Goal: Task Accomplishment & Management: Manage account settings

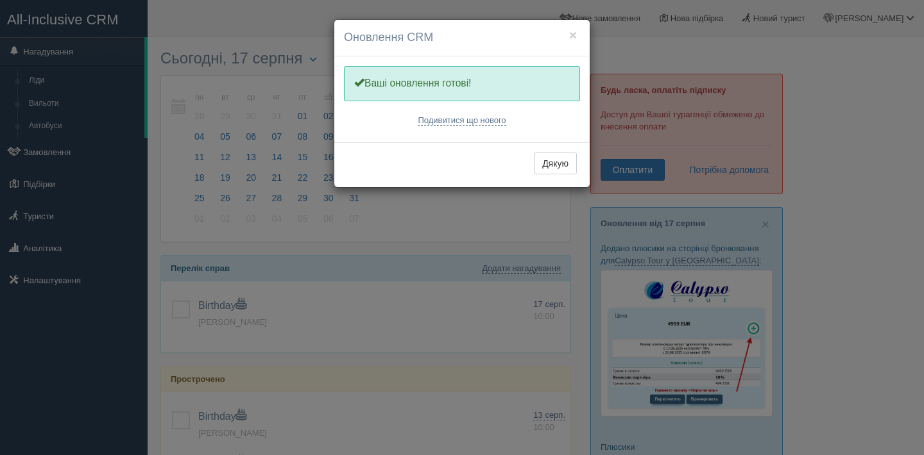
click at [555, 169] on button "Дякую" at bounding box center [555, 164] width 43 height 22
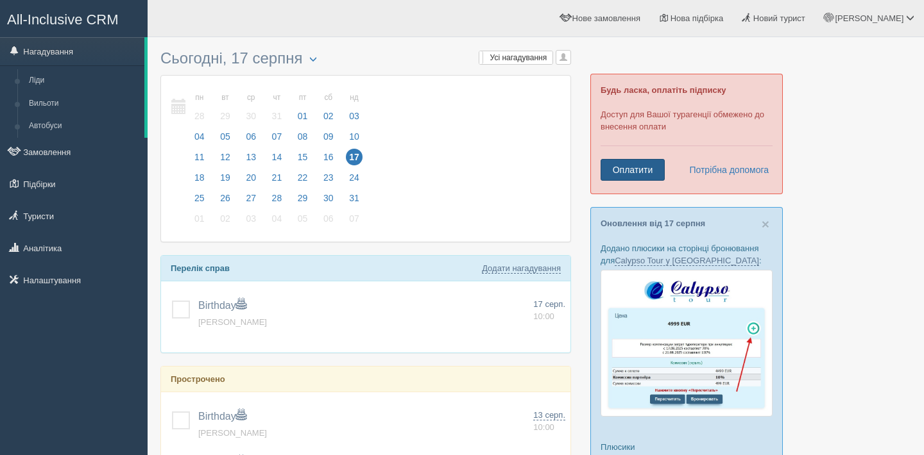
click at [620, 172] on link "Оплатити" at bounding box center [632, 170] width 64 height 22
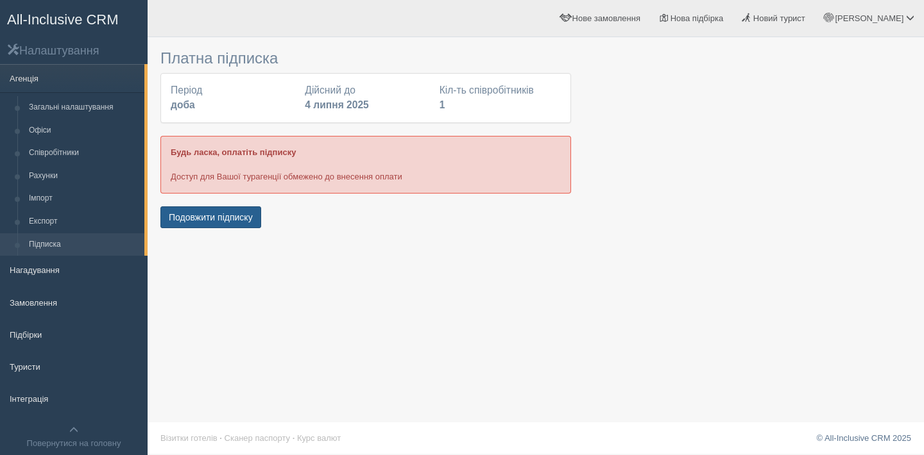
click at [229, 215] on button "Подовжити підписку" at bounding box center [210, 218] width 101 height 22
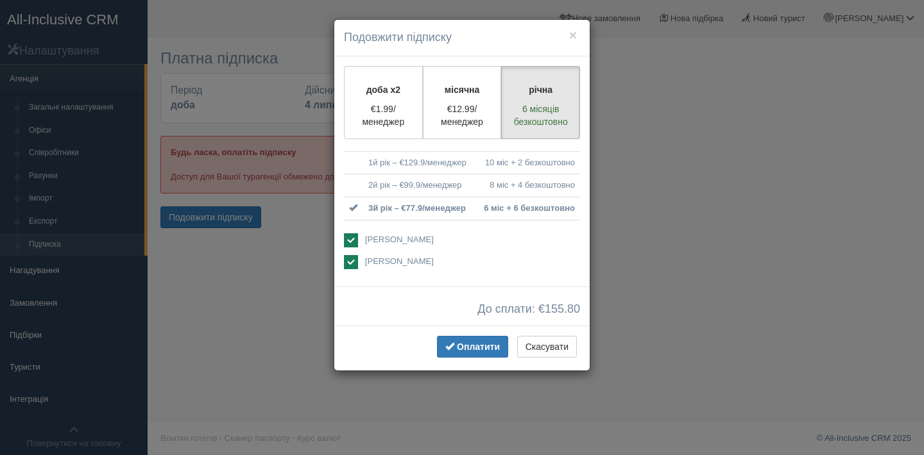
click at [346, 260] on ins at bounding box center [351, 262] width 14 height 14
checkbox input "false"
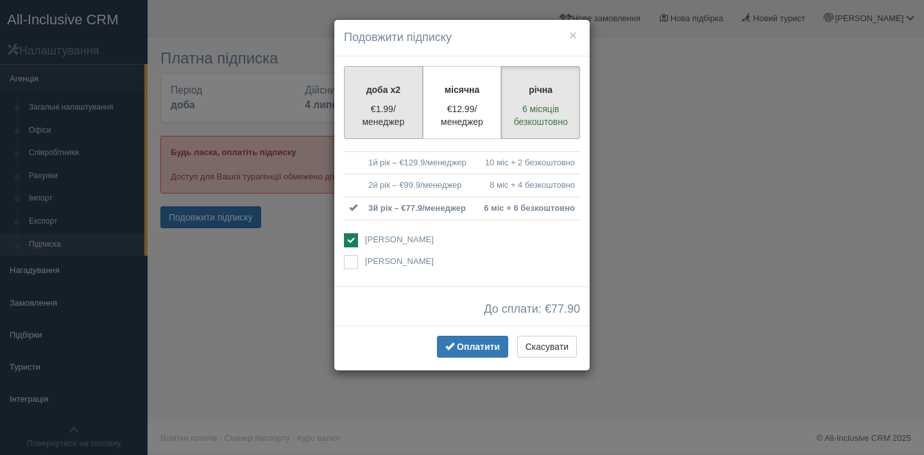
click at [390, 106] on p "€1.99/менеджер" at bounding box center [383, 116] width 62 height 26
radio input "true"
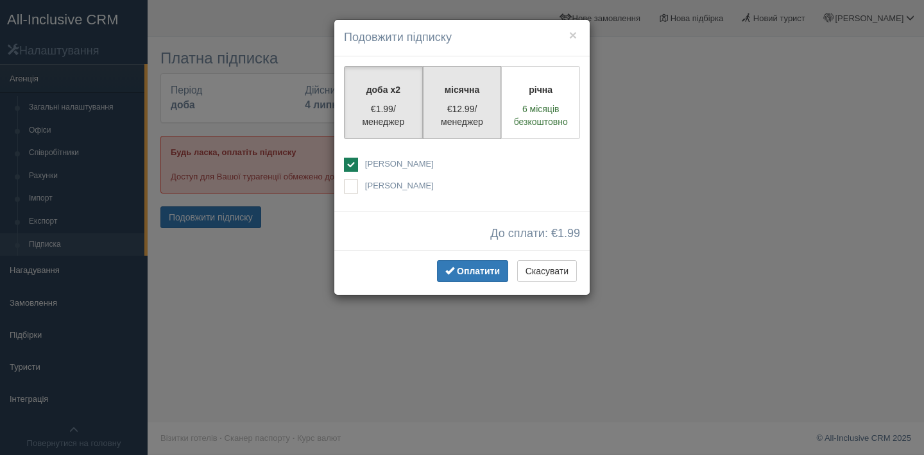
click at [455, 105] on p "€12.99/менеджер" at bounding box center [462, 116] width 62 height 26
radio input "true"
click at [394, 106] on p "€1.99/менеджер" at bounding box center [383, 116] width 62 height 26
radio input "true"
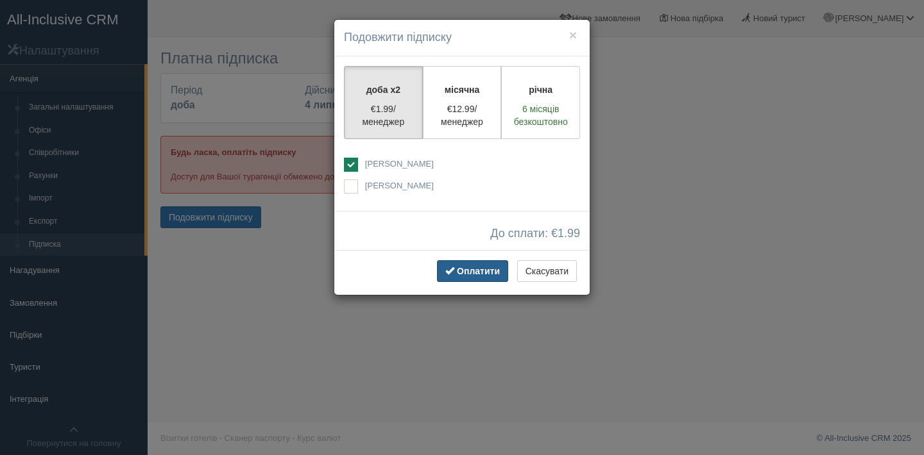
click at [486, 270] on span "Оплатити" at bounding box center [478, 271] width 43 height 10
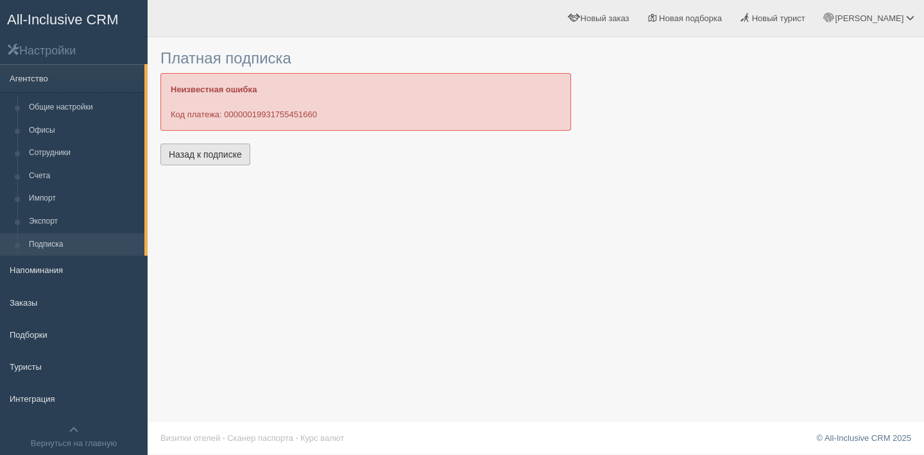
click at [234, 153] on link "Назад к подписке" at bounding box center [205, 155] width 90 height 22
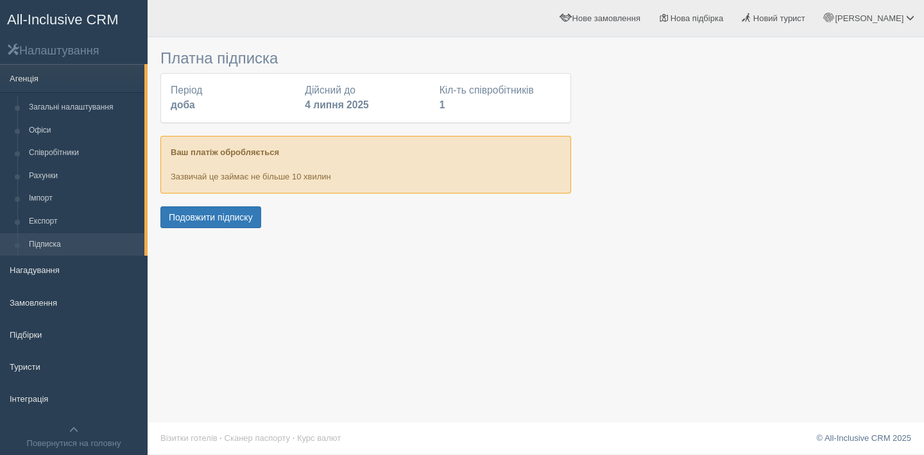
click at [89, 15] on span "All-Inclusive CRM" at bounding box center [63, 20] width 112 height 16
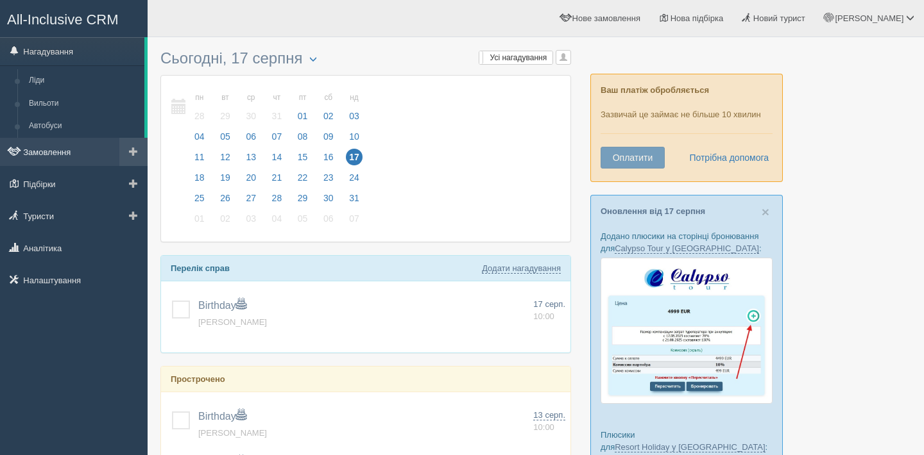
click at [70, 153] on link "Замовлення" at bounding box center [74, 152] width 148 height 28
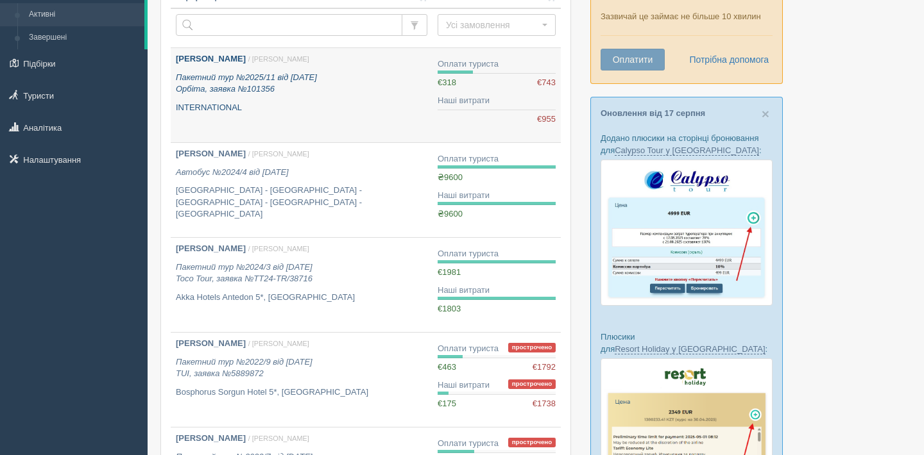
scroll to position [101, 0]
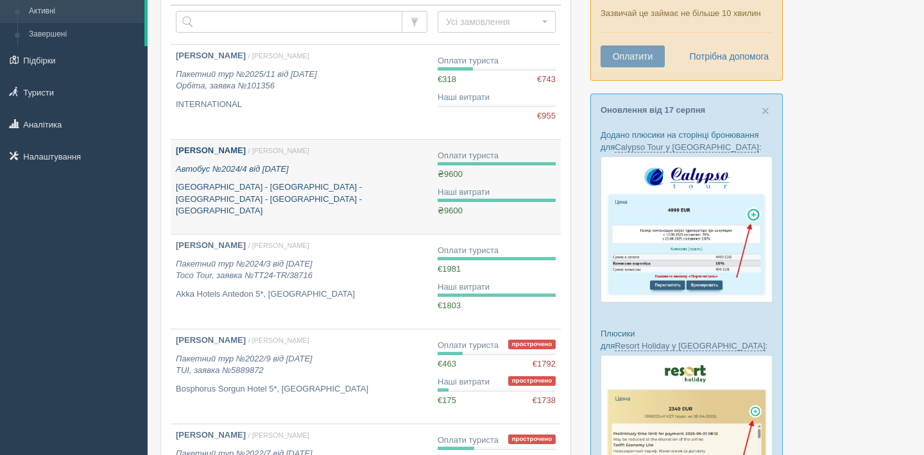
click at [363, 170] on p "Автобус №2024/4 від 07.10.2024" at bounding box center [301, 170] width 251 height 12
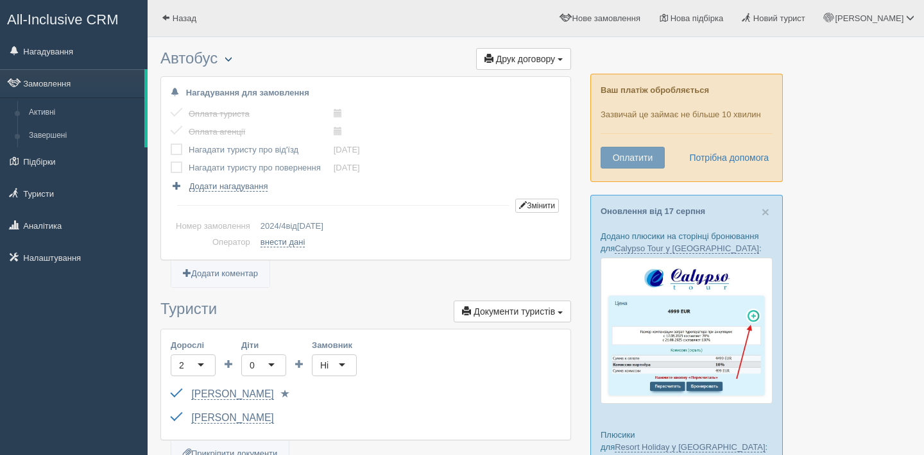
click at [230, 59] on span "button" at bounding box center [229, 59] width 8 height 8
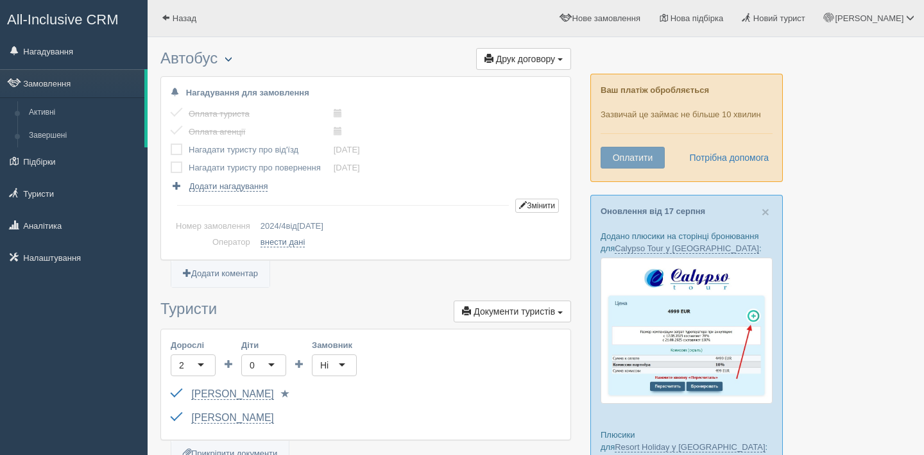
click at [232, 60] on span "button" at bounding box center [229, 59] width 8 height 8
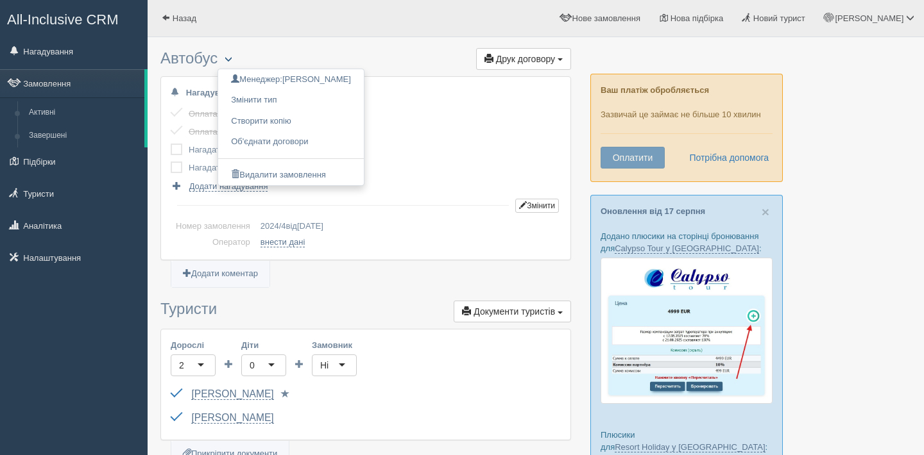
click at [232, 60] on span "button" at bounding box center [229, 59] width 8 height 8
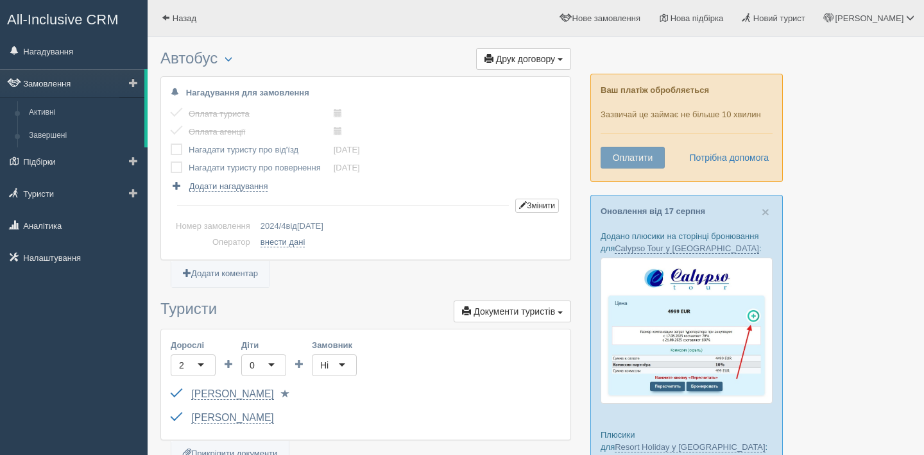
click at [67, 80] on link "Замовлення" at bounding box center [72, 83] width 144 height 28
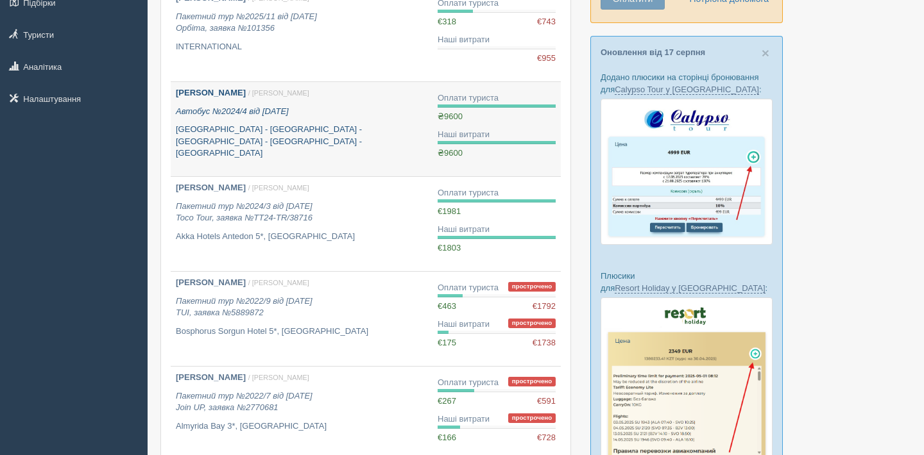
scroll to position [160, 0]
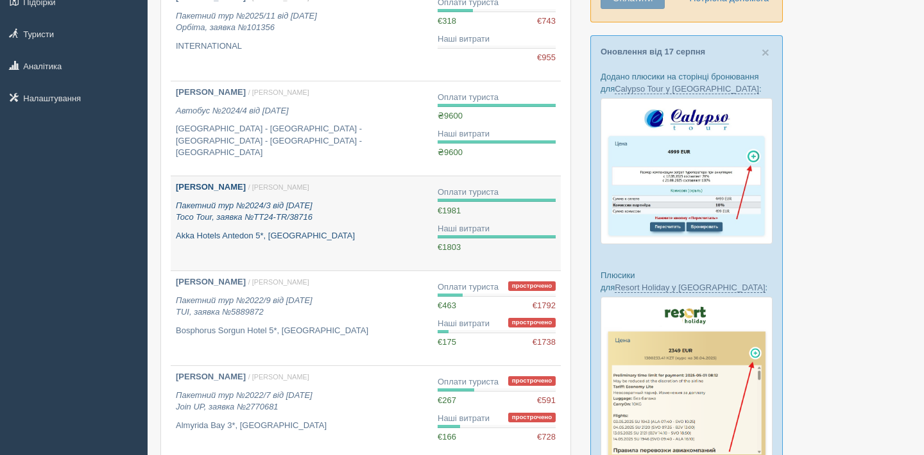
click at [345, 239] on p "Akka Hotels Antedon 5*, Туреччина" at bounding box center [301, 236] width 251 height 12
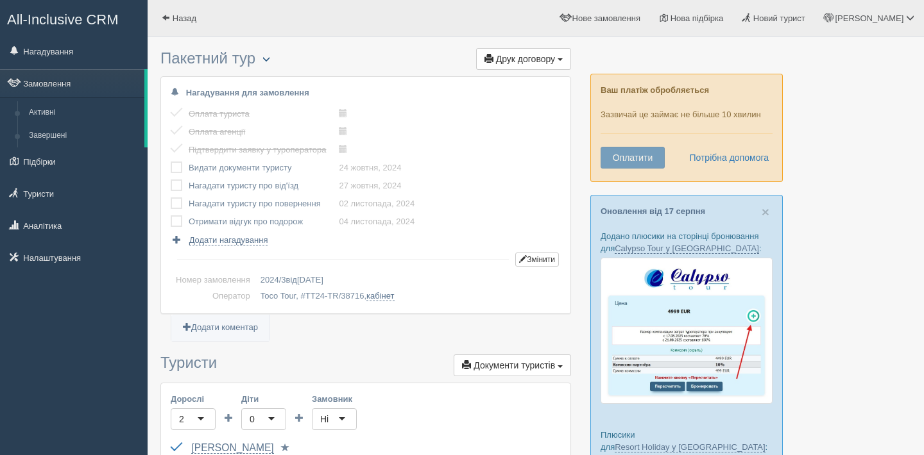
click at [267, 63] on span "button" at bounding box center [266, 59] width 8 height 8
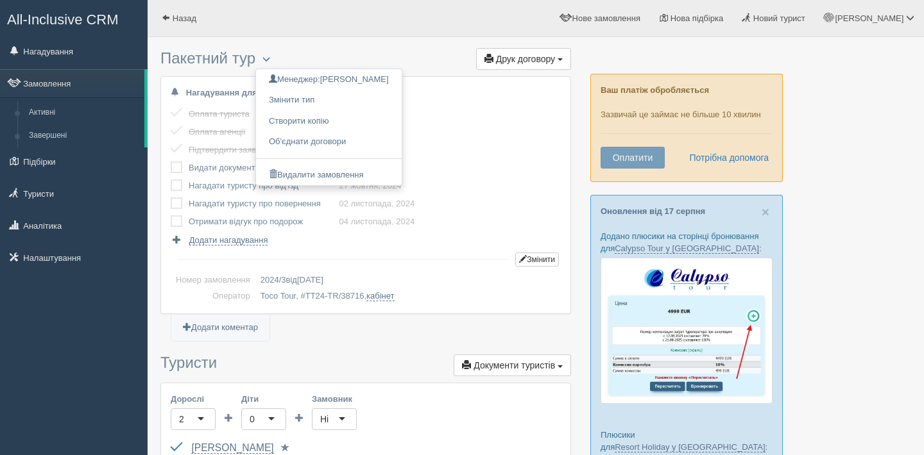
click at [293, 41] on div at bounding box center [535, 24] width 750 height 37
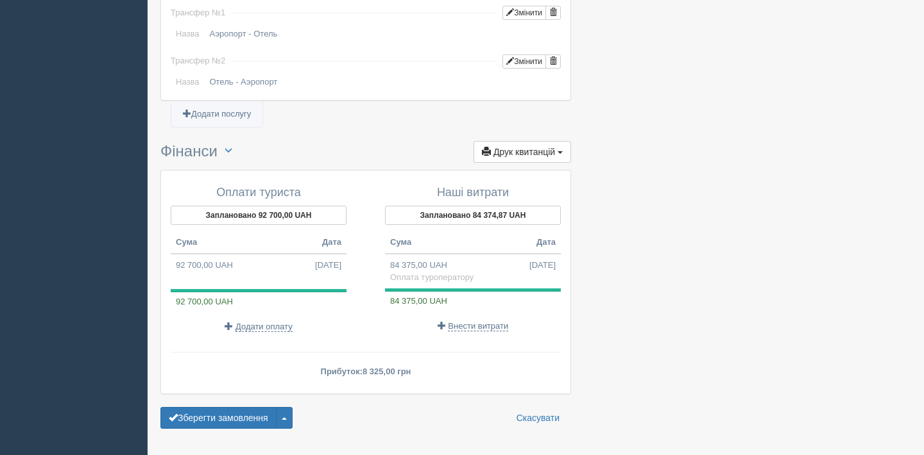
scroll to position [1185, 0]
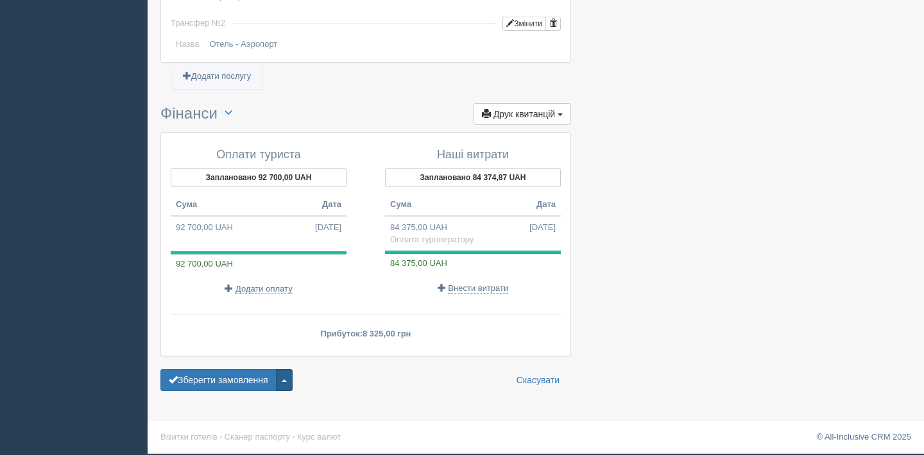
click at [293, 382] on button "button" at bounding box center [284, 380] width 17 height 22
click at [270, 318] on span "Завершити замовлення" at bounding box center [224, 315] width 100 height 10
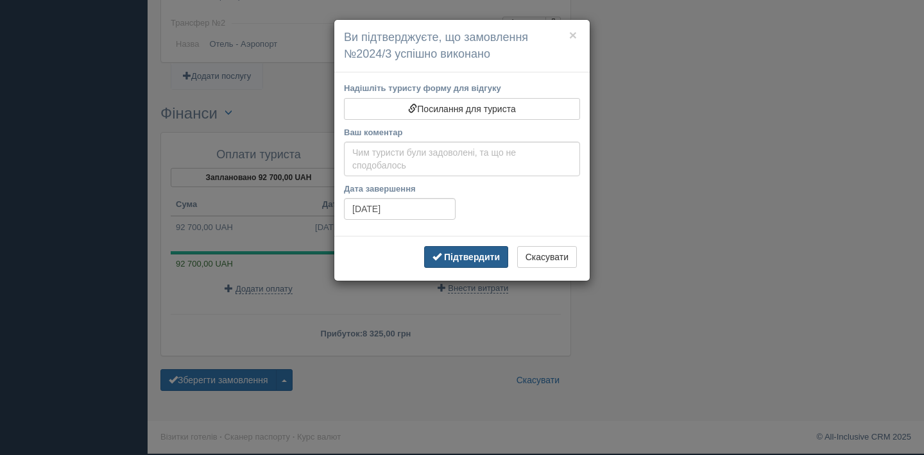
click at [475, 260] on b "Підтвердити" at bounding box center [472, 257] width 56 height 10
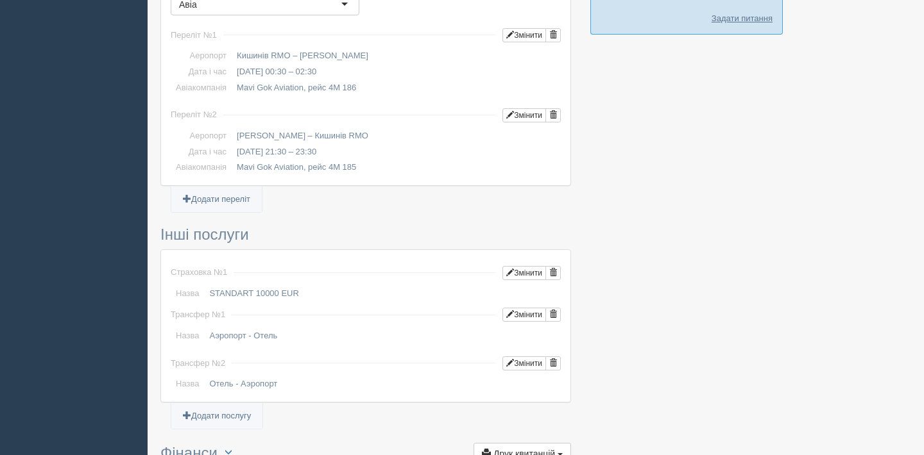
scroll to position [0, 0]
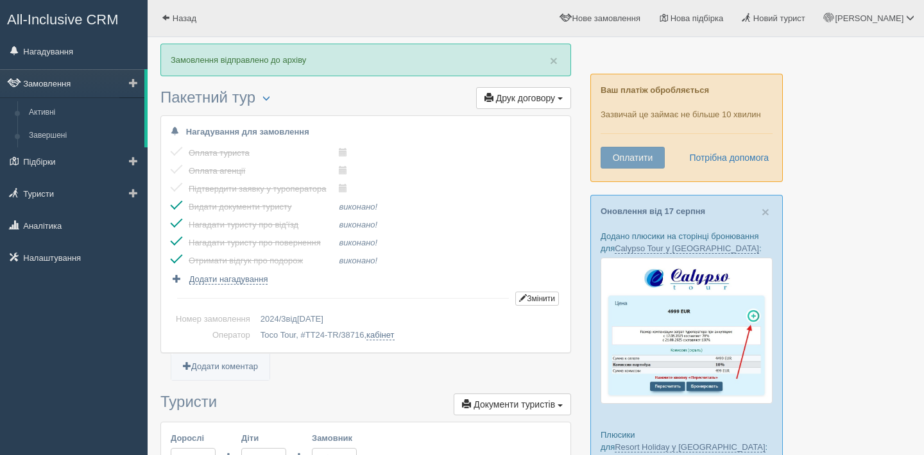
click at [59, 86] on link "Замовлення" at bounding box center [72, 83] width 144 height 28
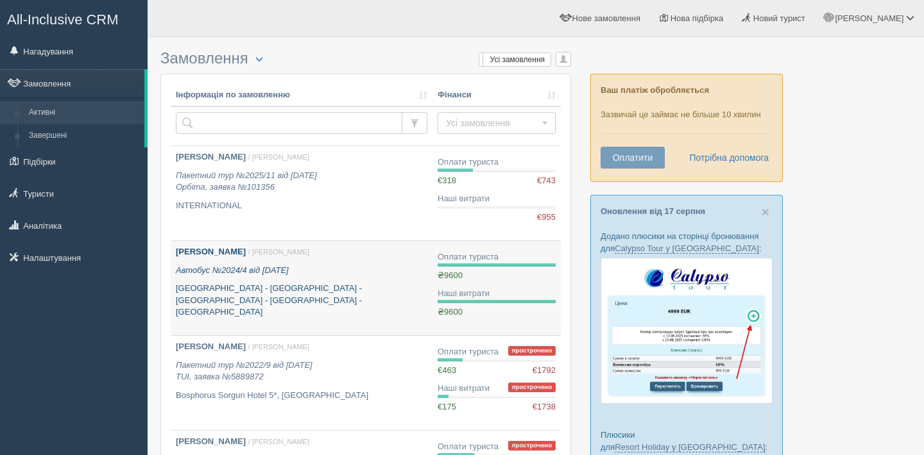
click at [309, 258] on p "[PERSON_NAME] / [PERSON_NAME]" at bounding box center [301, 252] width 251 height 12
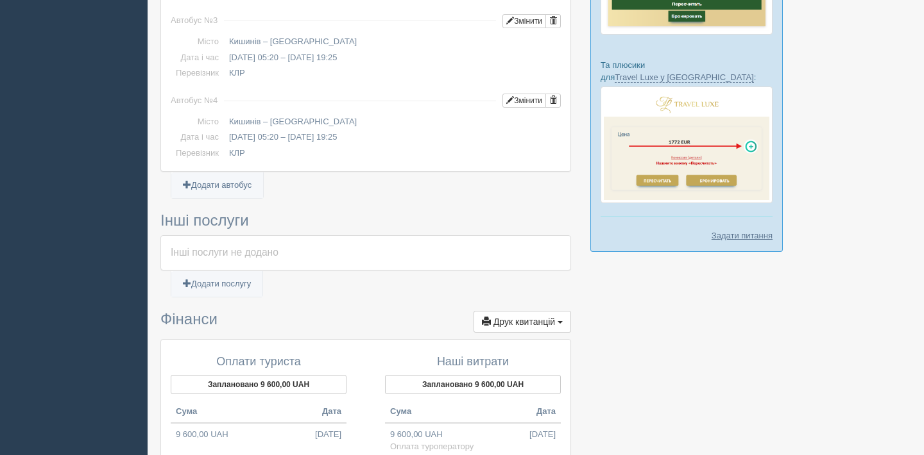
scroll to position [875, 0]
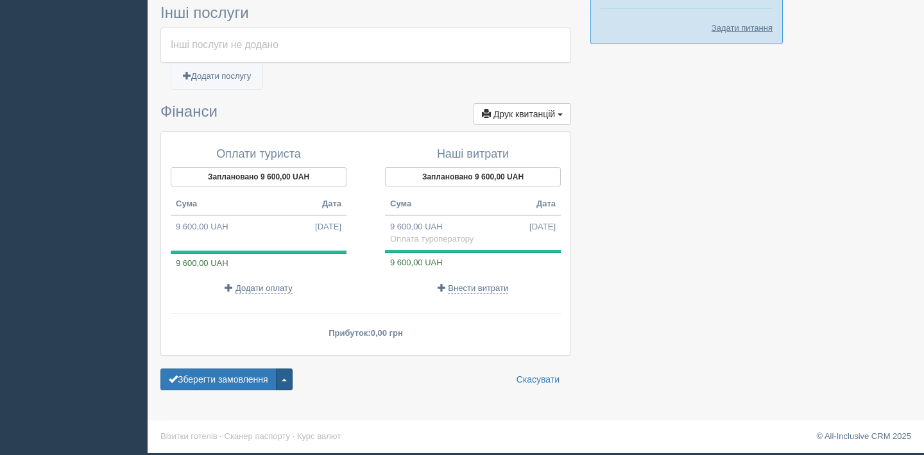
click at [293, 378] on button "button" at bounding box center [284, 380] width 17 height 22
click at [267, 319] on span "Завершити замовлення" at bounding box center [224, 314] width 100 height 10
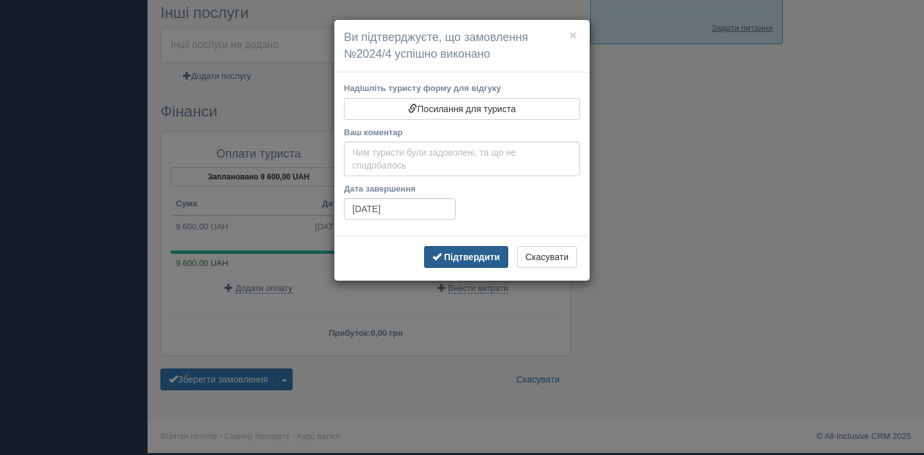
click at [491, 258] on b "Підтвердити" at bounding box center [472, 257] width 56 height 10
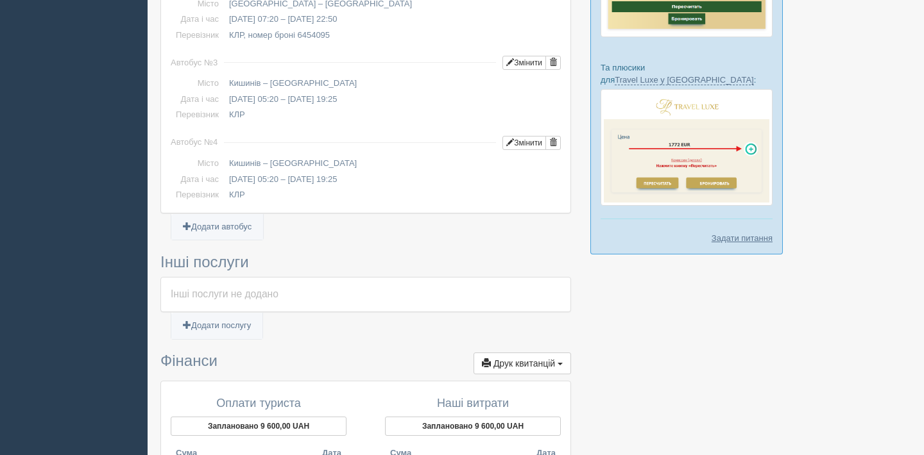
scroll to position [0, 0]
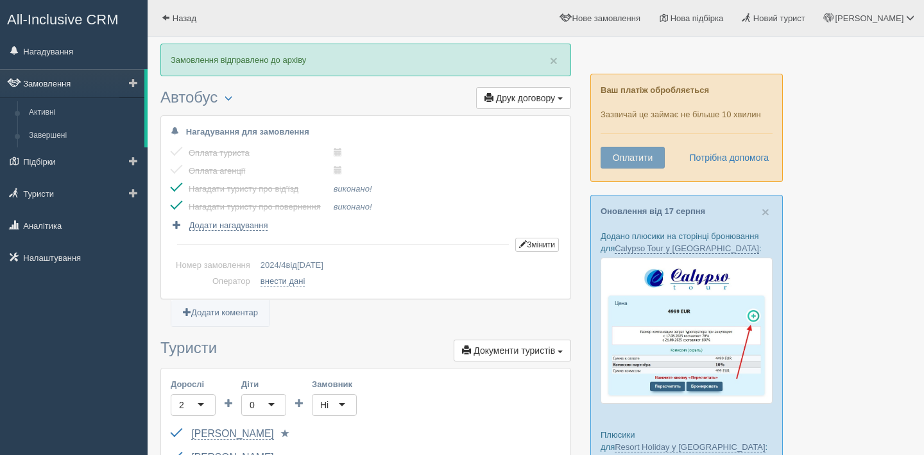
click at [55, 83] on link "Замовлення" at bounding box center [72, 83] width 144 height 28
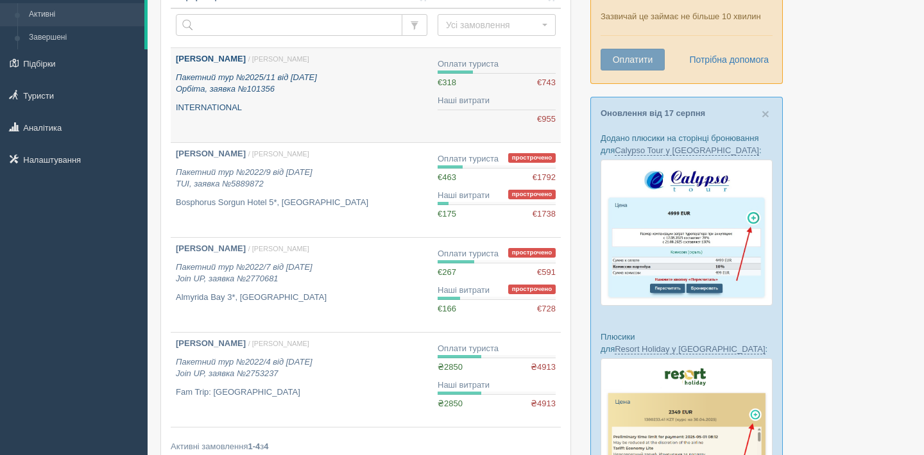
scroll to position [101, 0]
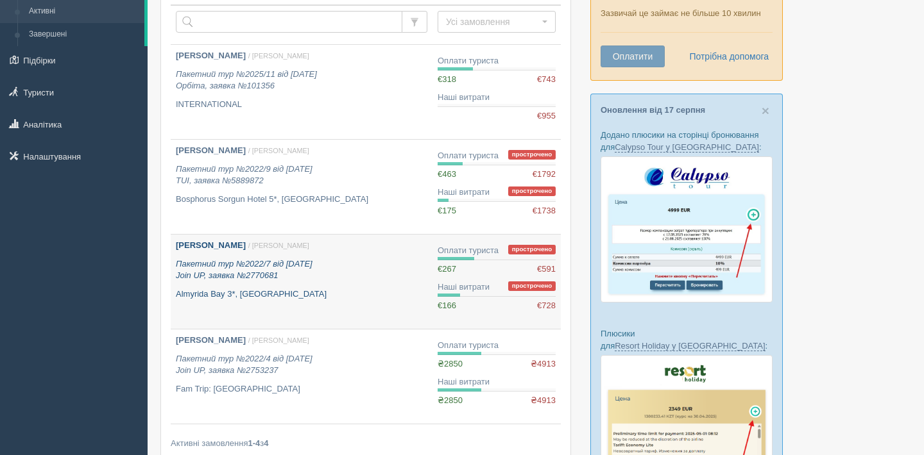
click at [408, 251] on p "Бакай Вікторія Вікторівна / Диана А." at bounding box center [301, 246] width 251 height 12
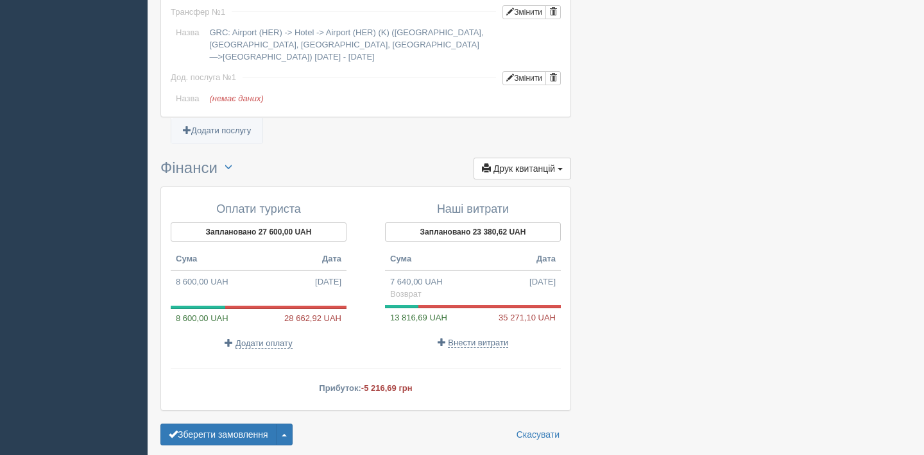
scroll to position [1185, 0]
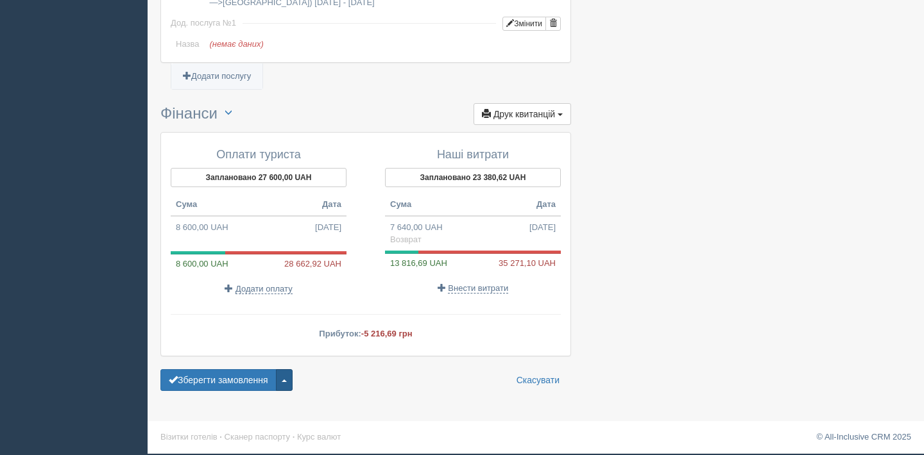
click at [293, 372] on button "button" at bounding box center [284, 380] width 17 height 22
drag, startPoint x: 317, startPoint y: 368, endPoint x: 319, endPoint y: 341, distance: 26.4
click at [330, 180] on button "Заплановано 27 600,00 UAH" at bounding box center [259, 177] width 176 height 19
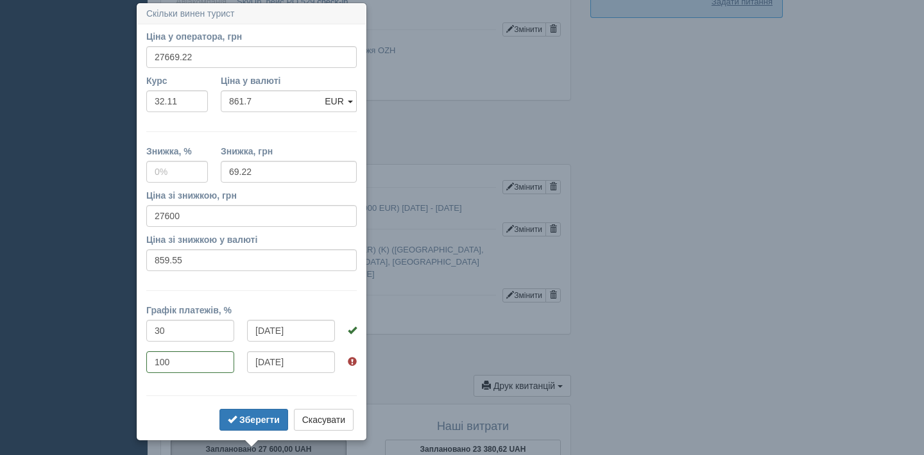
scroll to position [902, 0]
click at [340, 418] on button "Скасувати" at bounding box center [324, 420] width 60 height 22
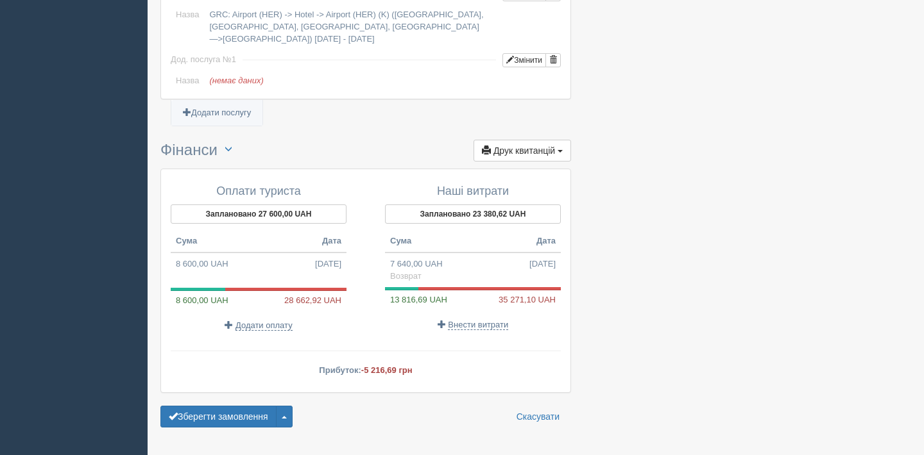
scroll to position [1140, 0]
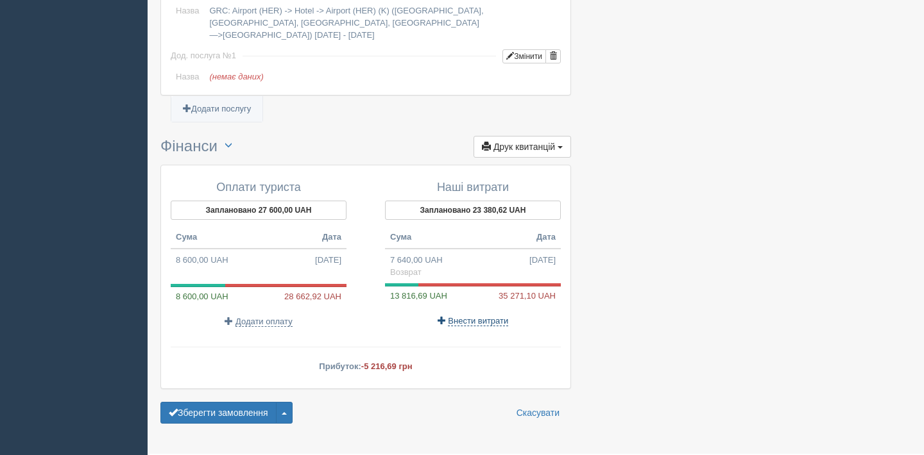
click at [480, 326] on span "Внести витрати" at bounding box center [478, 321] width 60 height 10
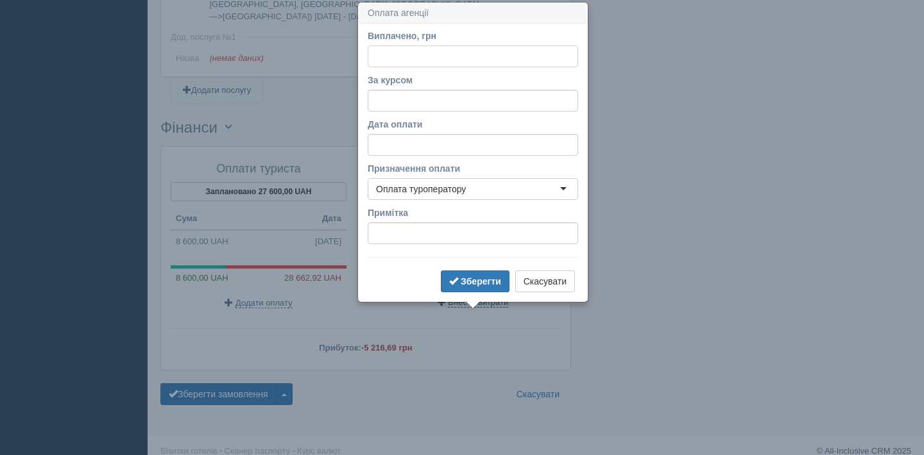
scroll to position [1161, 0]
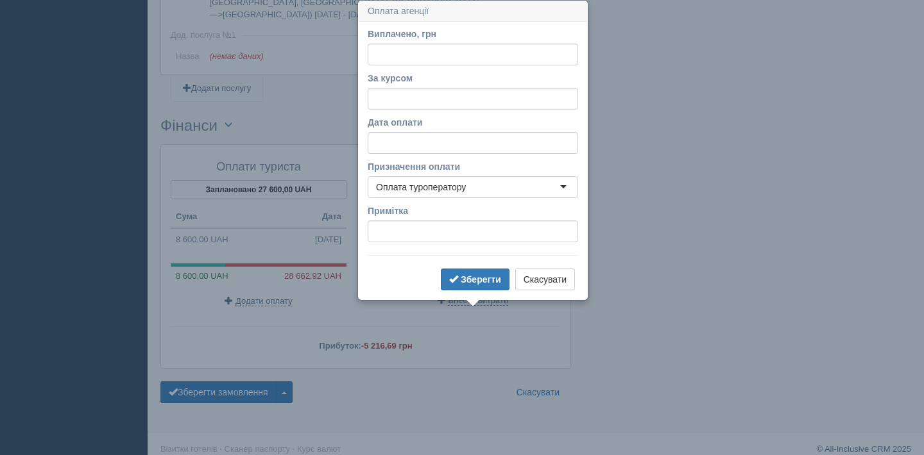
click at [491, 187] on div "Оплата туроператору" at bounding box center [473, 187] width 210 height 22
type input "7740"
click at [547, 85] on div "За курсом" at bounding box center [473, 91] width 210 height 38
click at [488, 148] on input "Дата оплати" at bounding box center [473, 143] width 210 height 22
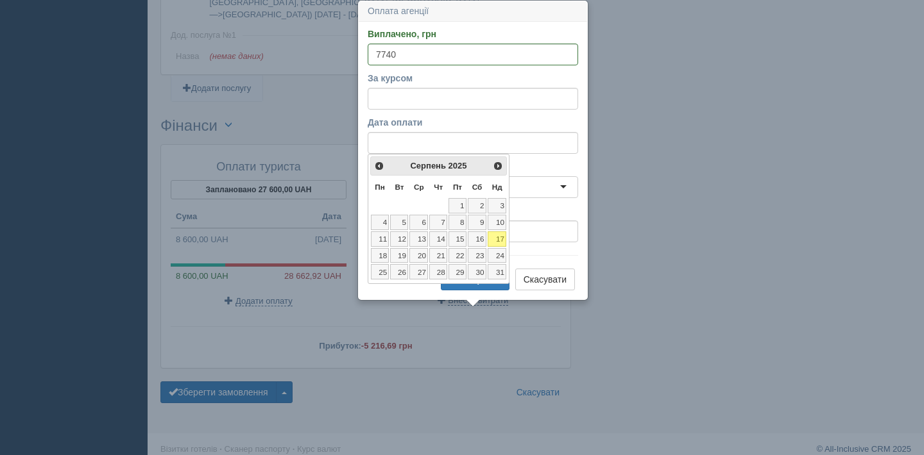
click at [458, 165] on span "2025" at bounding box center [457, 166] width 19 height 10
click at [377, 166] on span "<Попер" at bounding box center [378, 165] width 10 height 10
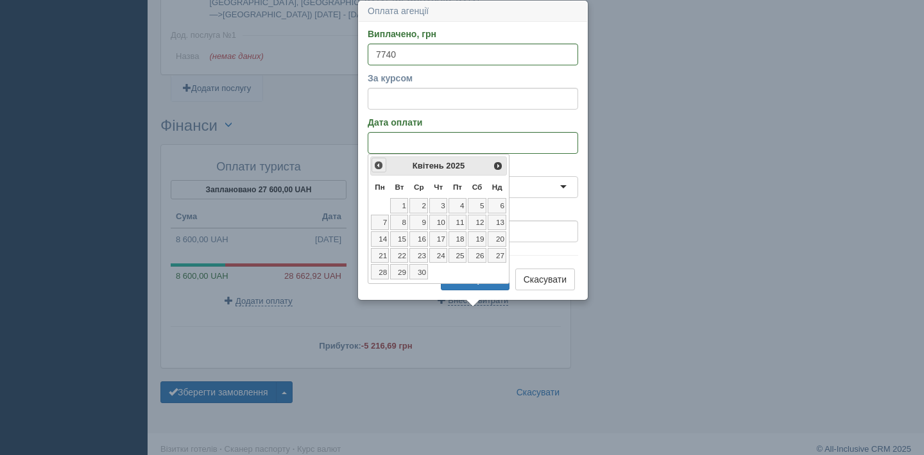
click at [377, 166] on span "<Попер" at bounding box center [378, 165] width 10 height 10
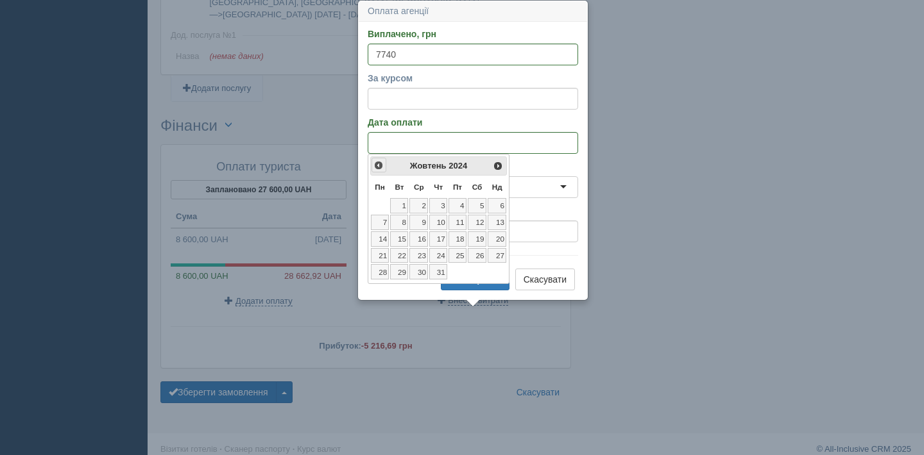
click at [377, 166] on span "<Попер" at bounding box center [378, 165] width 10 height 10
click at [378, 165] on span "<Попер" at bounding box center [378, 165] width 10 height 10
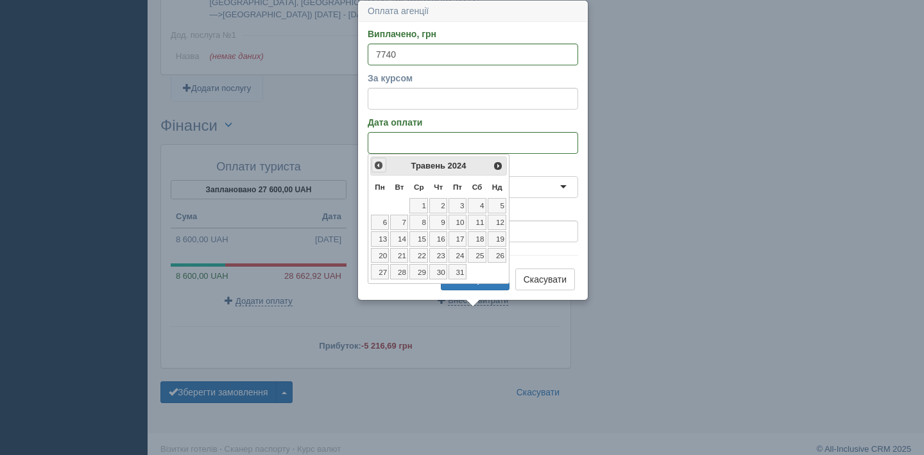
click at [378, 165] on span "<Попер" at bounding box center [378, 165] width 10 height 10
click at [498, 167] on span "Наст>" at bounding box center [498, 165] width 10 height 10
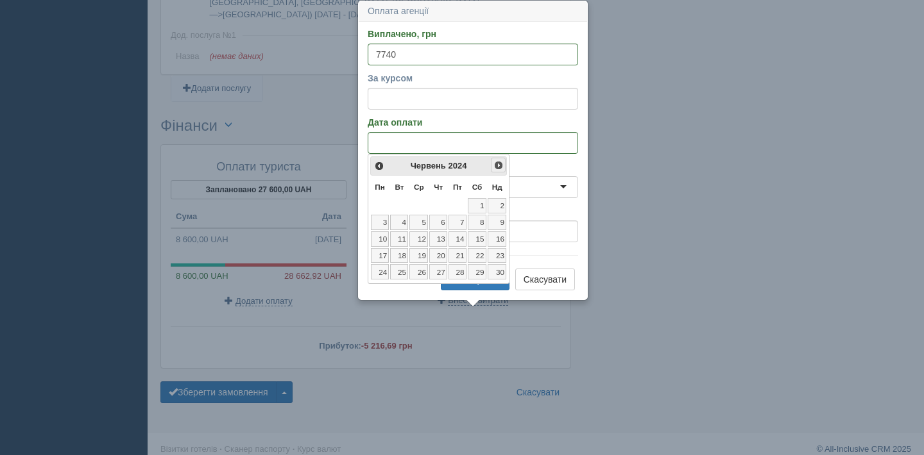
click at [498, 167] on span "Наст>" at bounding box center [498, 165] width 10 height 10
click at [384, 164] on link "<Попер" at bounding box center [378, 165] width 15 height 15
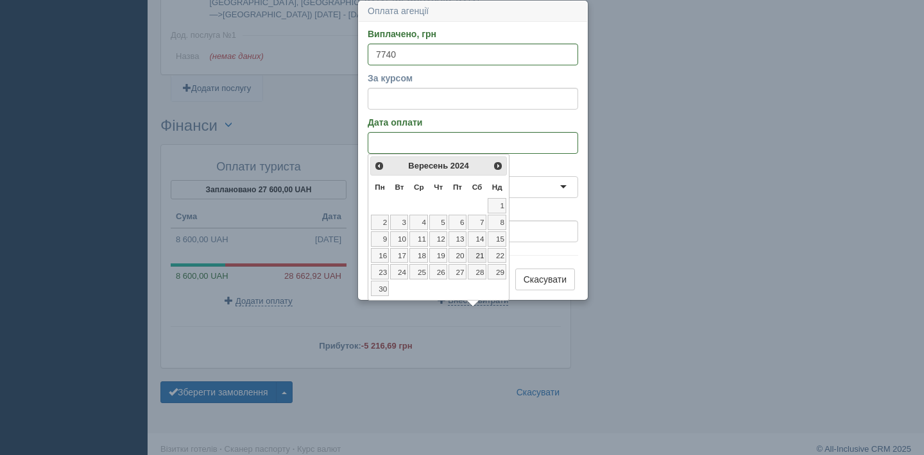
click at [477, 259] on link "21" at bounding box center [477, 255] width 19 height 15
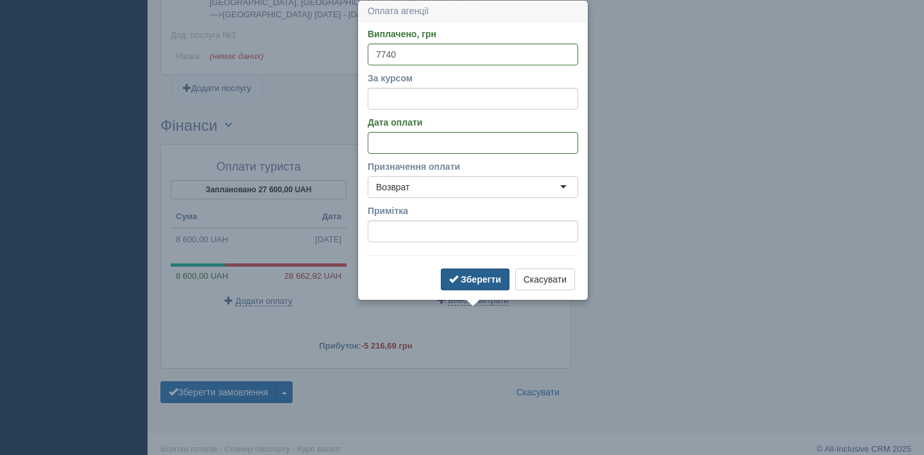
click at [476, 278] on b "Зберегти" at bounding box center [481, 280] width 40 height 10
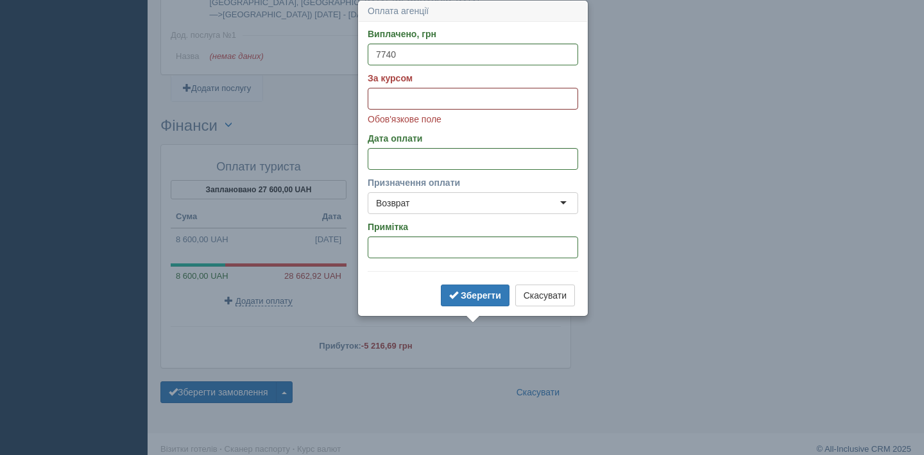
click at [470, 94] on input "За курсом" at bounding box center [473, 99] width 210 height 22
type input "47"
click at [532, 120] on p "Обов'язкове поле" at bounding box center [473, 119] width 210 height 13
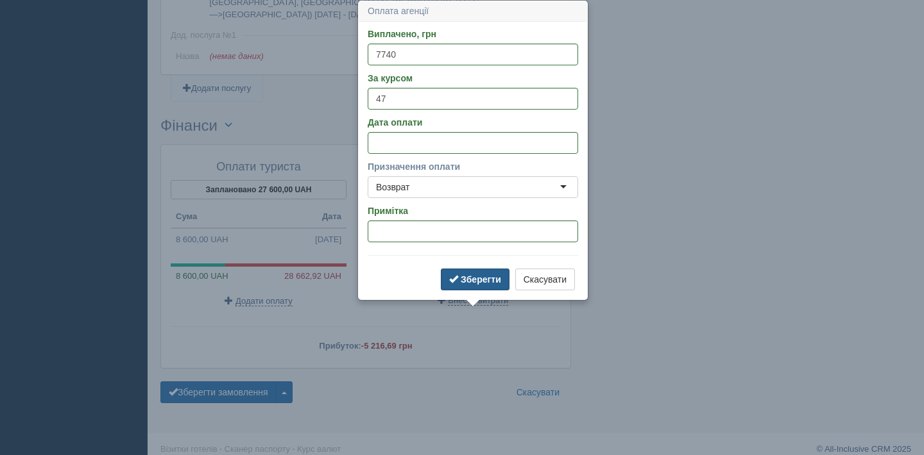
click at [497, 275] on b "Зберегти" at bounding box center [481, 280] width 40 height 10
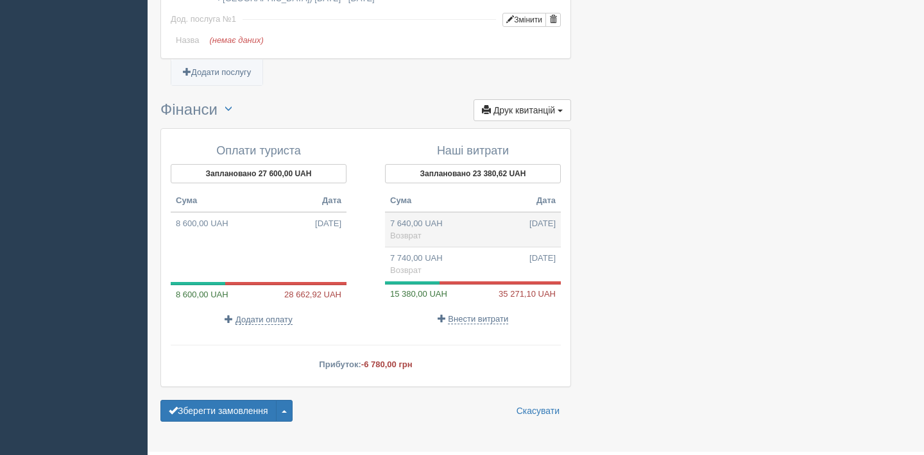
scroll to position [1178, 0]
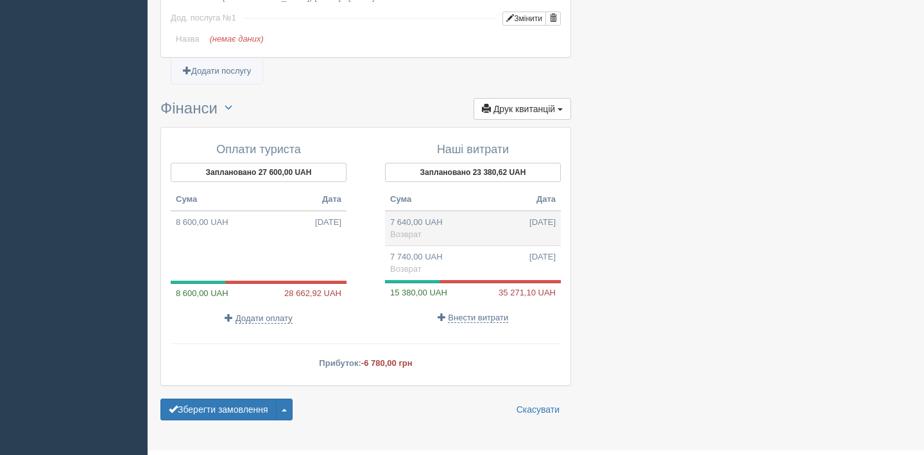
click at [477, 246] on td "7 640,00 UAH 21.09.2024 Возврат" at bounding box center [473, 228] width 176 height 35
type input "7640.00"
type input "46.00"
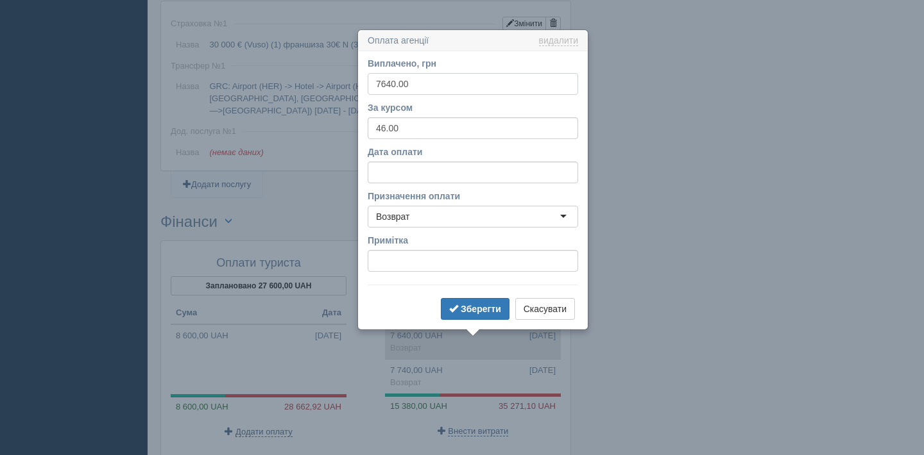
scroll to position [1094, 0]
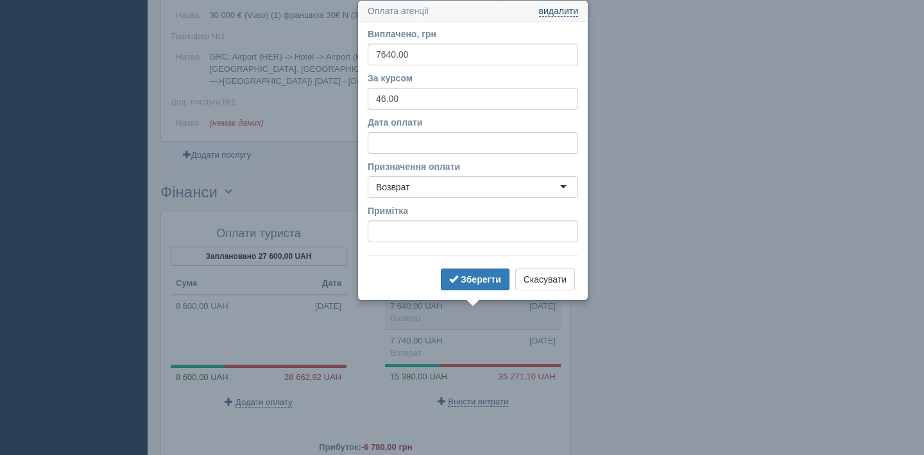
click at [568, 13] on link "видалити" at bounding box center [558, 11] width 39 height 10
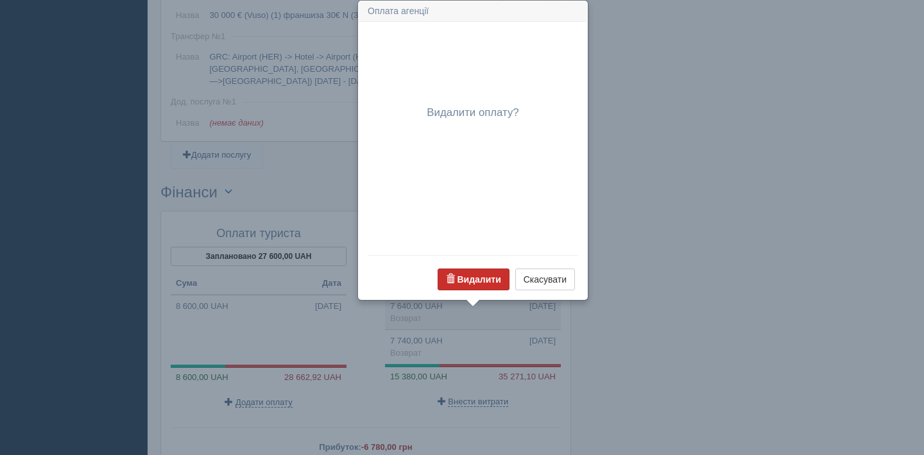
drag, startPoint x: 464, startPoint y: 277, endPoint x: 441, endPoint y: 274, distance: 23.9
click at [465, 277] on b "Видалити" at bounding box center [479, 280] width 44 height 10
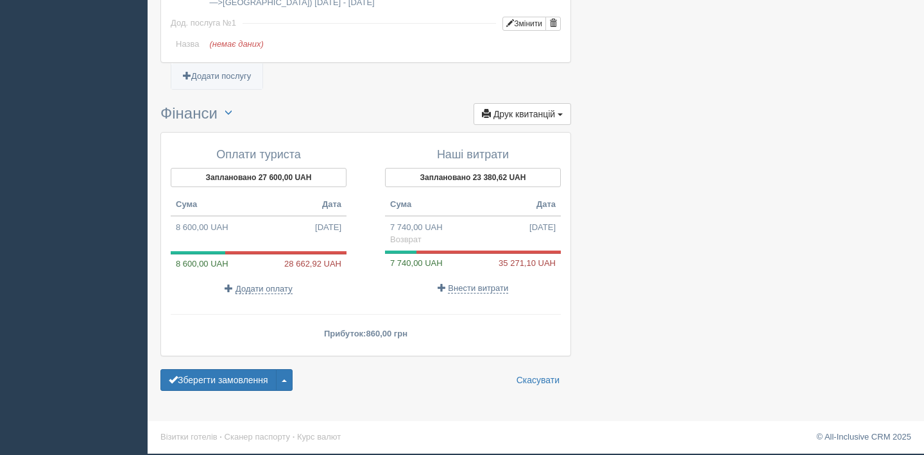
scroll to position [1184, 0]
click at [287, 378] on button "button" at bounding box center [284, 380] width 17 height 22
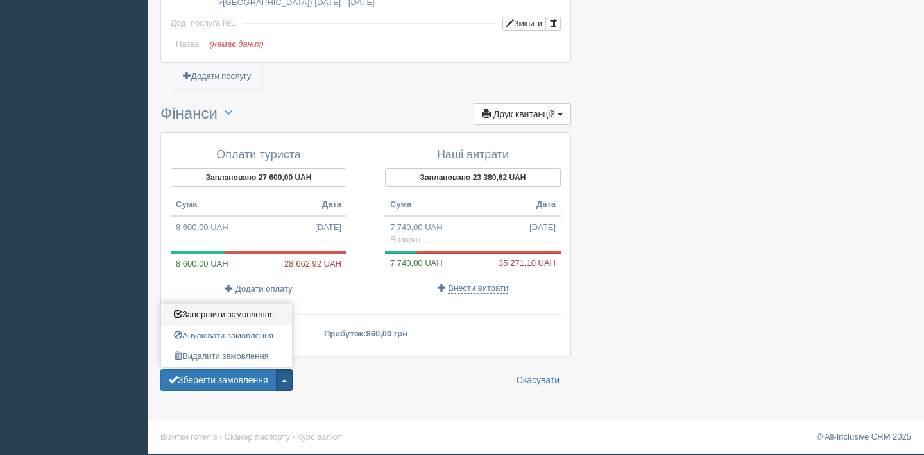
click at [271, 318] on span "Завершити замовлення" at bounding box center [224, 315] width 100 height 10
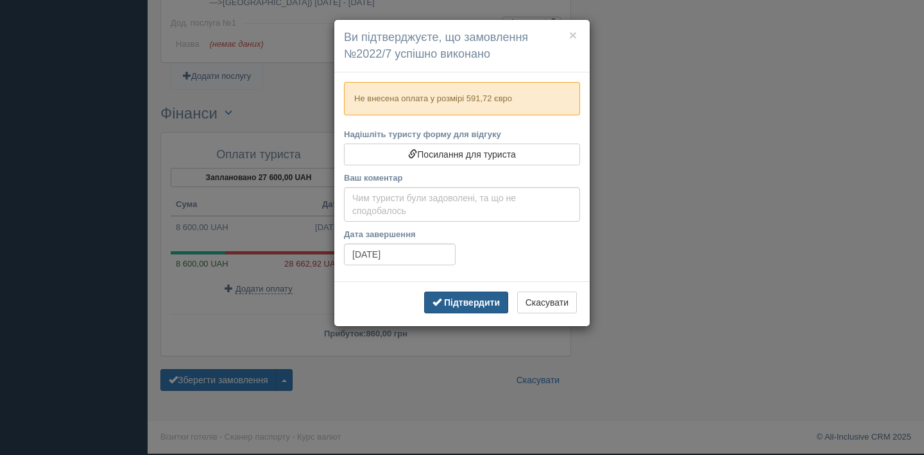
click at [473, 308] on button "Підтвердити" at bounding box center [466, 303] width 84 height 22
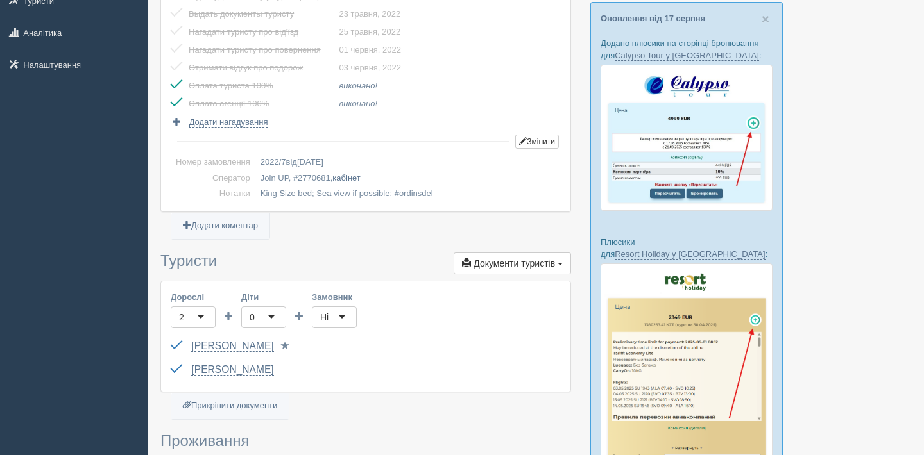
scroll to position [0, 0]
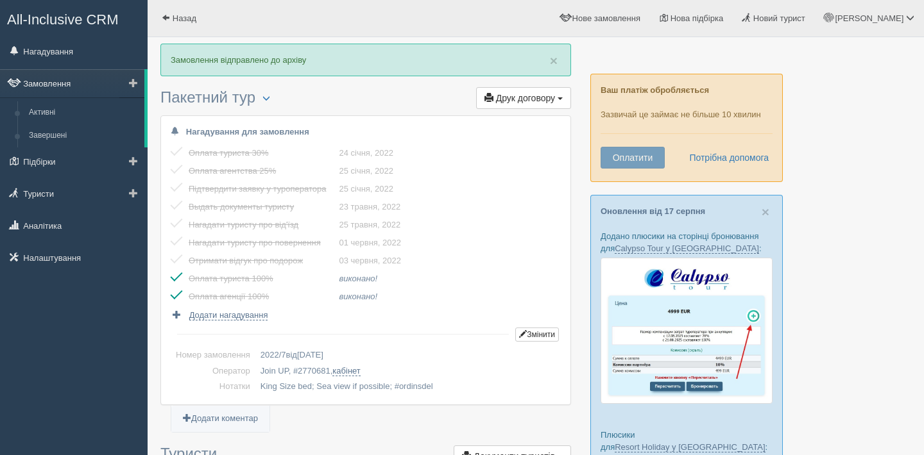
click at [60, 81] on link "Замовлення" at bounding box center [72, 83] width 144 height 28
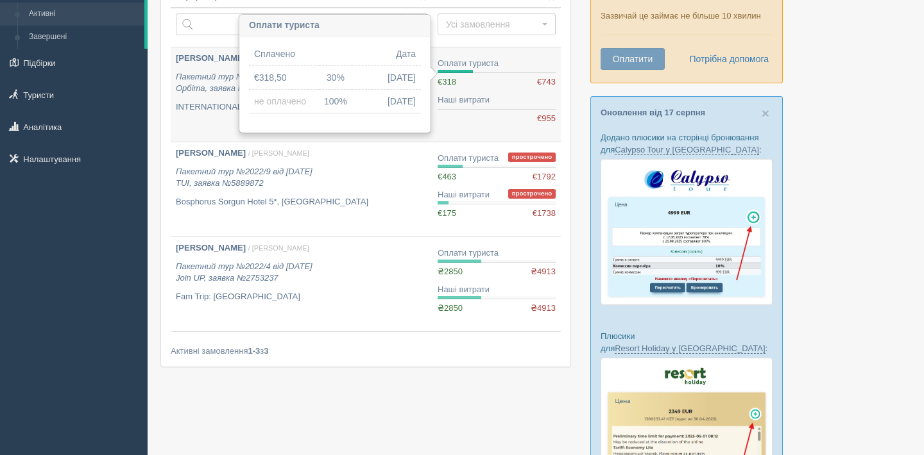
scroll to position [96, 0]
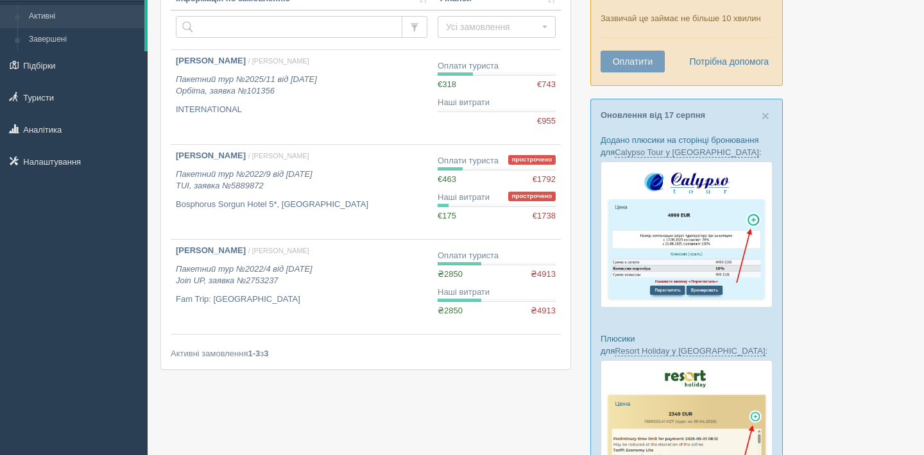
click at [668, 13] on div "Ваш платіж обробляється Зазвичай це займає не більше 10 хвилин Оплатити Потрібн…" at bounding box center [686, 32] width 192 height 108
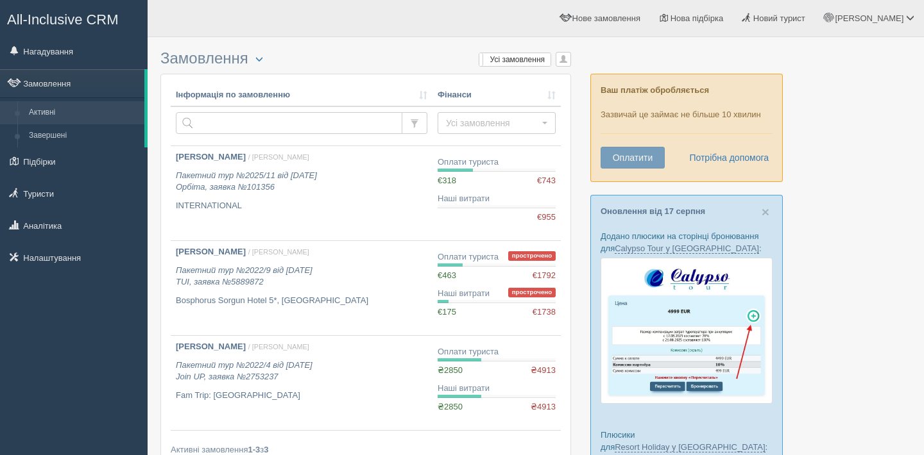
scroll to position [96, 0]
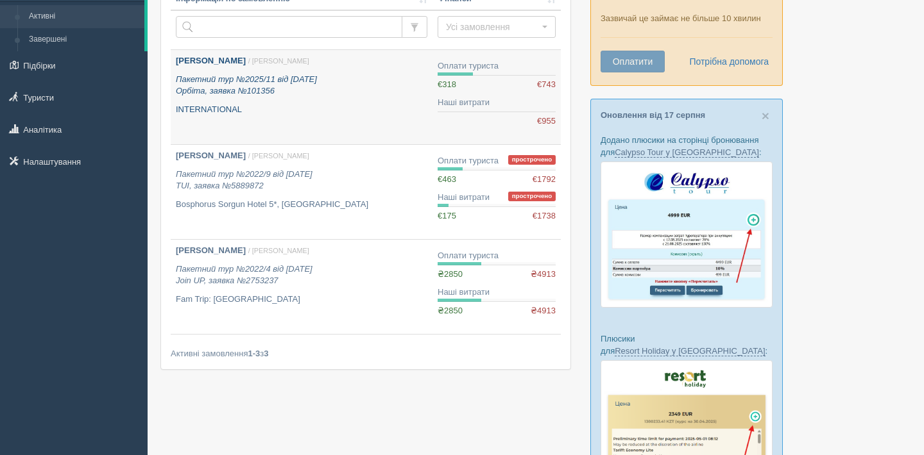
click at [371, 73] on div "Васильєва Людмила / Диана А. Пакетний тур №2025/11 від 26.06.2025 Орбіта, заявк…" at bounding box center [301, 85] width 251 height 60
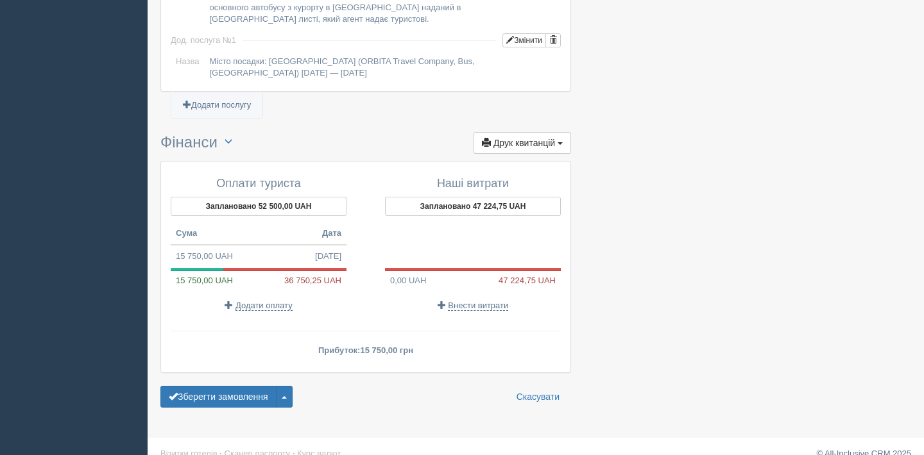
scroll to position [1281, 0]
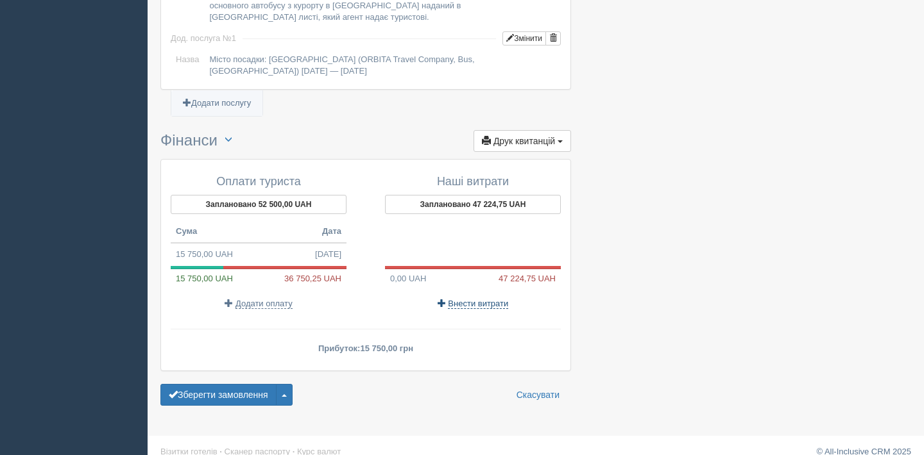
click at [503, 305] on span "Внести витрати" at bounding box center [478, 304] width 60 height 10
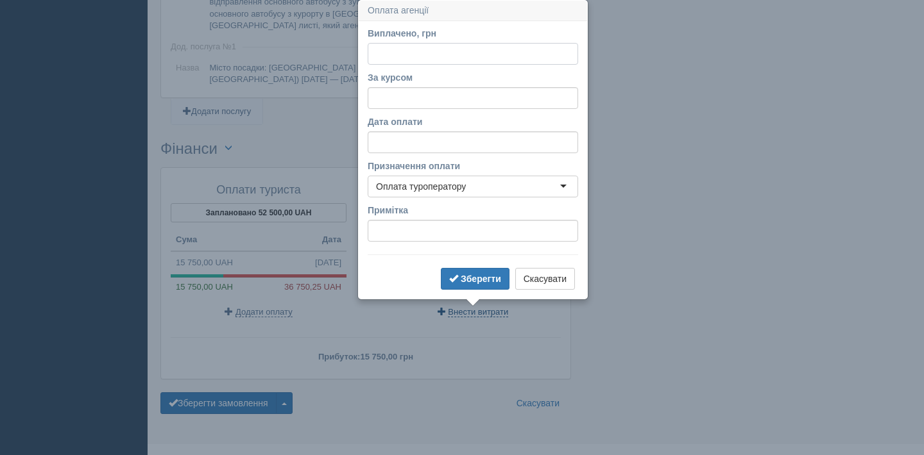
scroll to position [1272, 0]
type input "14792"
click at [469, 99] on input "За курсом" at bounding box center [473, 99] width 210 height 22
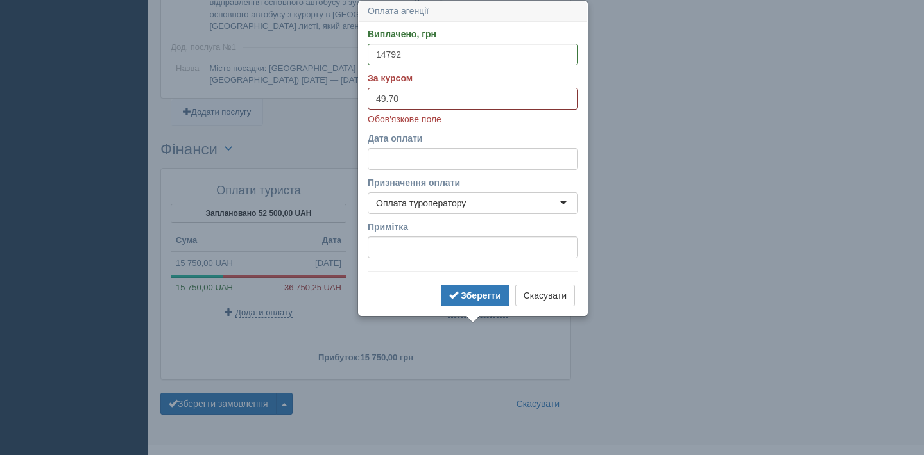
type input "49.70"
click at [511, 124] on p "Обов'язкове поле" at bounding box center [473, 119] width 210 height 13
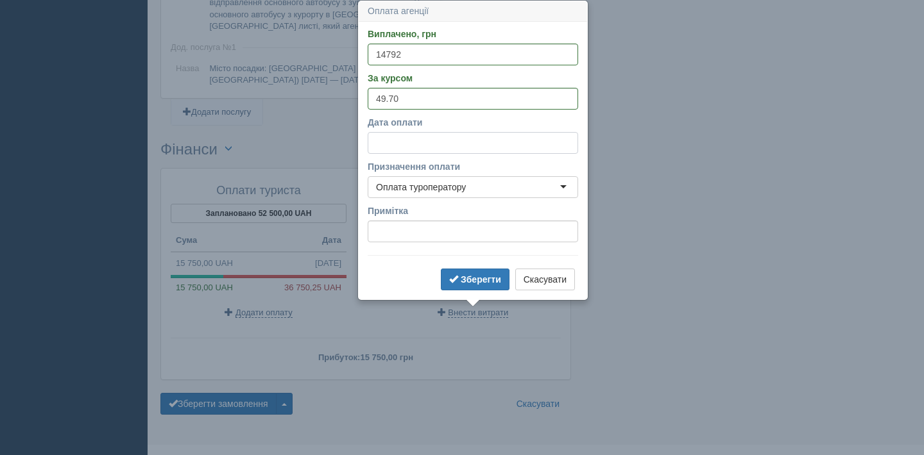
click at [518, 151] on input "Дата оплати" at bounding box center [473, 143] width 210 height 22
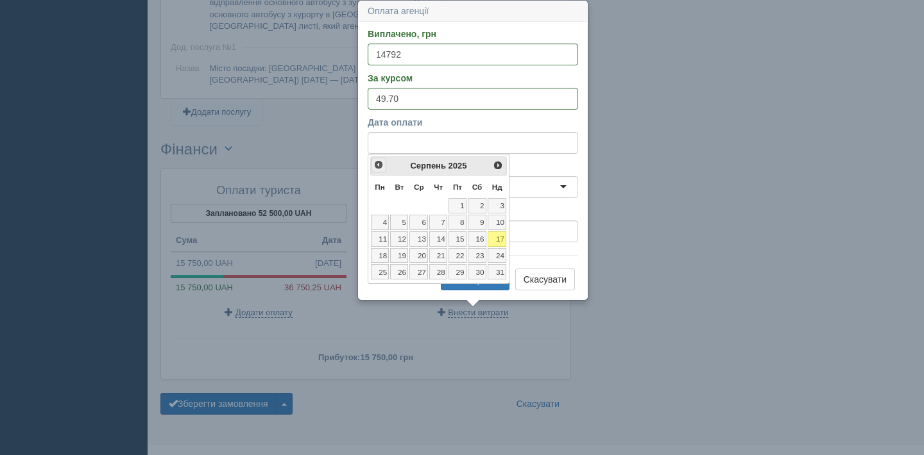
click at [375, 162] on span "<Попер" at bounding box center [378, 165] width 10 height 10
click at [461, 273] on link "27" at bounding box center [457, 271] width 18 height 15
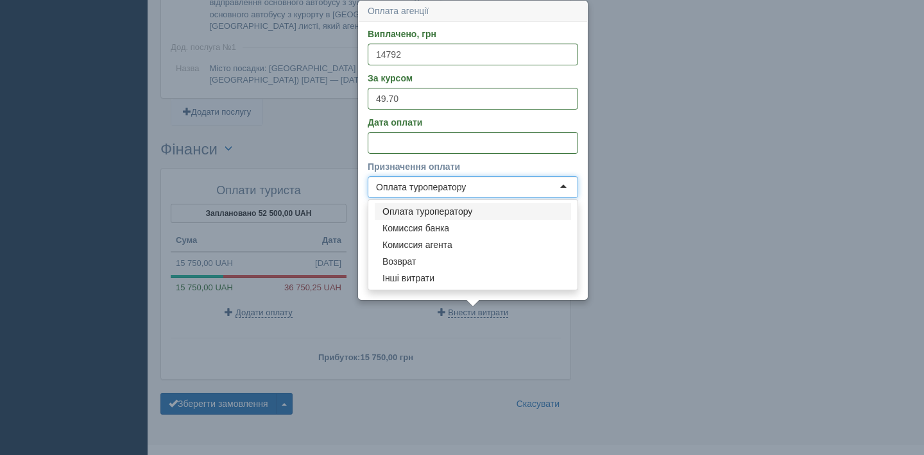
click at [475, 187] on div "Оплата туроператору" at bounding box center [473, 187] width 210 height 22
click at [462, 56] on input "14792" at bounding box center [473, 55] width 210 height 22
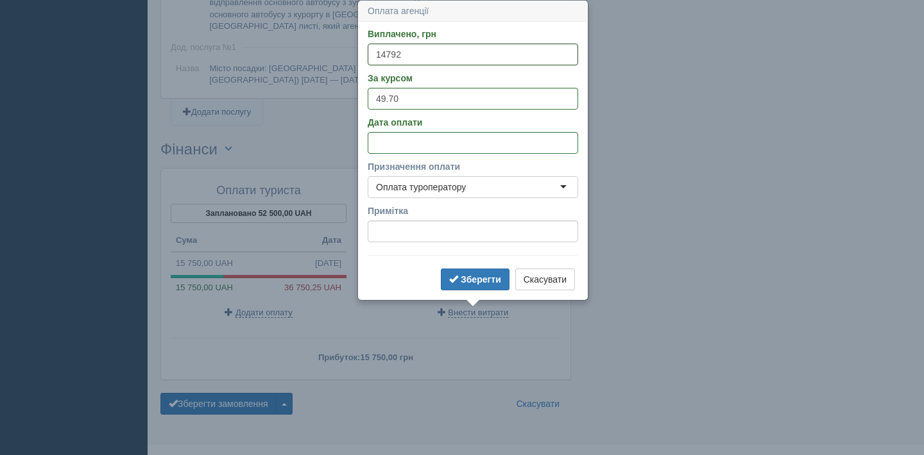
drag, startPoint x: 462, startPoint y: 56, endPoint x: 386, endPoint y: 55, distance: 75.7
click at [386, 55] on input "14792" at bounding box center [473, 55] width 210 height 22
type input "14265"
drag, startPoint x: 454, startPoint y: 280, endPoint x: 457, endPoint y: 275, distance: 6.6
click at [454, 280] on span "submit" at bounding box center [453, 279] width 9 height 9
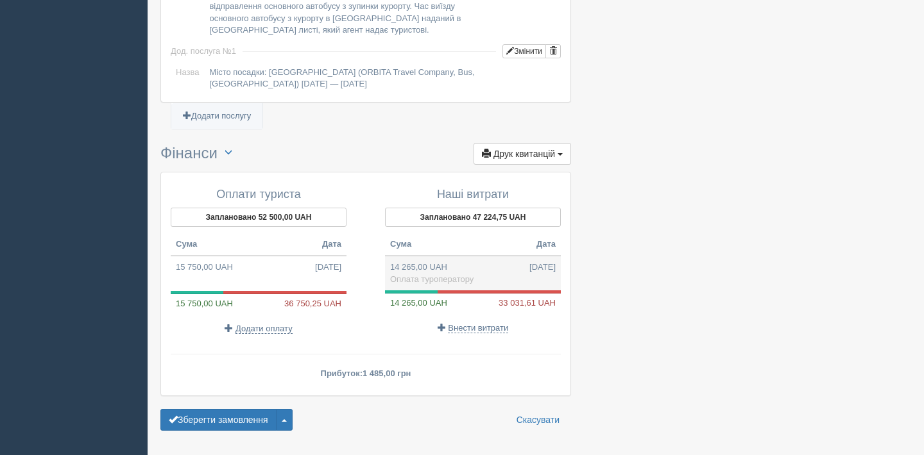
scroll to position [1269, 0]
click at [475, 329] on span "Внести витрати" at bounding box center [478, 328] width 60 height 10
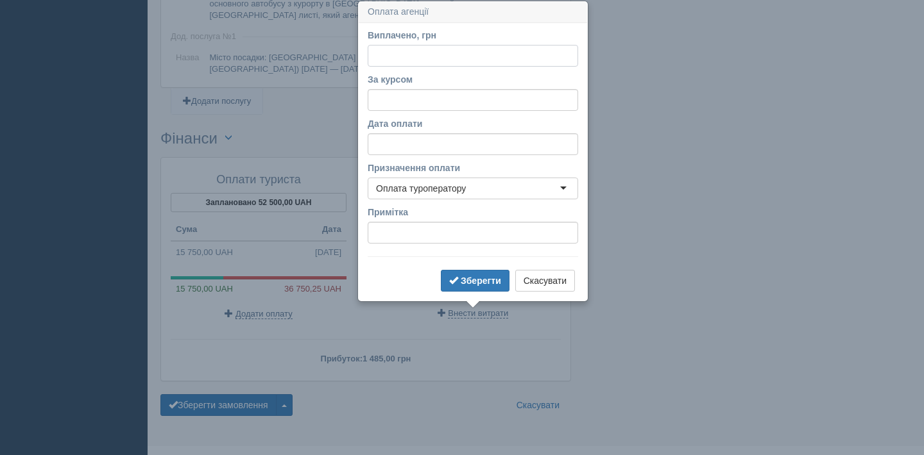
scroll to position [1284, 0]
click at [472, 191] on div "Оплата туроператору" at bounding box center [473, 188] width 210 height 22
type input "527.28"
click at [479, 98] on input "За курсом" at bounding box center [473, 100] width 210 height 22
type input "49.70"
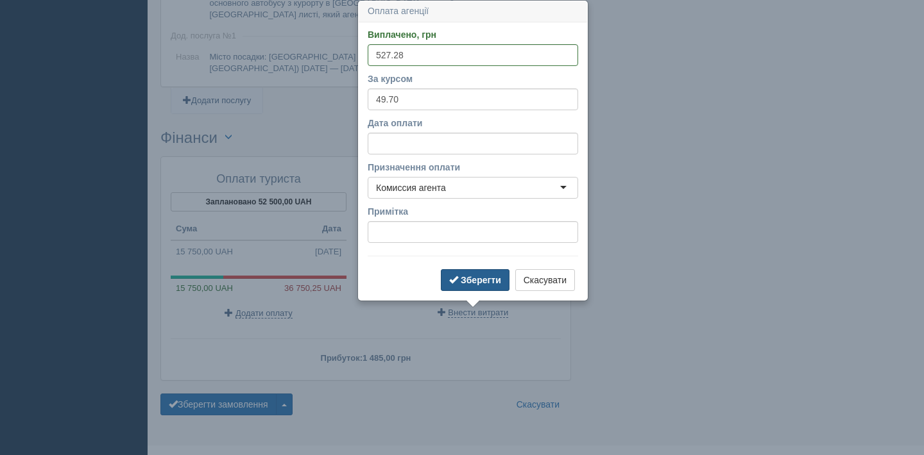
click at [480, 284] on b "Зберегти" at bounding box center [481, 280] width 40 height 10
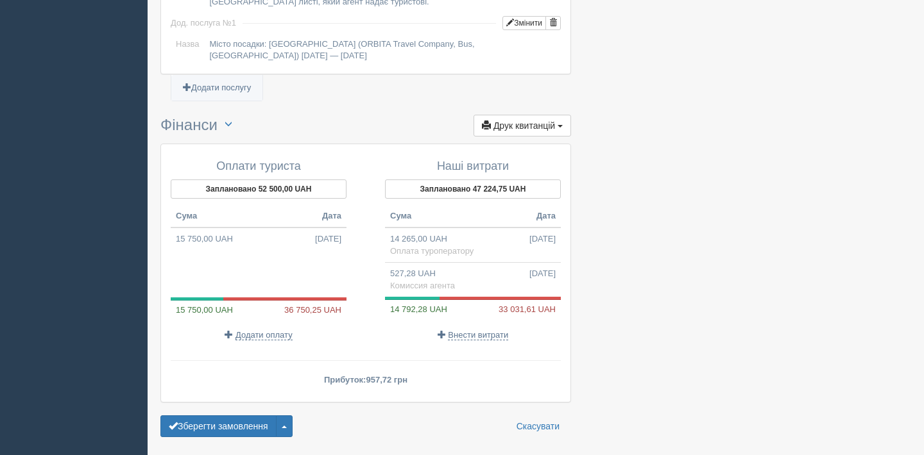
scroll to position [1297, 0]
click at [315, 243] on span "26.06.2025" at bounding box center [328, 239] width 26 height 12
type input "15750.00"
type input "49.45"
select select "non_cash"
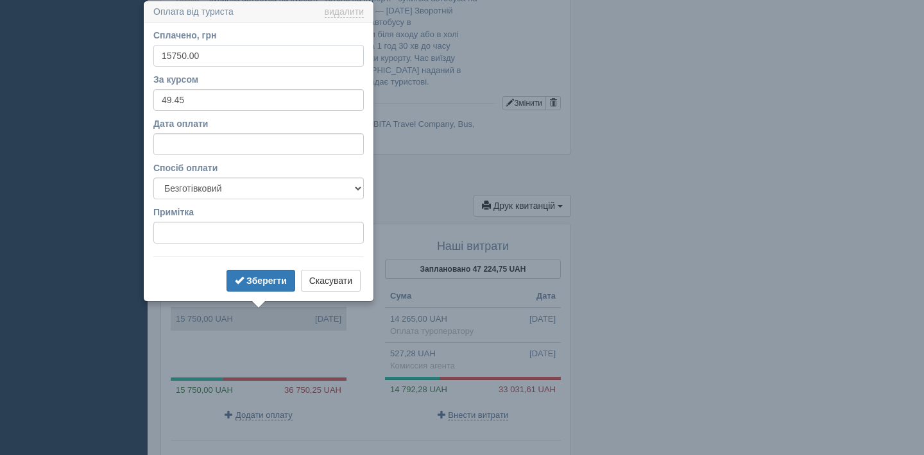
scroll to position [1217, 0]
click at [378, 262] on div "Наші витрати Заплановано 47 224,75 UAH Сума Дата 14 265,00 UAH 27.06.2025 Оплат…" at bounding box center [466, 330] width 201 height 194
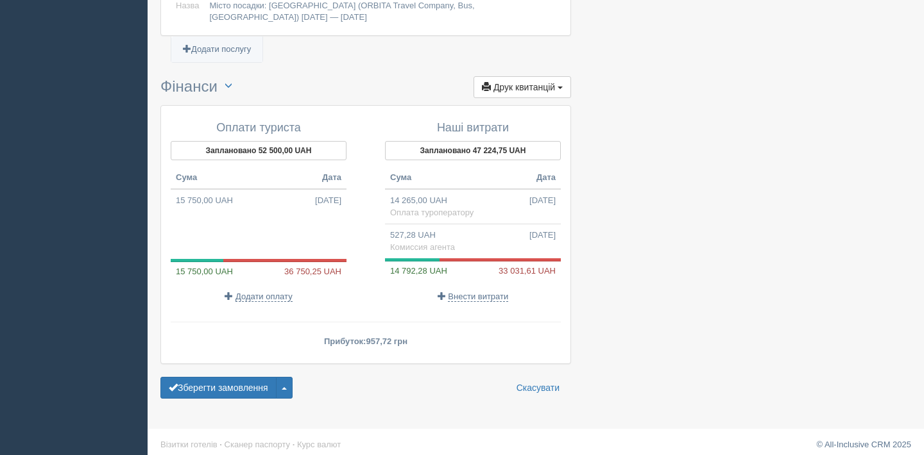
scroll to position [1343, 0]
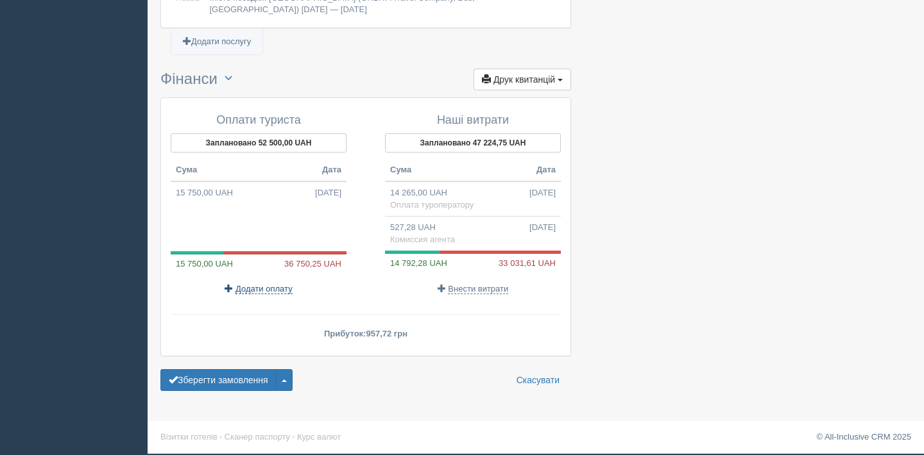
click at [276, 287] on span "Додати оплату" at bounding box center [263, 289] width 57 height 10
select select "cash"
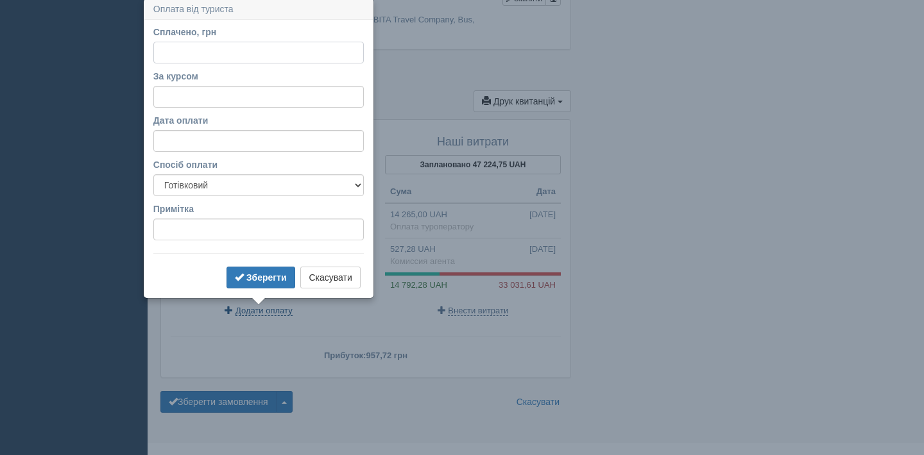
scroll to position [1319, 0]
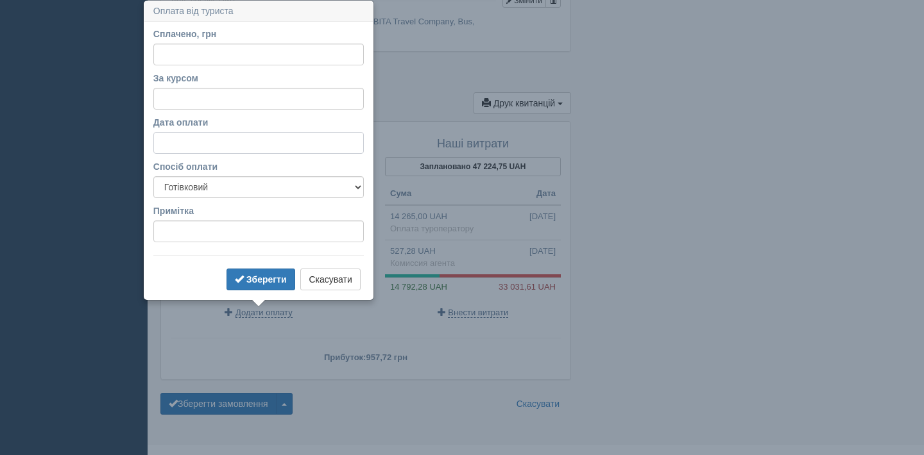
click at [285, 146] on input "Дата оплати" at bounding box center [258, 143] width 210 height 22
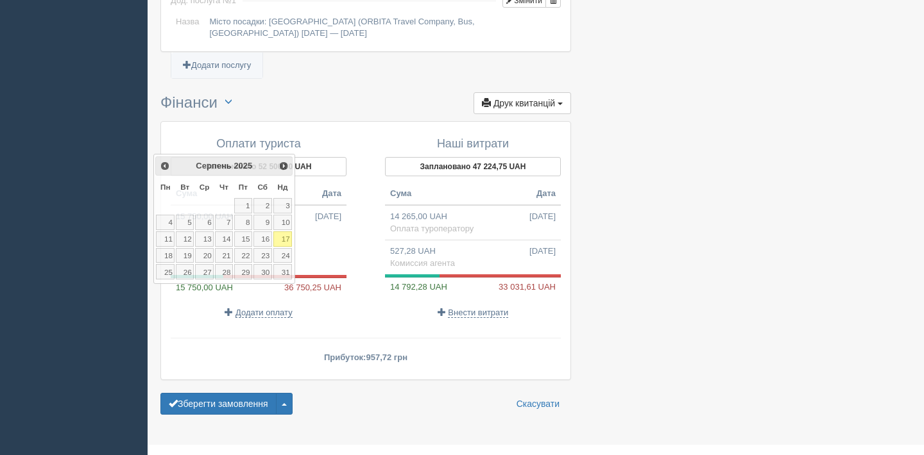
click at [433, 121] on div "Оплати туриста Заплановано 52 500,00 UAH Сума Дата 15 750,00 UAH 26.06.2025 15 …" at bounding box center [365, 250] width 411 height 259
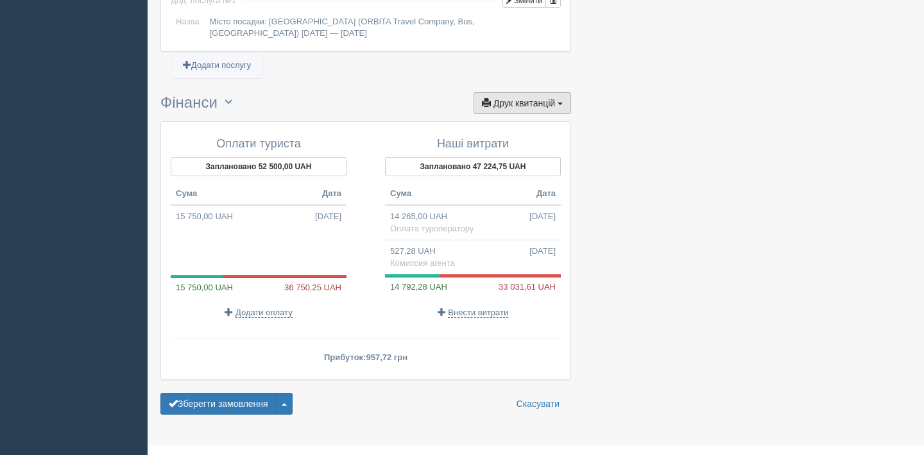
click at [548, 103] on span "Друк квитанцій" at bounding box center [524, 103] width 62 height 10
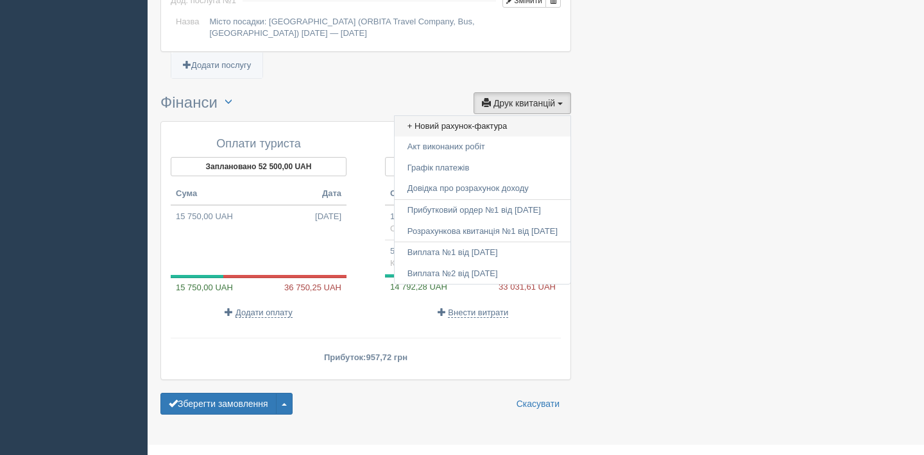
click at [521, 124] on link "+ Новий рахунок-фактура" at bounding box center [482, 126] width 176 height 21
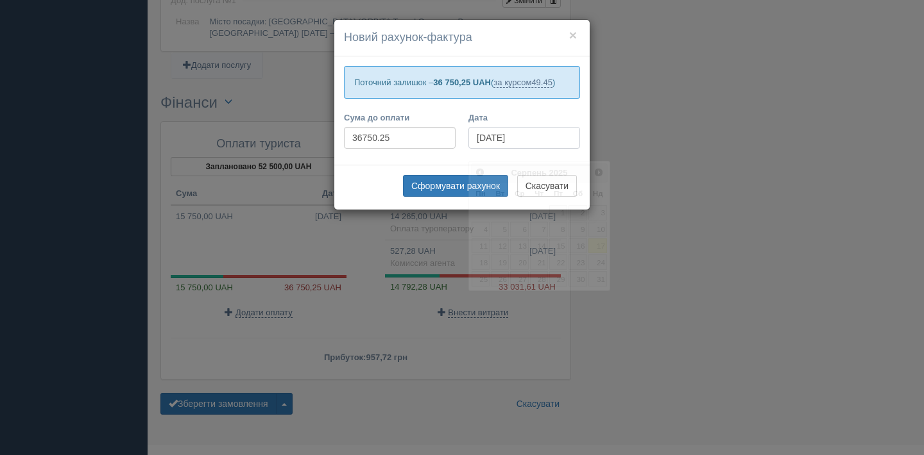
click at [516, 149] on input "[DATE]" at bounding box center [524, 138] width 112 height 22
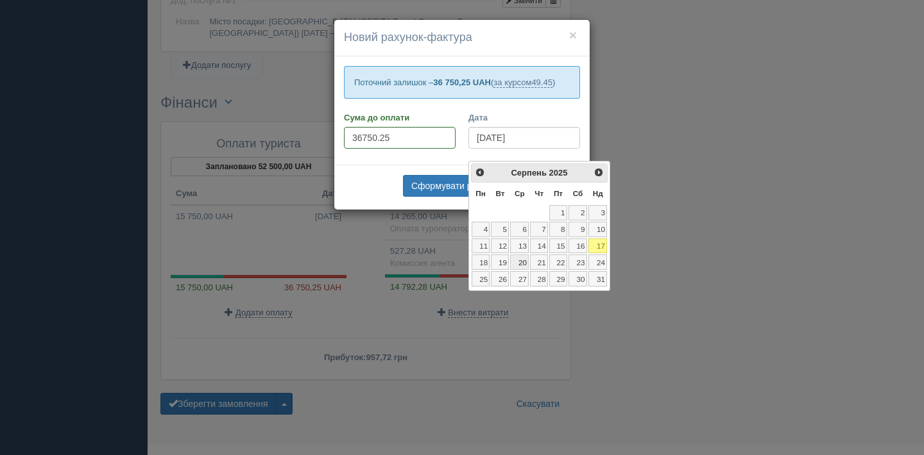
click at [518, 262] on link "20" at bounding box center [519, 262] width 19 height 15
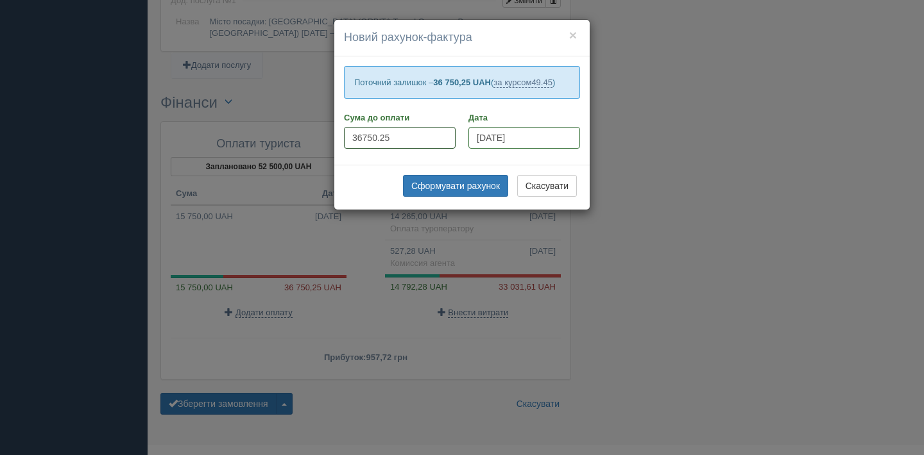
click at [425, 149] on input "36750.25" at bounding box center [400, 138] width 112 height 22
type input "36750.00"
click at [427, 197] on button "Сформувати рахунок" at bounding box center [455, 186] width 105 height 22
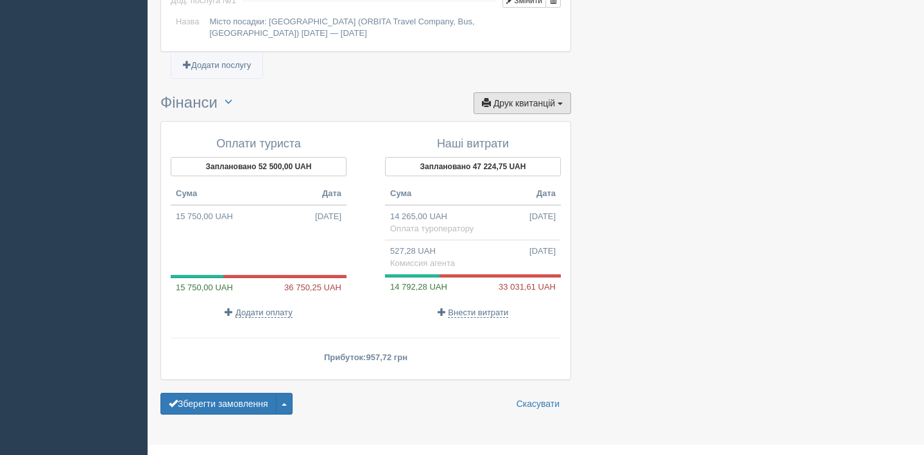
click at [547, 111] on button "Друк квитанцій Друк" at bounding box center [522, 103] width 98 height 22
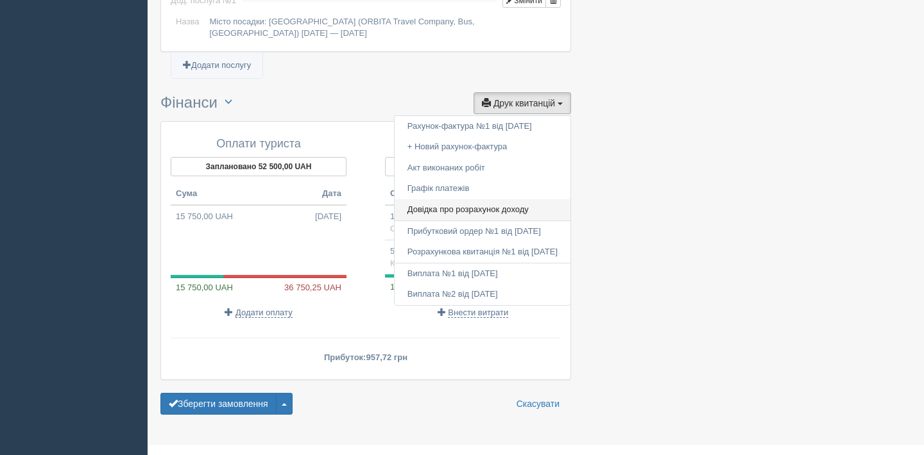
click at [517, 208] on link "Довідка про розрахунок доходу" at bounding box center [482, 209] width 176 height 21
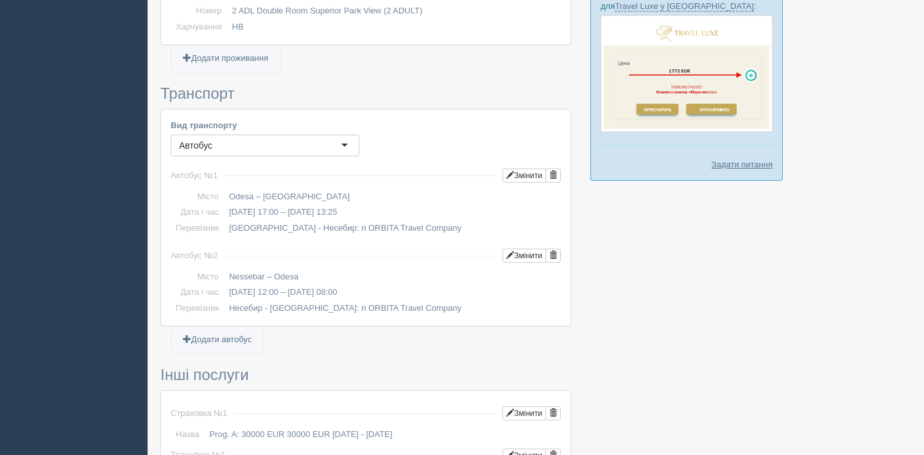
scroll to position [738, 0]
click at [250, 346] on link "Додати автобус" at bounding box center [217, 341] width 92 height 26
type input "Odesa"
type input "Несебир - Одеса: n ORBITA Travel Company"
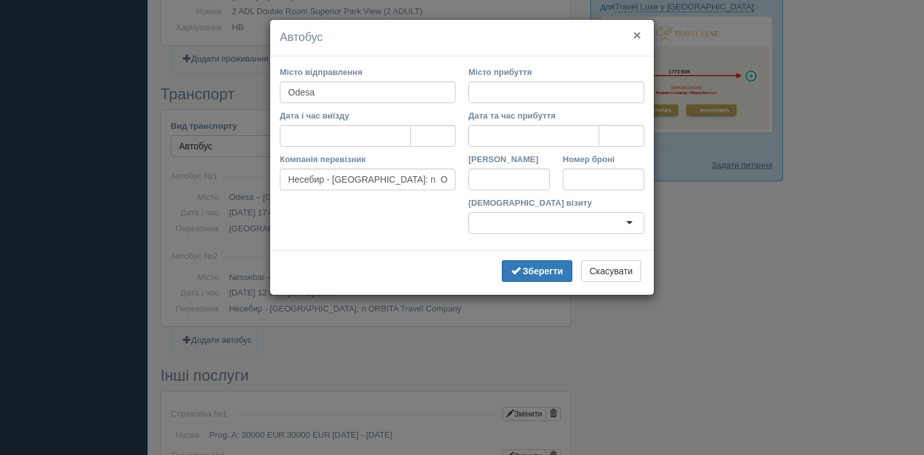
click at [637, 38] on button "×" at bounding box center [637, 34] width 8 height 13
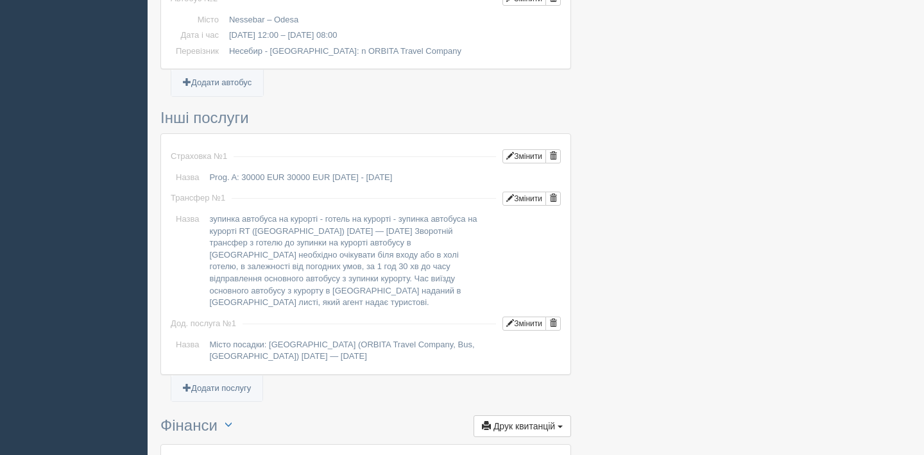
scroll to position [1015, 0]
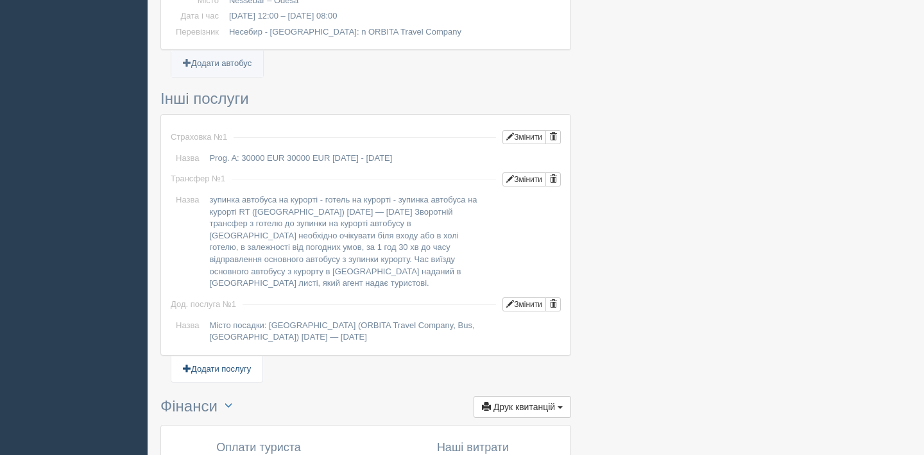
click at [210, 368] on link "Додати послугу" at bounding box center [216, 370] width 91 height 26
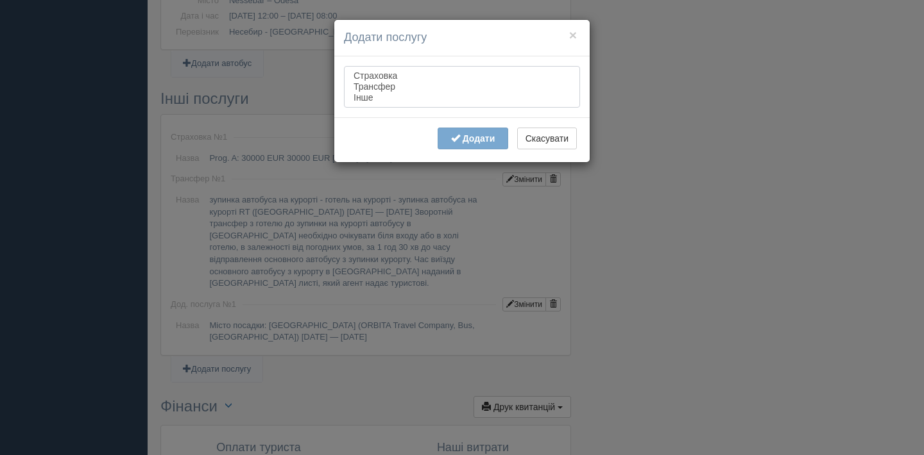
select select "other"
click at [362, 100] on option "Інше" at bounding box center [461, 97] width 219 height 11
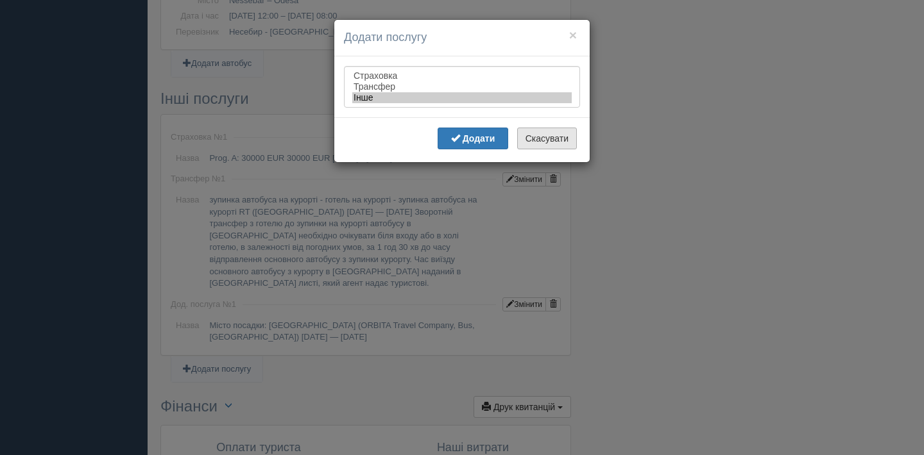
click at [533, 140] on button "Скасувати" at bounding box center [547, 139] width 60 height 22
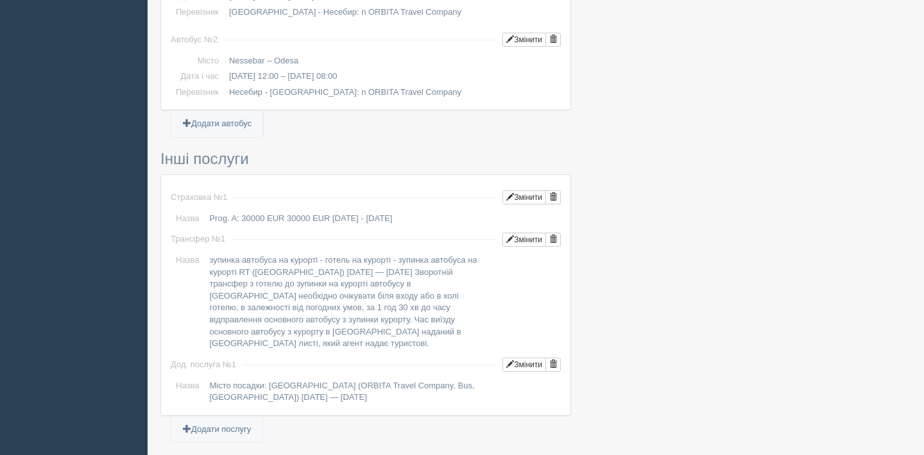
scroll to position [954, 0]
click at [183, 123] on span at bounding box center [187, 123] width 8 height 8
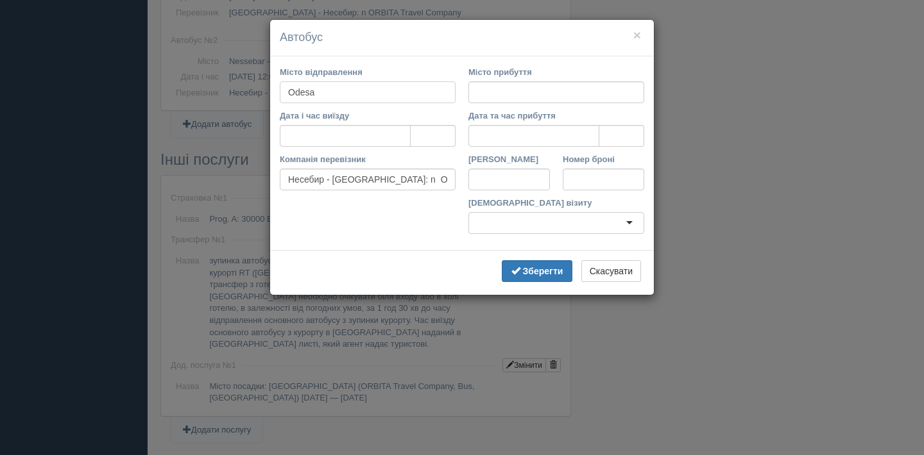
drag, startPoint x: 345, startPoint y: 92, endPoint x: 305, endPoint y: 92, distance: 40.4
click at [309, 92] on input "Odesa" at bounding box center [368, 92] width 176 height 22
drag, startPoint x: 303, startPoint y: 92, endPoint x: 281, endPoint y: 91, distance: 22.5
click at [281, 91] on input "Odesa" at bounding box center [368, 92] width 176 height 22
click at [334, 92] on input "Odesa" at bounding box center [368, 92] width 176 height 22
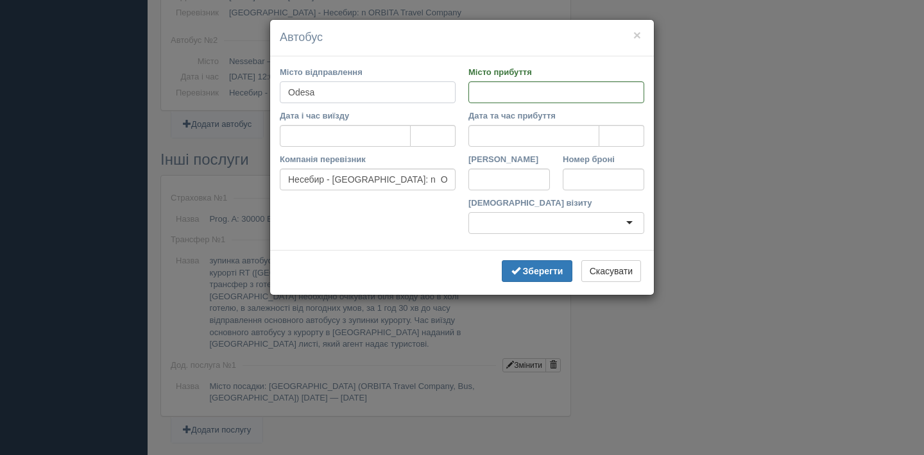
drag, startPoint x: 343, startPoint y: 94, endPoint x: 273, endPoint y: 91, distance: 70.0
click at [273, 91] on div "Місто відправлення Odesa" at bounding box center [367, 88] width 189 height 44
type input "Дніпро"
click at [482, 92] on input "Місто прибуття" at bounding box center [556, 92] width 176 height 22
type input "Одеса"
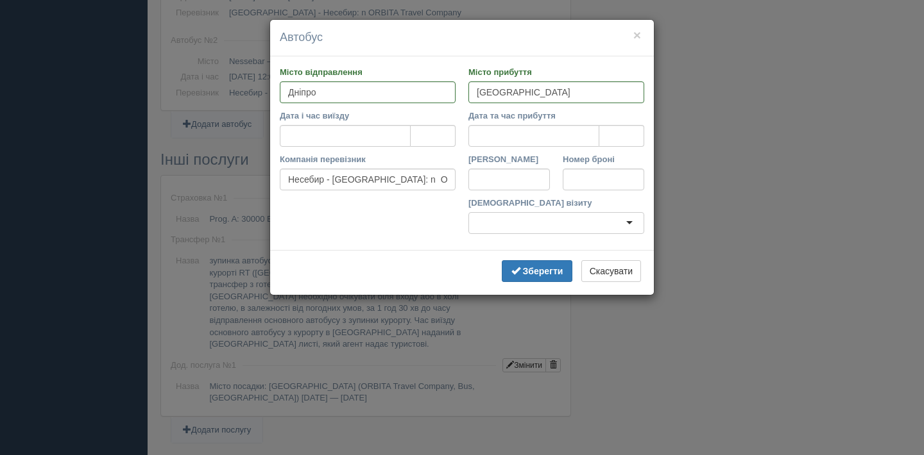
click at [462, 108] on div "Місто прибуття Одеса" at bounding box center [556, 88] width 189 height 44
click at [371, 132] on input "Дата і час виїзду" at bounding box center [345, 136] width 131 height 22
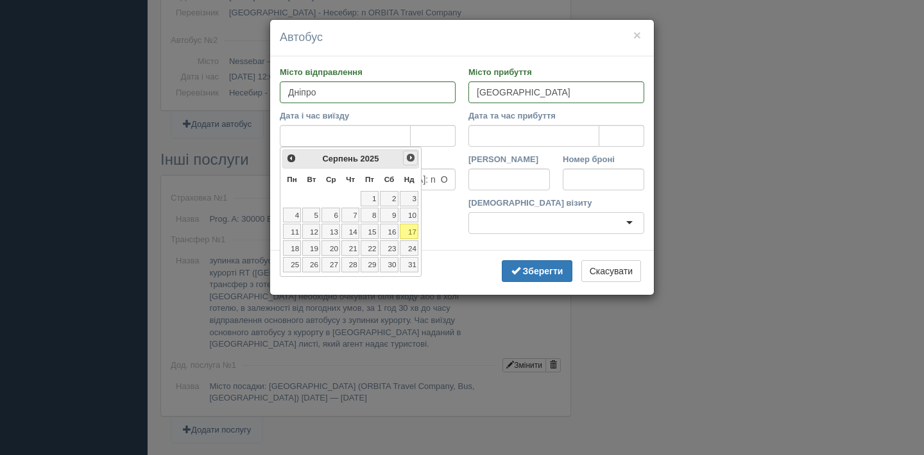
click at [414, 159] on span "Наст>" at bounding box center [410, 158] width 10 height 10
click at [371, 199] on link "5" at bounding box center [369, 198] width 18 height 15
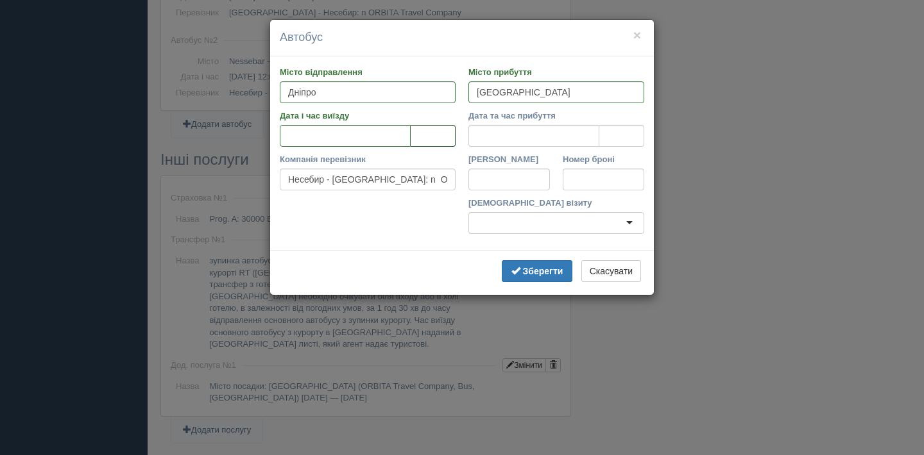
click at [434, 139] on input "tel" at bounding box center [433, 136] width 45 height 22
type input "22:34"
click at [509, 137] on input "Дата та час прибуття" at bounding box center [533, 136] width 131 height 22
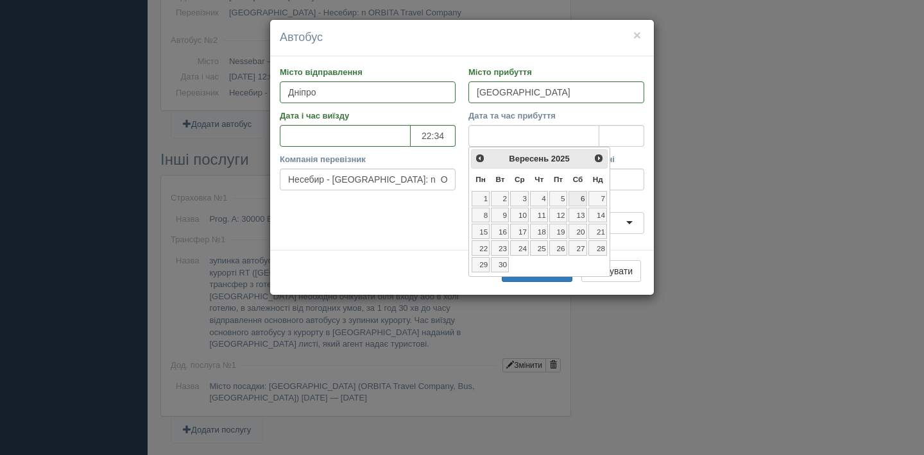
click at [581, 199] on link "6" at bounding box center [577, 198] width 19 height 15
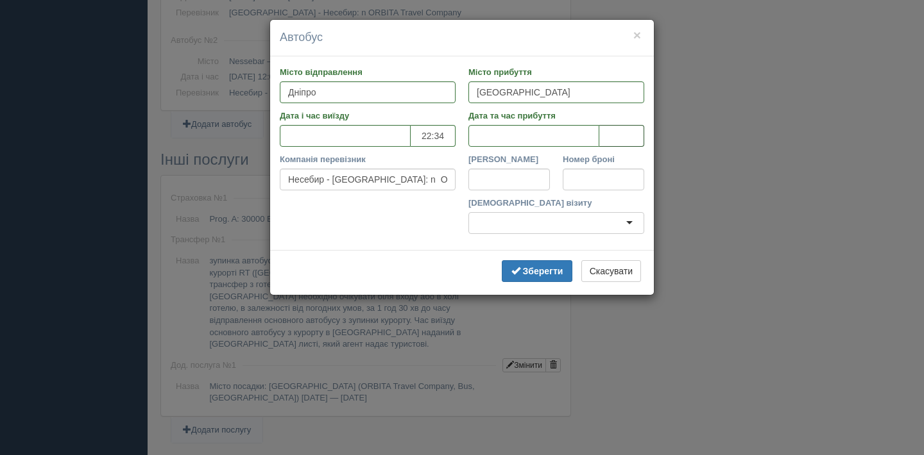
click at [611, 139] on input "tel" at bounding box center [621, 136] width 45 height 22
type input "11:33"
drag, startPoint x: 288, startPoint y: 181, endPoint x: 493, endPoint y: 180, distance: 204.6
click at [493, 180] on div "Компанія перевізник Несебир - Одеса: n ORBITA Travel Company Рейс Номер броні К…" at bounding box center [461, 196] width 377 height 87
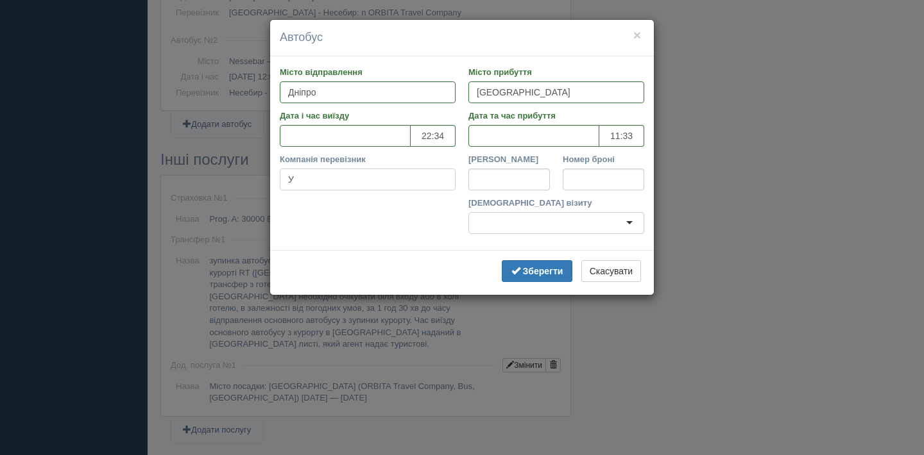
scroll to position [0, 0]
type input "Укзалізниця"
click at [556, 183] on div "Номер броні" at bounding box center [603, 175] width 94 height 44
click at [539, 220] on div at bounding box center [556, 223] width 176 height 22
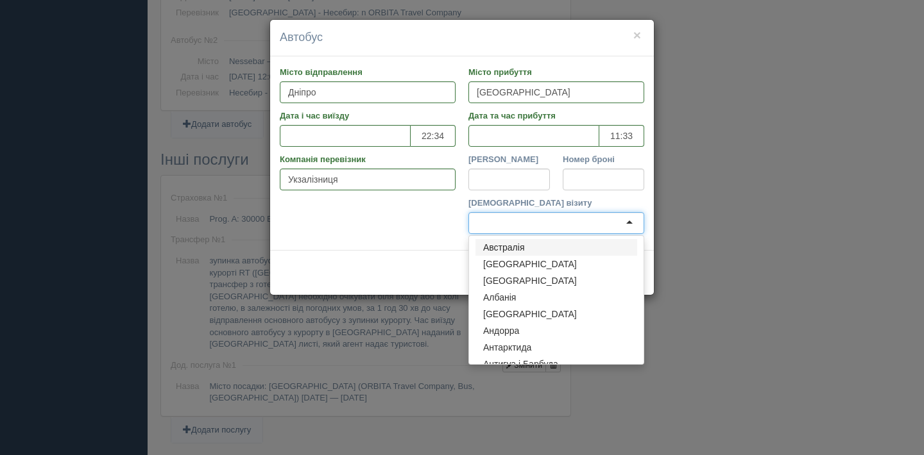
click at [539, 220] on div at bounding box center [556, 223] width 176 height 22
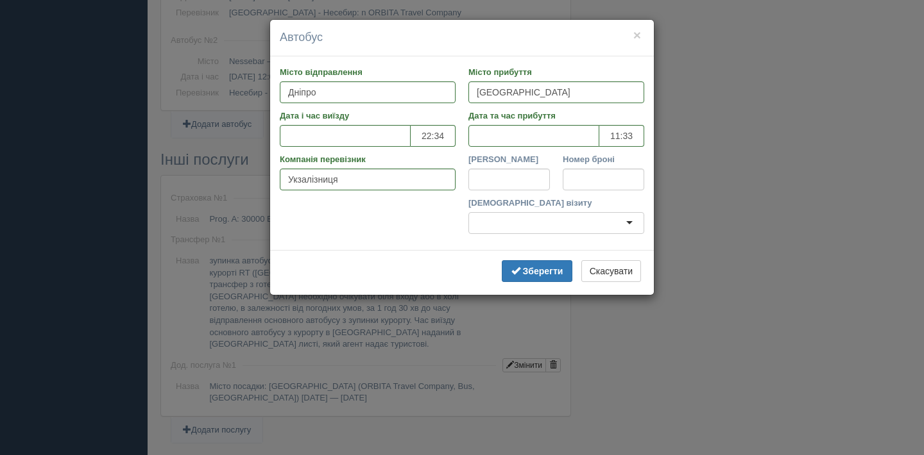
click at [564, 208] on label "Країна візиту" at bounding box center [556, 203] width 176 height 12
click at [479, 217] on input "Країна візиту" at bounding box center [478, 223] width 3 height 13
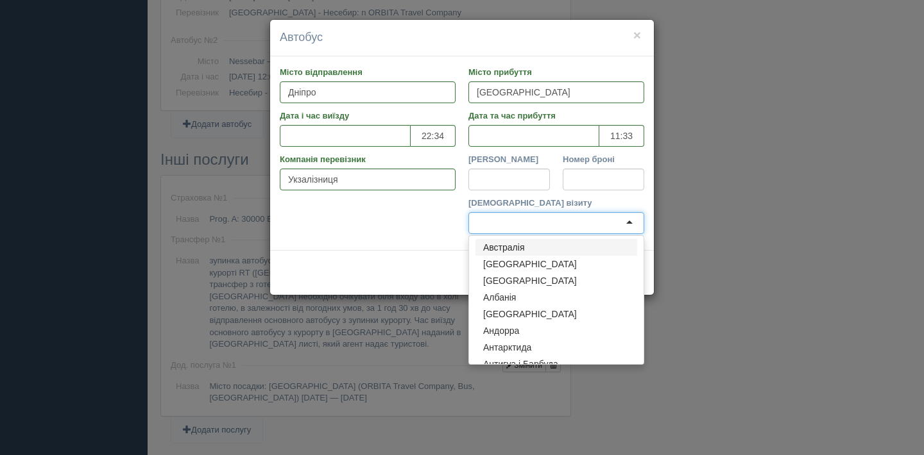
click at [432, 211] on div "Компанія перевізник Укзалізниця Рейс Номер броні Країна візиту Австралія Австрі…" at bounding box center [461, 196] width 377 height 87
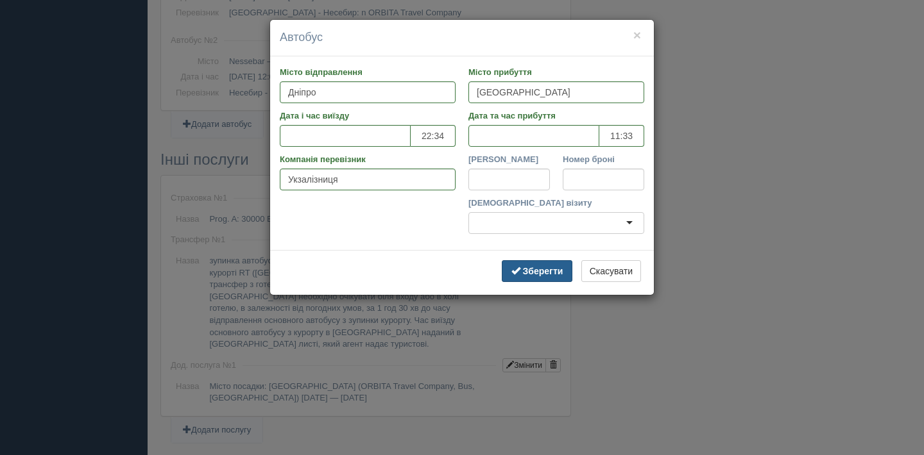
click at [523, 266] on b "Зберегти" at bounding box center [543, 271] width 40 height 10
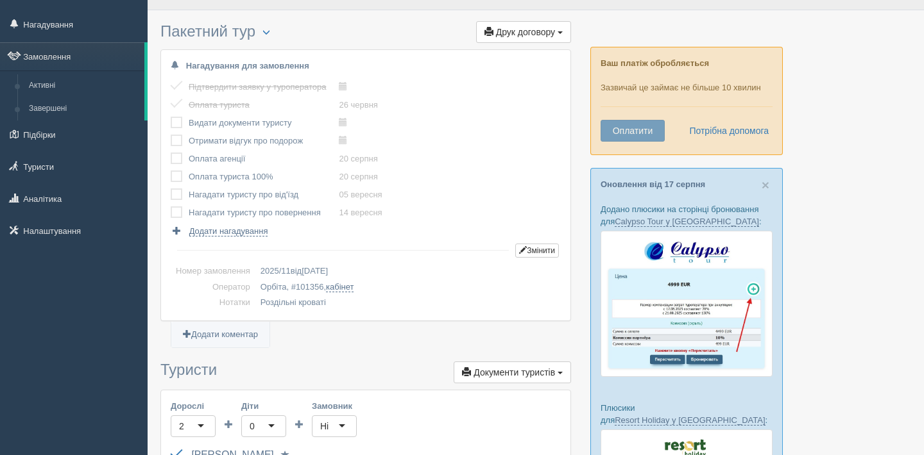
scroll to position [21, 0]
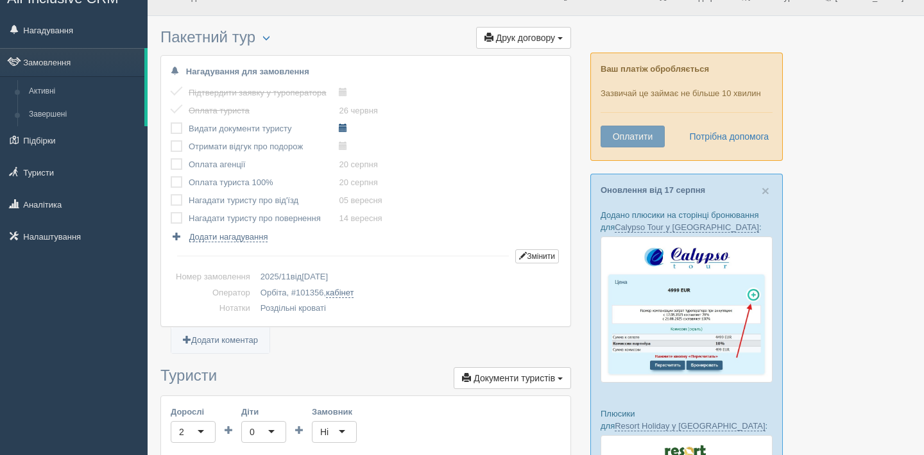
click at [347, 131] on span at bounding box center [343, 128] width 8 height 8
type input "2025-08-17 6:55"
select select "6"
select select "55"
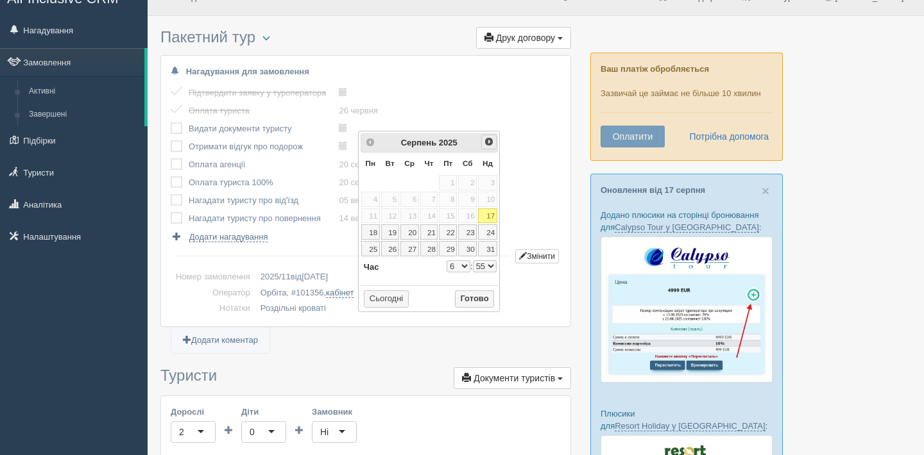
click at [485, 142] on span "Наст>" at bounding box center [489, 142] width 10 height 10
select select "6"
select select "55"
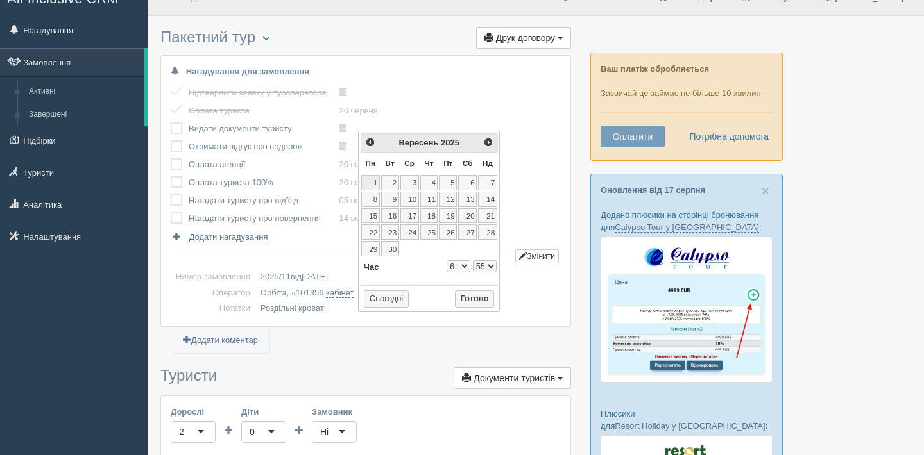
click at [373, 183] on link "1" at bounding box center [370, 182] width 19 height 15
type input "2025-09-01 6:55"
select select "6"
select select "55"
click at [473, 300] on button "Готово" at bounding box center [475, 300] width 40 height 18
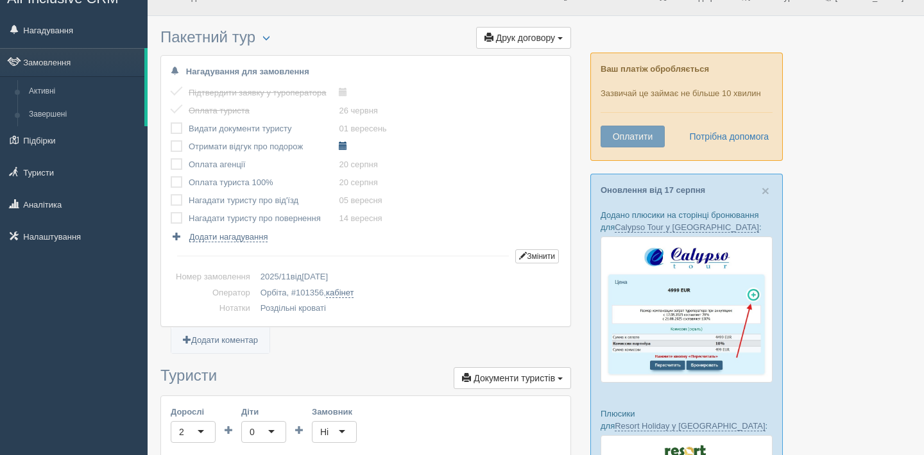
click at [347, 148] on span at bounding box center [343, 146] width 8 height 8
type input "2025-08-17 6:55"
select select "6"
select select "55"
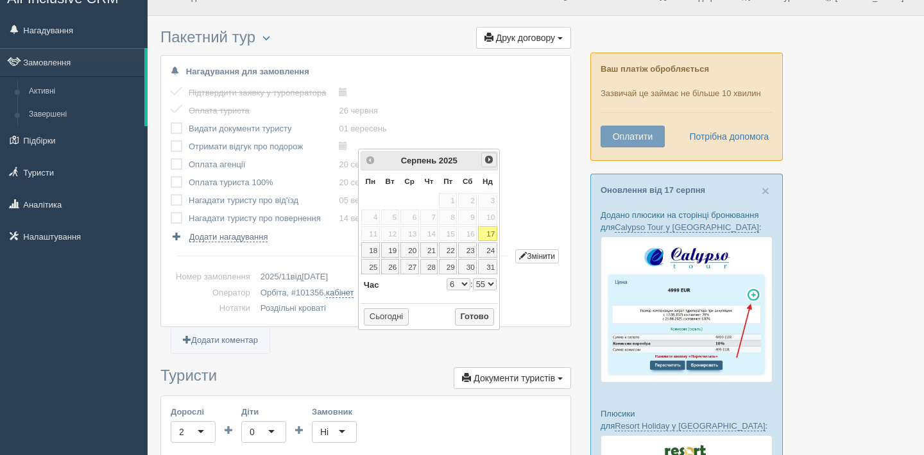
click at [487, 160] on span "Наст>" at bounding box center [489, 160] width 10 height 10
select select "6"
select select "55"
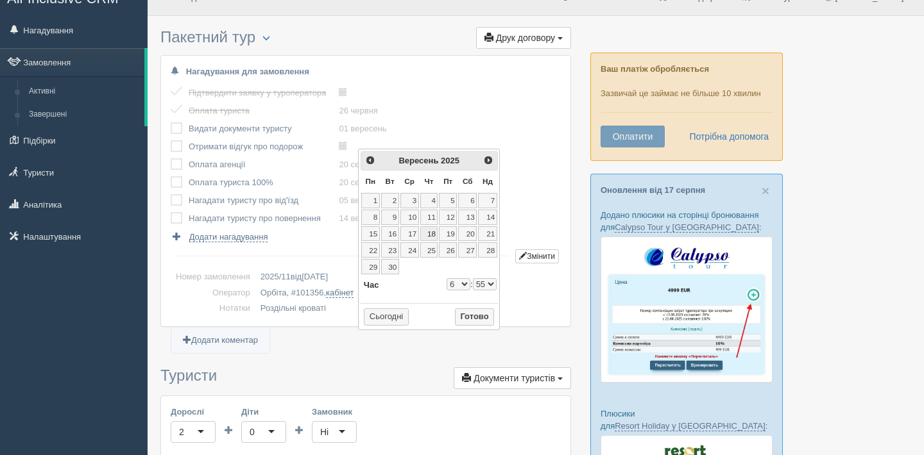
click at [425, 236] on link "18" at bounding box center [429, 233] width 18 height 15
type input "2025-09-18 6:55"
select select "6"
select select "55"
click at [465, 317] on button "Готово" at bounding box center [475, 318] width 40 height 18
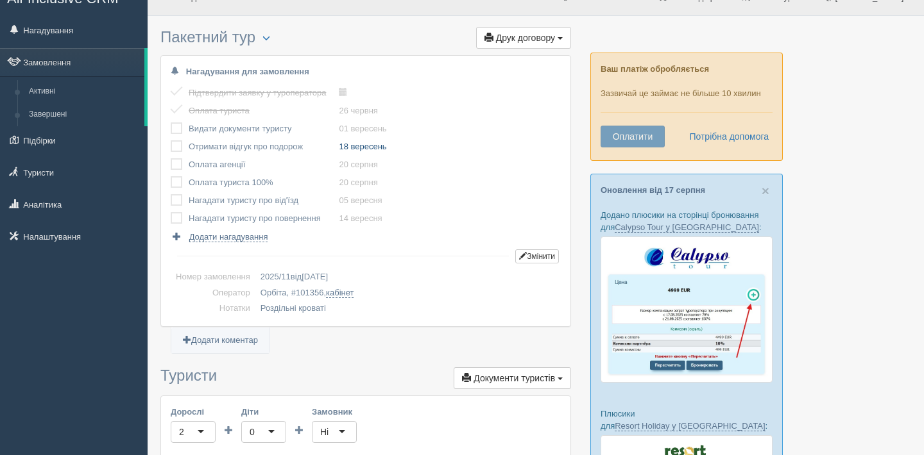
click at [386, 149] on link "18 вересень" at bounding box center [362, 147] width 47 height 10
select select "6"
select select "55"
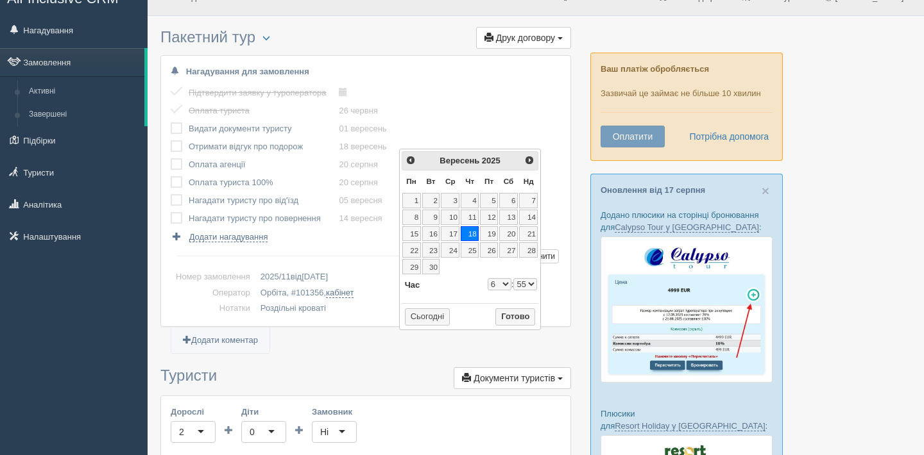
click at [500, 286] on select "0 1 2 3 4 5 6 7 8 9 10 11 12 13 14 15 16 17 18 19 20 21 22 23" at bounding box center [500, 284] width 24 height 12
type input "2025-09-18 8:55"
select select "8"
select select "55"
click at [507, 317] on button "Готово" at bounding box center [515, 318] width 40 height 18
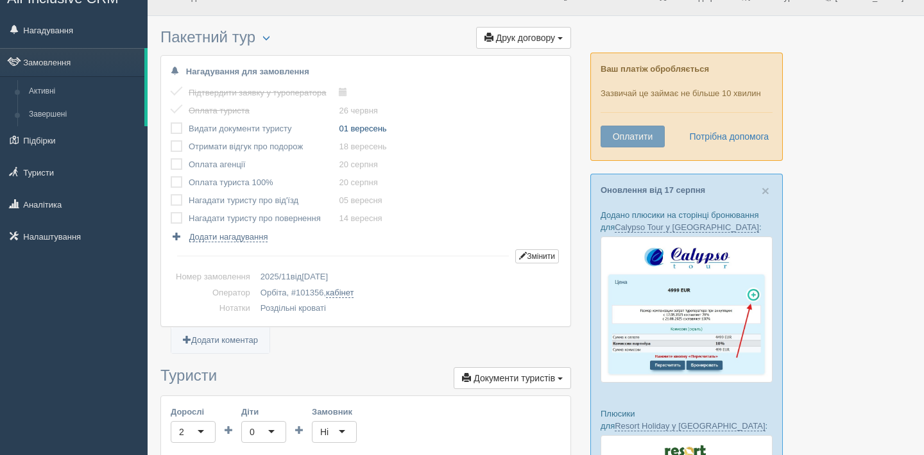
click at [358, 130] on link "01 вересень" at bounding box center [362, 129] width 47 height 10
select select "6"
select select "55"
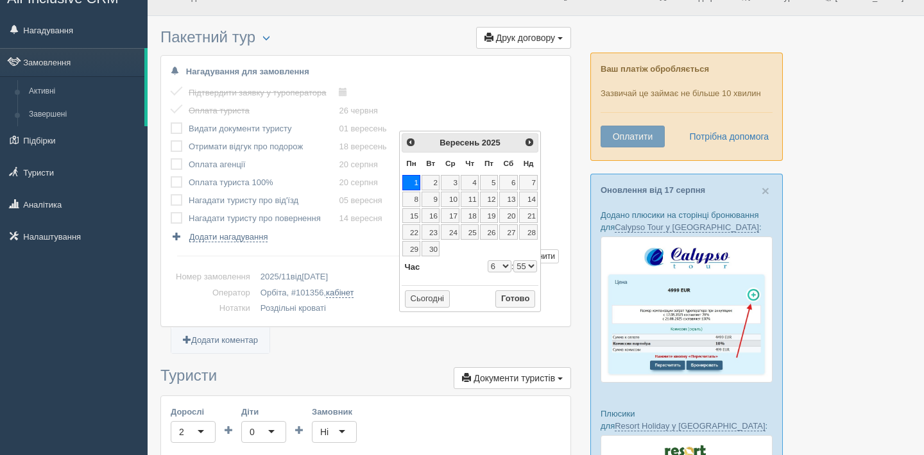
click at [496, 269] on select "0 1 2 3 4 5 6 7 8 9 10 11 12 13 14 15 16 17 18 19 20 21 22 23" at bounding box center [500, 266] width 24 height 12
type input "2025-09-01 9:55"
select select "9"
select select "55"
click at [520, 296] on button "Готово" at bounding box center [515, 300] width 40 height 18
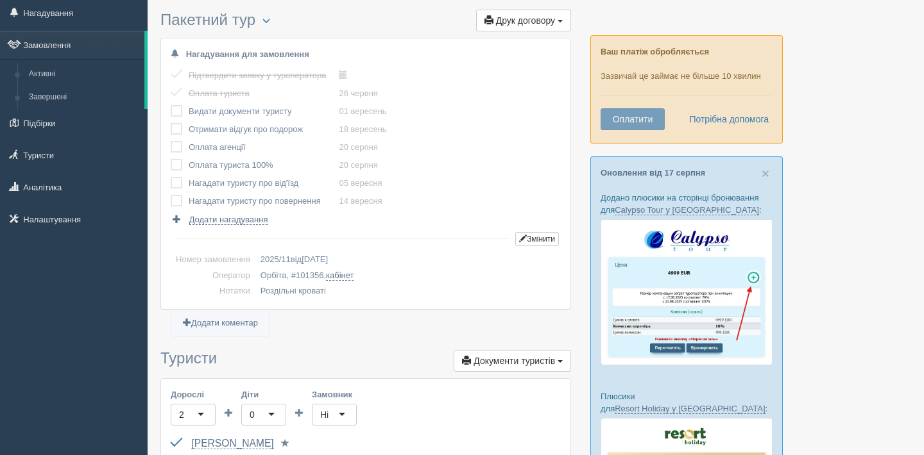
scroll to position [42, 0]
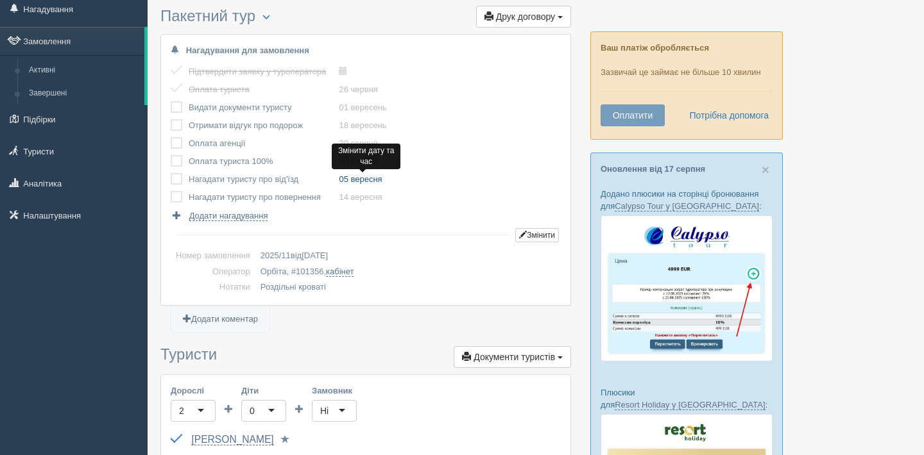
click at [371, 180] on link "05 вересня" at bounding box center [360, 179] width 43 height 10
type input "2025-09-05 9:15"
select select "9"
select select "15"
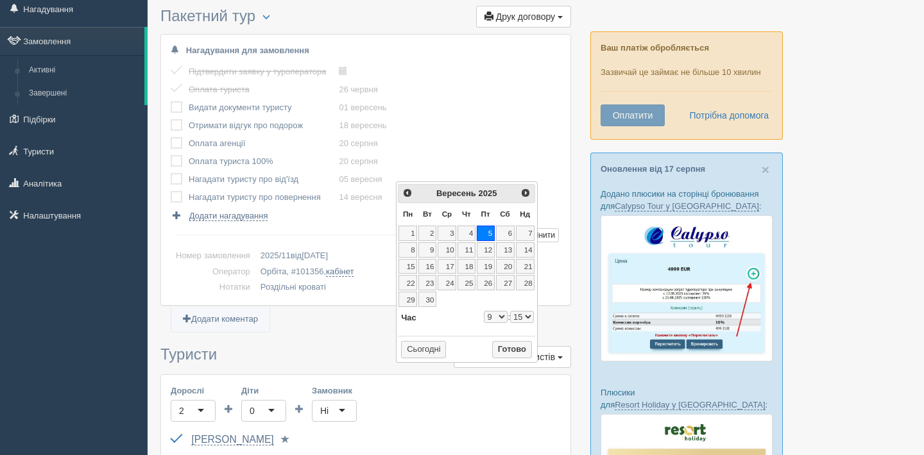
click at [498, 318] on select "0 1 2 3 4 5 6 7 8 9 10 11 12 13 14 15 16 17 18 19 20 21 22 23" at bounding box center [496, 317] width 24 height 12
type input "2025-09-05 17:15"
select select "17"
select select "15"
click at [517, 352] on button "Готово" at bounding box center [512, 350] width 40 height 18
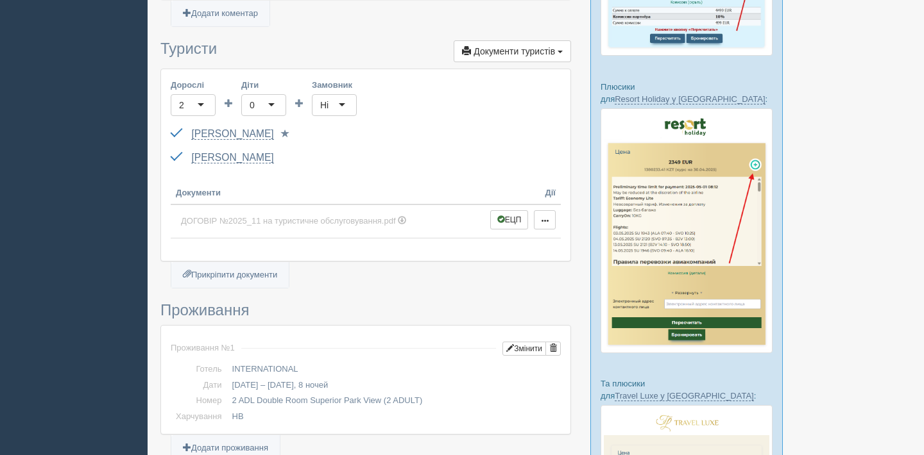
scroll to position [353, 0]
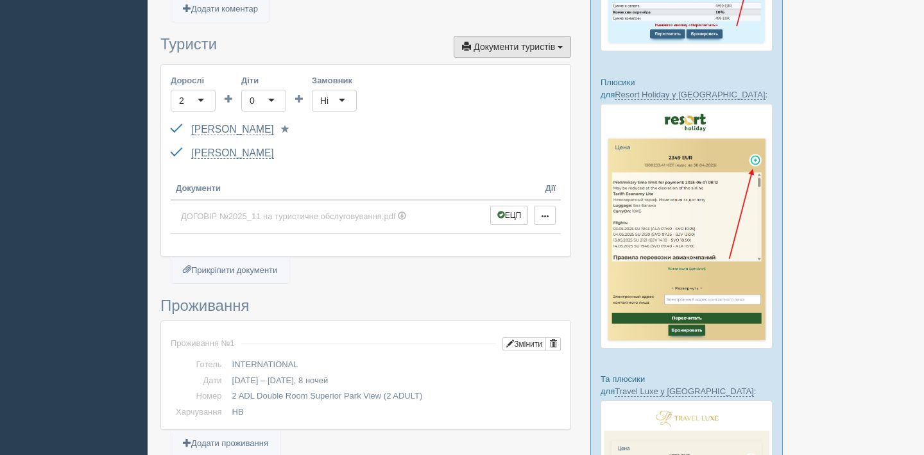
click at [495, 49] on span "Документи туристів" at bounding box center [513, 47] width 81 height 10
click at [480, 67] on link "Інфолист" at bounding box center [519, 70] width 101 height 21
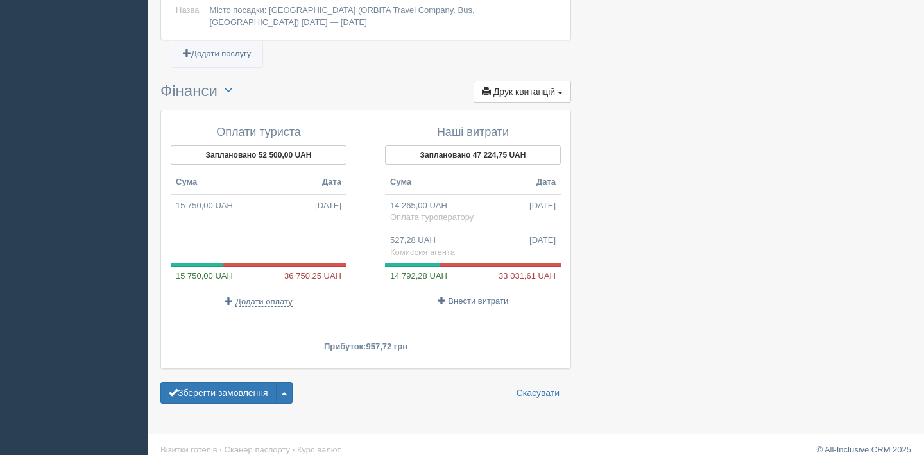
scroll to position [1411, 0]
click at [495, 86] on span "Друк квитанцій" at bounding box center [524, 91] width 62 height 10
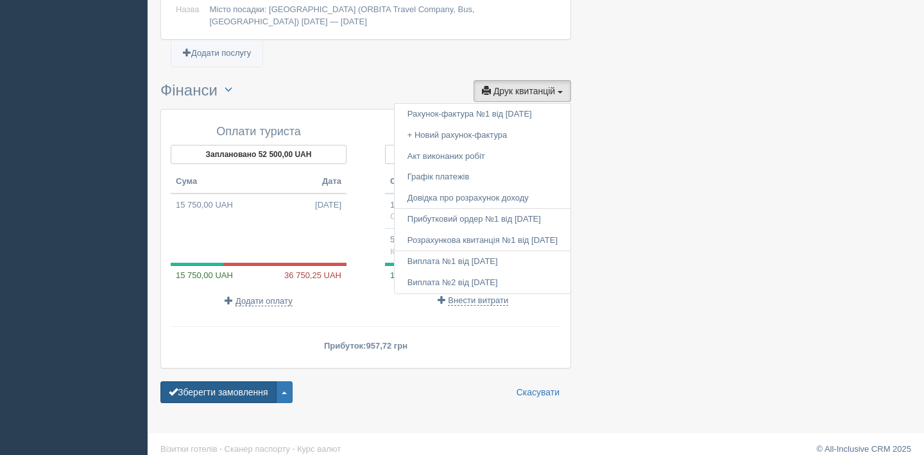
click at [237, 390] on button "Зберегти замовлення" at bounding box center [218, 393] width 116 height 22
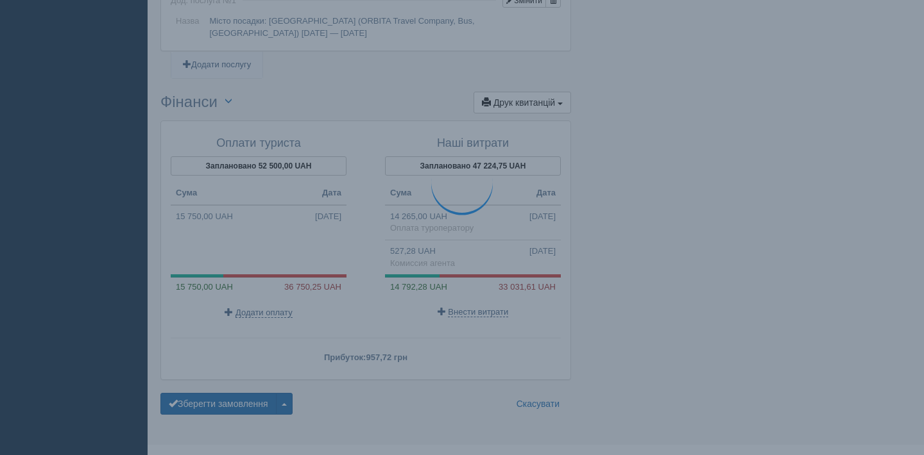
scroll to position [1402, 0]
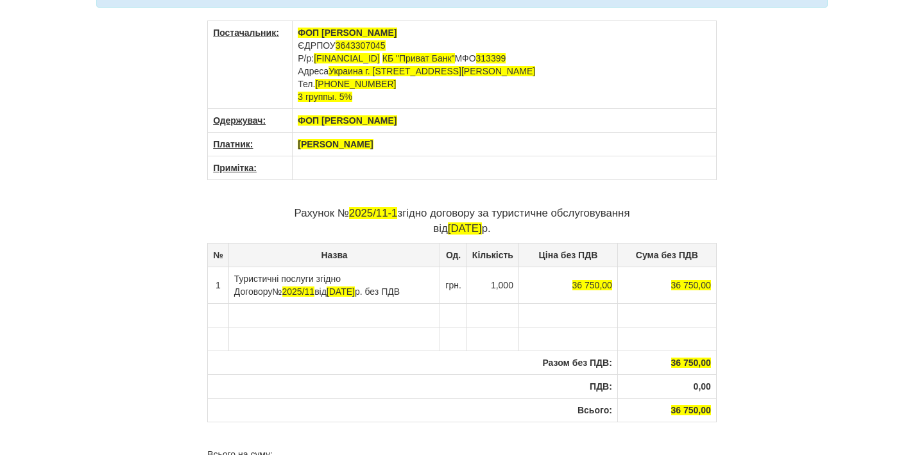
scroll to position [37, 0]
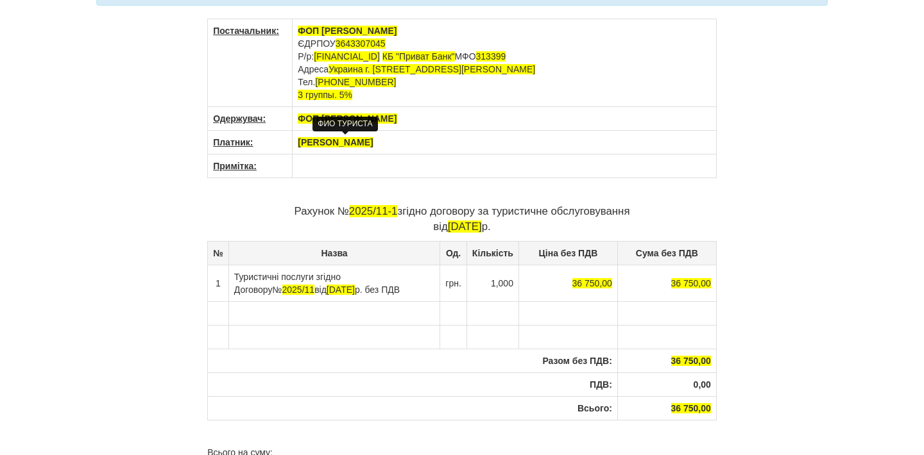
drag, startPoint x: 400, startPoint y: 142, endPoint x: 298, endPoint y: 139, distance: 102.7
click at [298, 139] on th "[PERSON_NAME]" at bounding box center [505, 143] width 424 height 24
click at [403, 31] on td "ФОП [PERSON_NAME] ЄДРПОУ 3643307045 Р/р: [FINANCIAL_ID] КБ "Приват Банк" МФО 31…" at bounding box center [505, 63] width 424 height 88
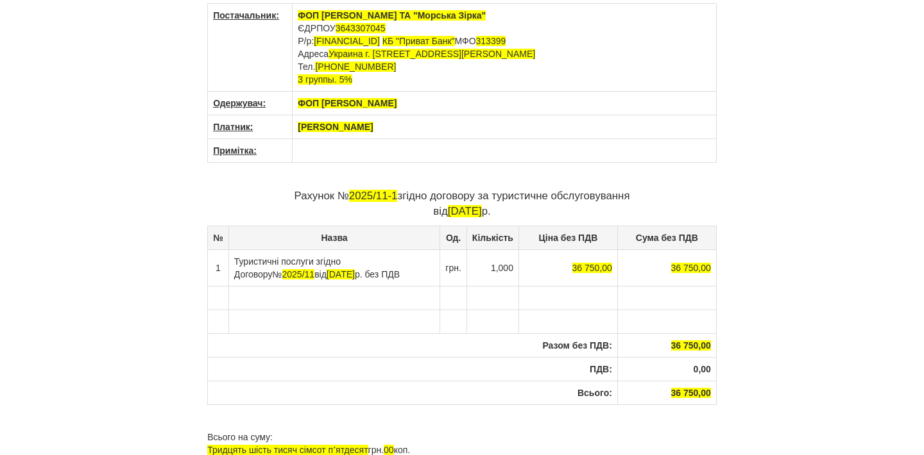
scroll to position [53, 0]
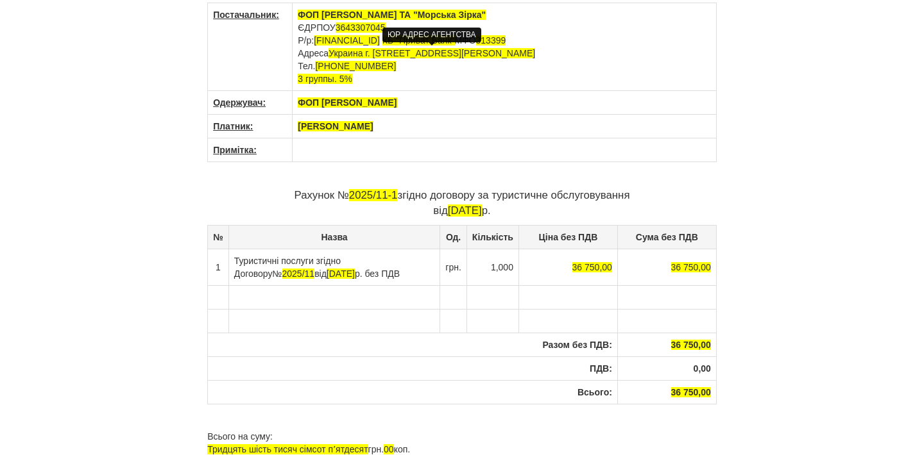
drag, startPoint x: 359, startPoint y: 53, endPoint x: 394, endPoint y: 69, distance: 39.6
click at [359, 53] on span "Украина г. [STREET_ADDRESS][PERSON_NAME]" at bounding box center [431, 53] width 207 height 10
click at [372, 55] on span "Україна г. [STREET_ADDRESS][PERSON_NAME]" at bounding box center [430, 53] width 204 height 10
click at [426, 55] on span "Україна м. [STREET_ADDRESS][PERSON_NAME]" at bounding box center [432, 53] width 208 height 10
click at [431, 55] on span "Україна м. [STREET_ADDRESS][PERSON_NAME]" at bounding box center [432, 53] width 208 height 10
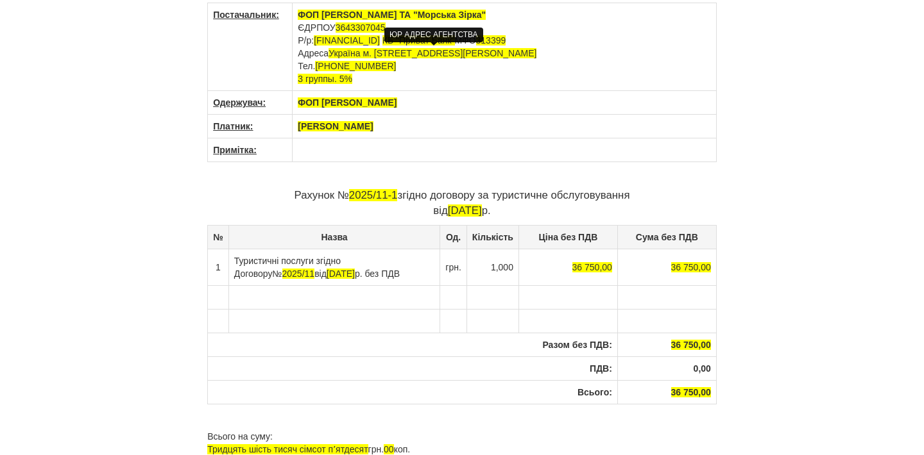
drag, startPoint x: 477, startPoint y: 54, endPoint x: 484, endPoint y: 60, distance: 8.6
click at [478, 54] on span "Україна м. [STREET_ADDRESS][PERSON_NAME]" at bounding box center [432, 53] width 208 height 10
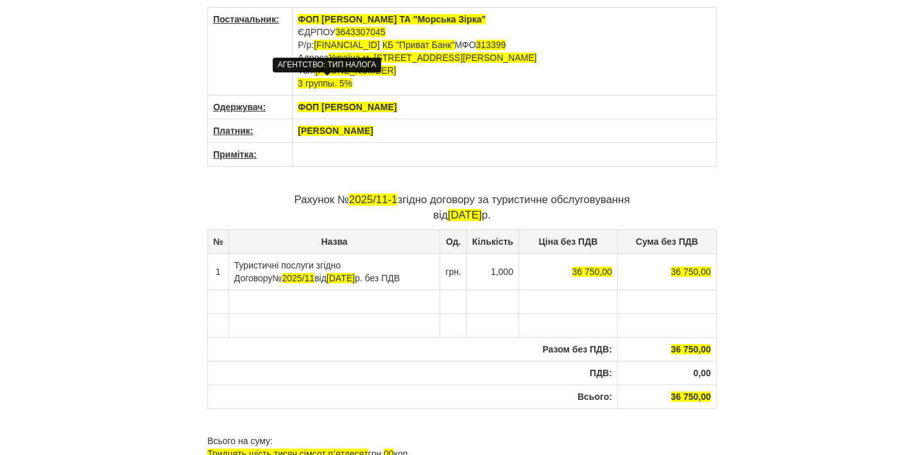
click at [335, 85] on span "3 группы. 5%" at bounding box center [325, 83] width 55 height 10
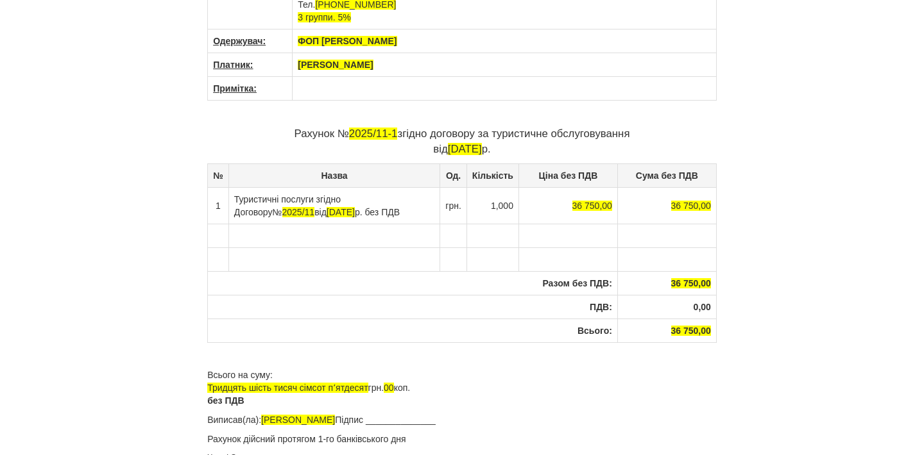
scroll to position [128, 0]
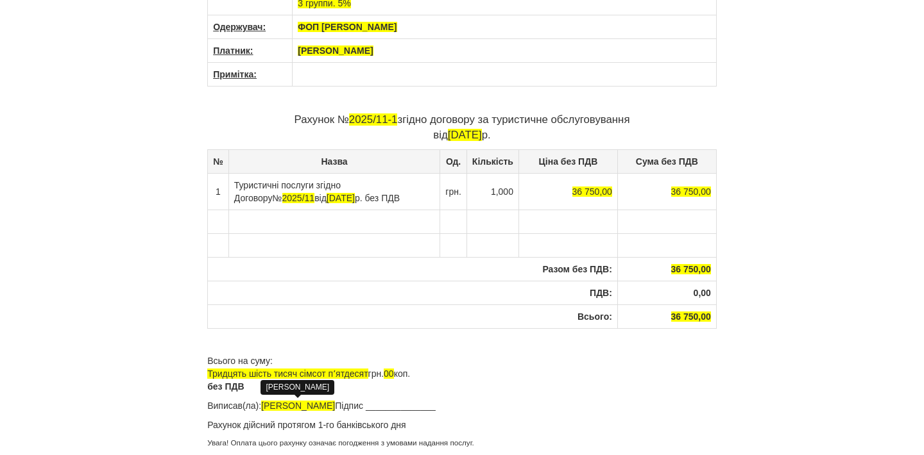
click at [278, 407] on span "[PERSON_NAME]" at bounding box center [298, 406] width 74 height 10
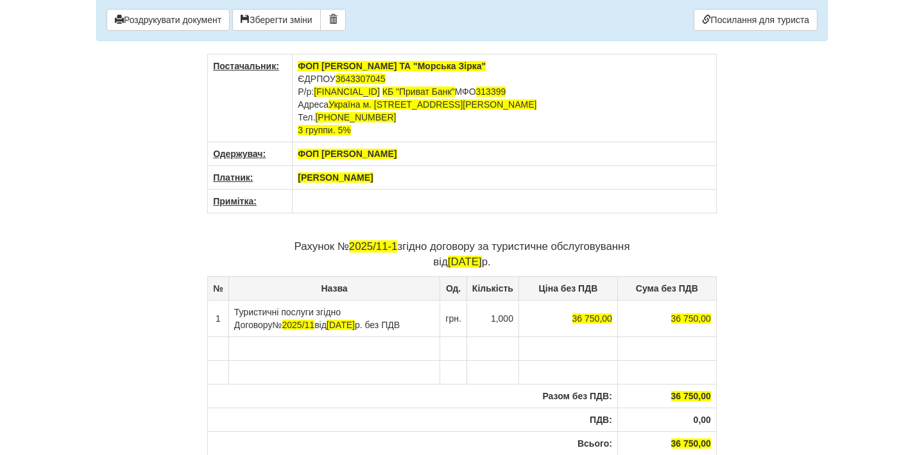
scroll to position [0, 0]
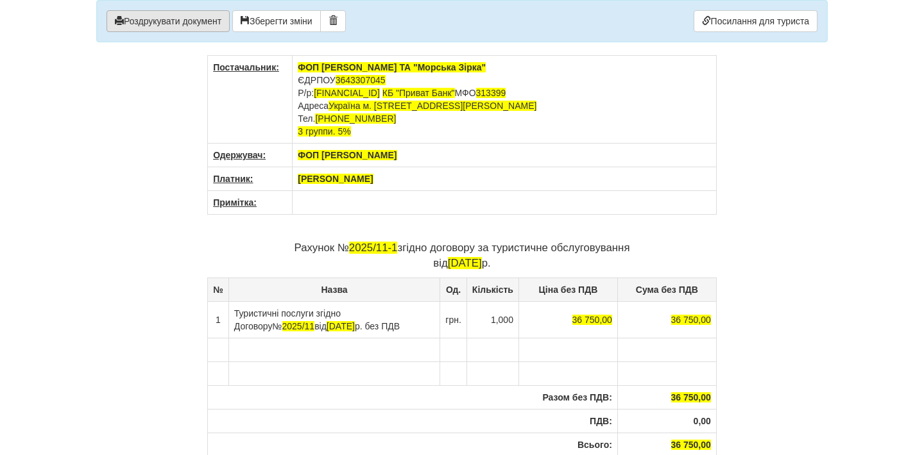
click at [214, 22] on button "Роздрукувати документ" at bounding box center [167, 21] width 123 height 22
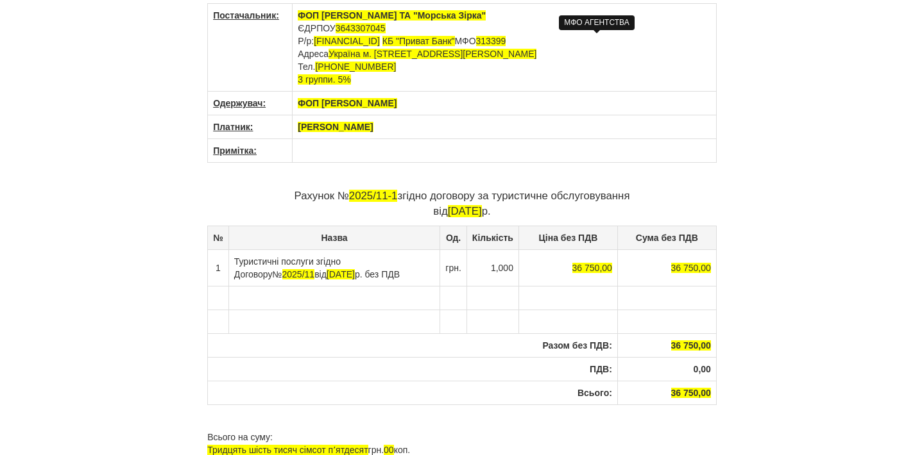
scroll to position [56, 0]
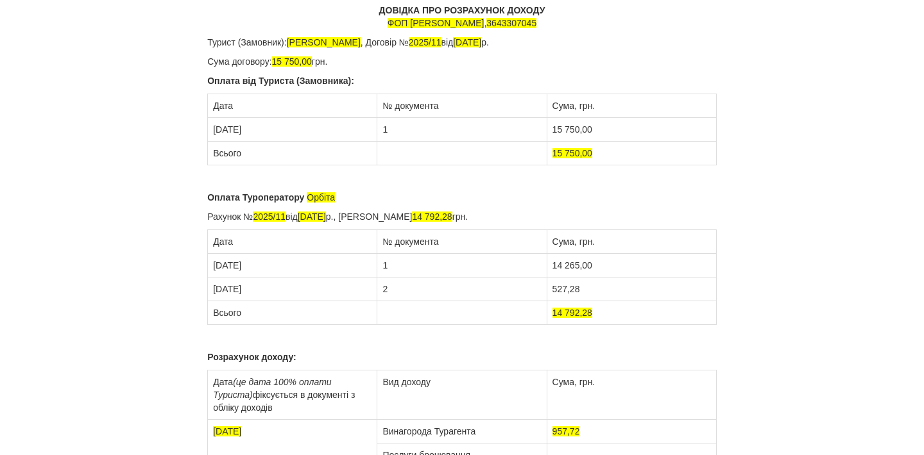
scroll to position [52, 0]
click at [489, 264] on td "1" at bounding box center [461, 265] width 169 height 24
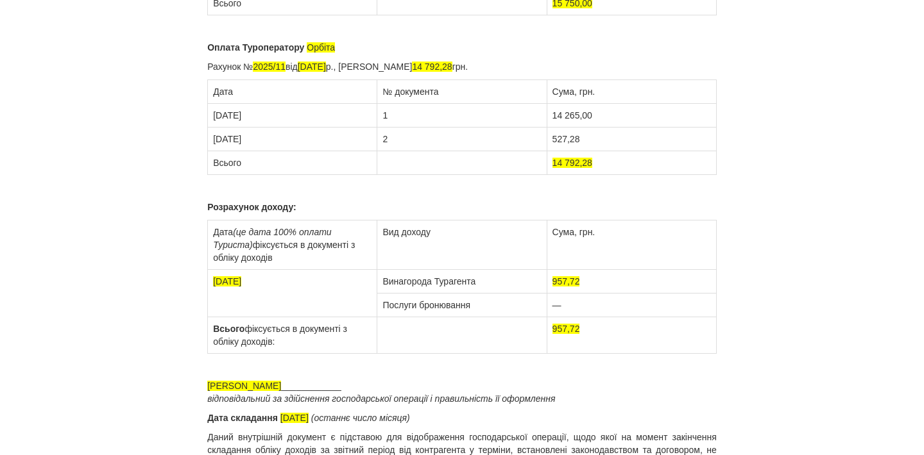
scroll to position [222, 0]
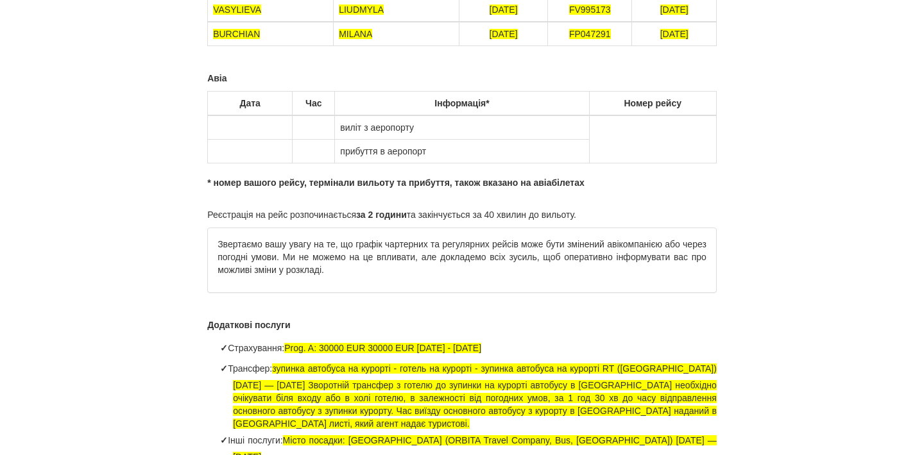
scroll to position [422, 0]
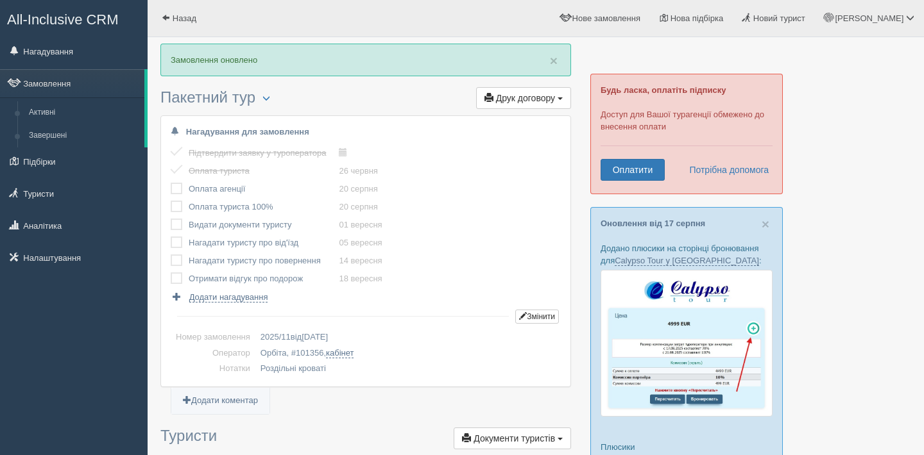
click at [640, 119] on div "Будь ласка, оплатіть підписку Доступ для Вашої турагенції обмежено до внесення …" at bounding box center [686, 134] width 192 height 121
click at [630, 165] on link "Оплатити" at bounding box center [632, 170] width 64 height 22
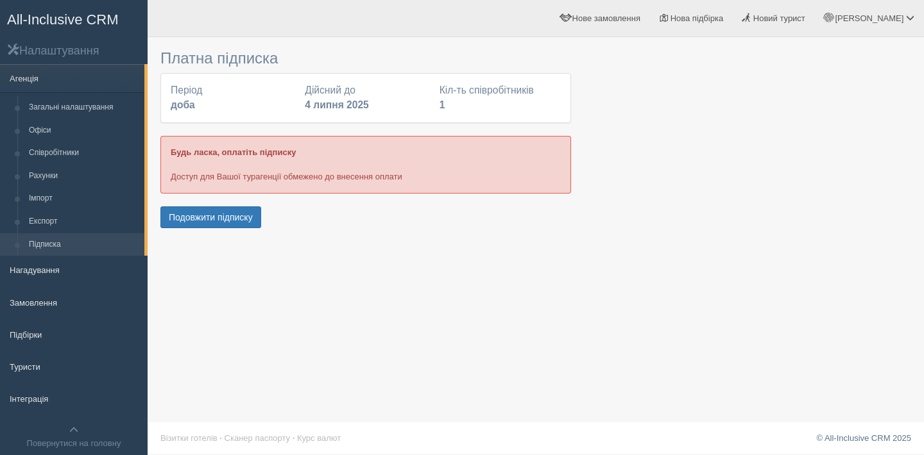
click at [382, 178] on div "Будь ласка, оплатіть підписку Доступ для Вашої турагенції обмежено до внесення …" at bounding box center [365, 164] width 411 height 57
click at [73, 22] on span "All-Inclusive CRM" at bounding box center [63, 20] width 112 height 16
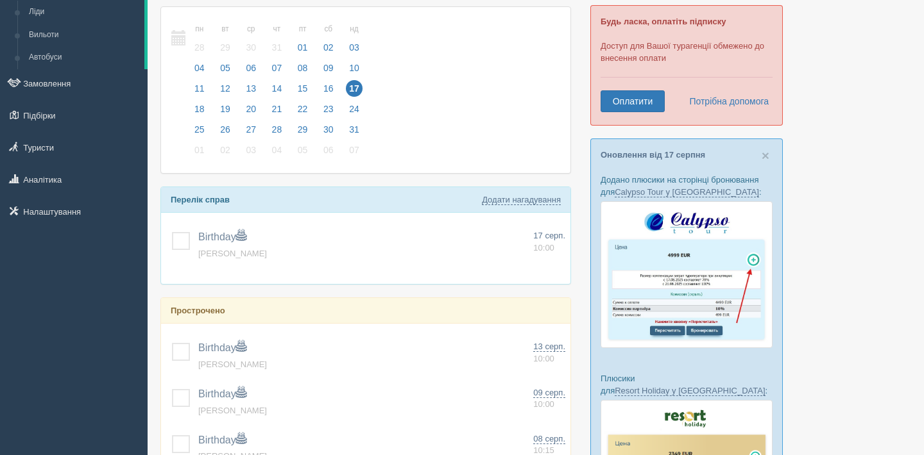
scroll to position [71, 0]
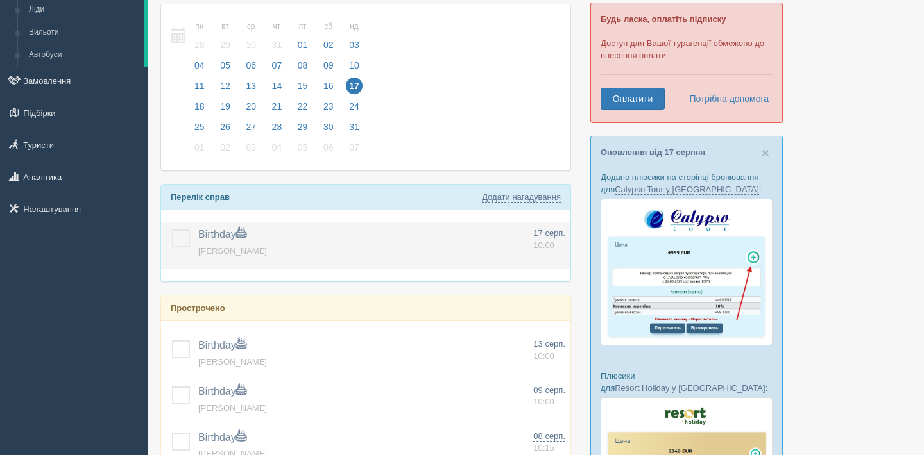
click at [172, 230] on label at bounding box center [172, 230] width 0 height 0
click at [0, 0] on input "checkbox" at bounding box center [0, 0] width 0 height 0
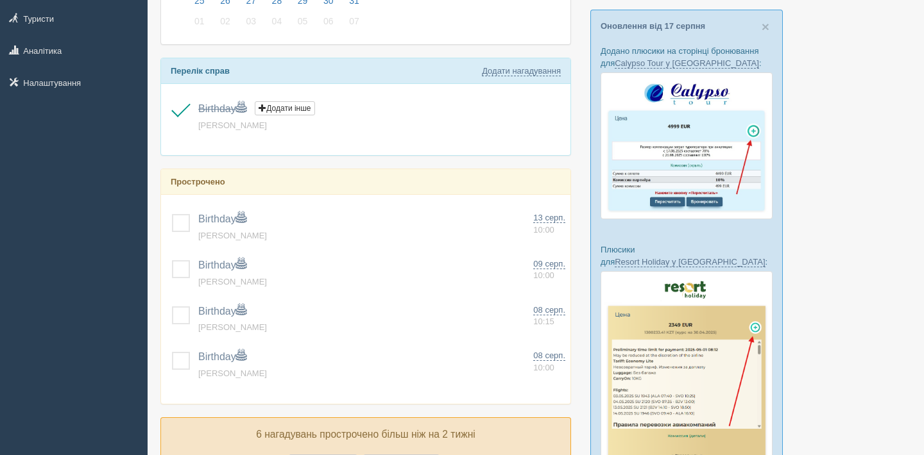
scroll to position [202, 0]
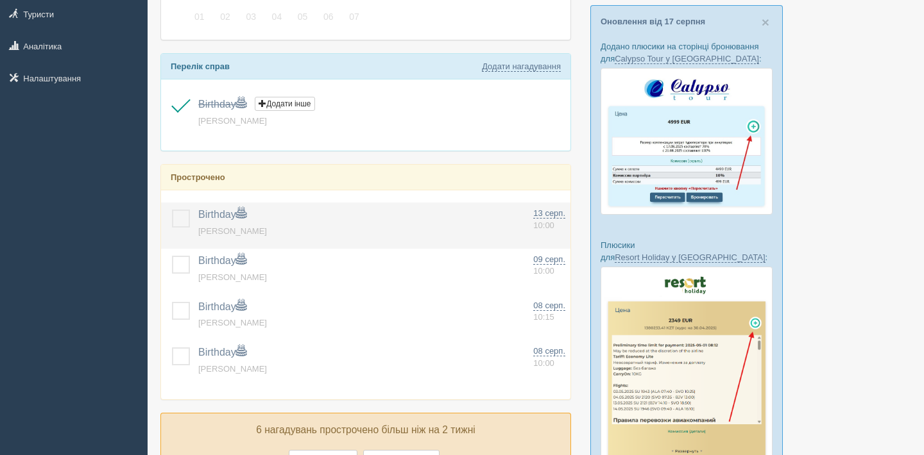
drag, startPoint x: 178, startPoint y: 217, endPoint x: 179, endPoint y: 245, distance: 27.6
click at [172, 210] on label at bounding box center [172, 210] width 0 height 0
click at [0, 0] on input "checkbox" at bounding box center [0, 0] width 0 height 0
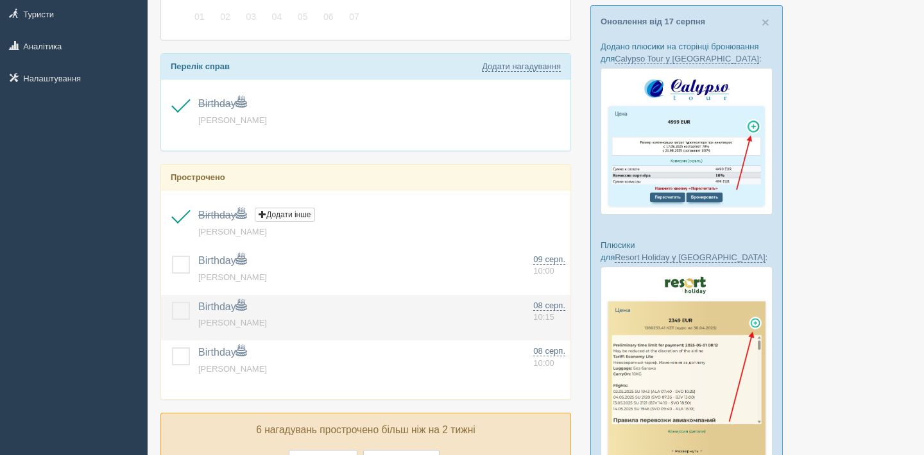
drag, startPoint x: 181, startPoint y: 267, endPoint x: 177, endPoint y: 298, distance: 31.0
click at [172, 256] on label at bounding box center [172, 256] width 0 height 0
click at [0, 0] on input "checkbox" at bounding box center [0, 0] width 0 height 0
click at [172, 302] on label at bounding box center [172, 302] width 0 height 0
click at [0, 0] on input "checkbox" at bounding box center [0, 0] width 0 height 0
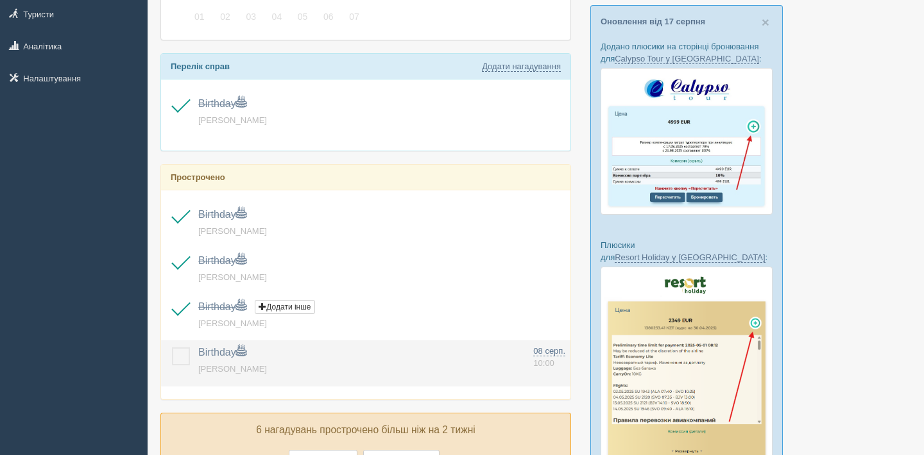
click at [172, 348] on label at bounding box center [172, 348] width 0 height 0
click at [0, 0] on input "checkbox" at bounding box center [0, 0] width 0 height 0
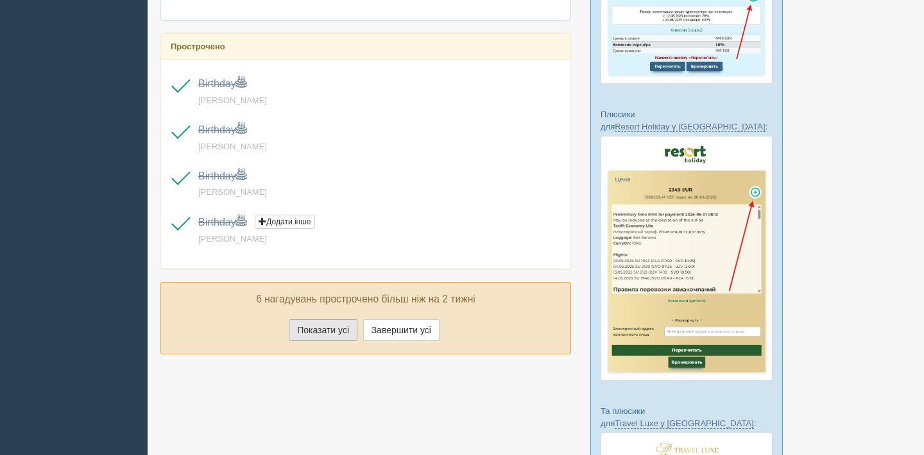
scroll to position [339, 0]
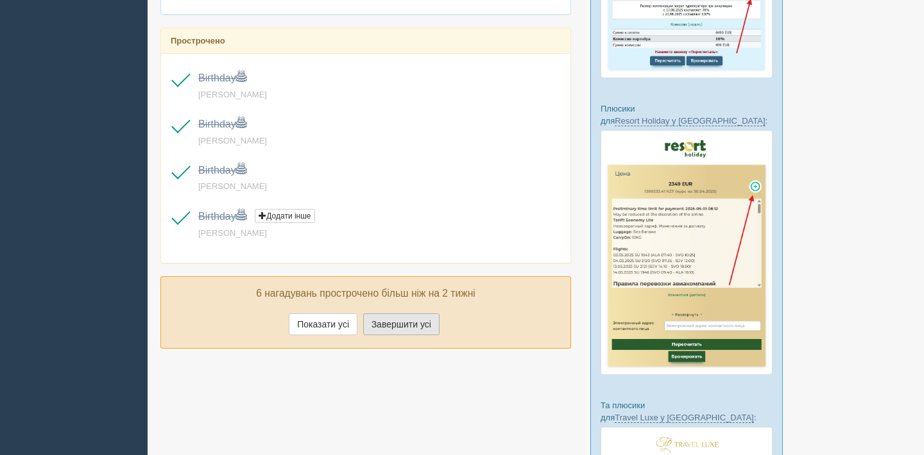
click at [402, 330] on button "Завершити усі" at bounding box center [401, 325] width 76 height 22
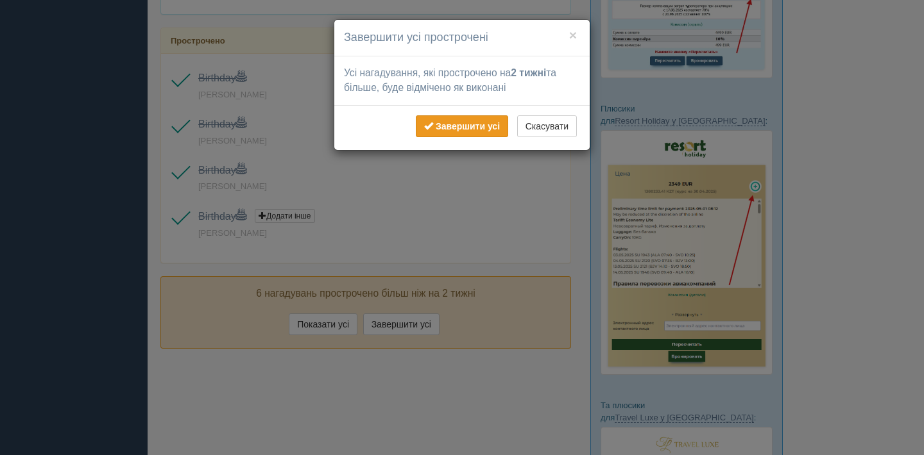
click at [494, 133] on button "Завершити усі" at bounding box center [462, 126] width 92 height 22
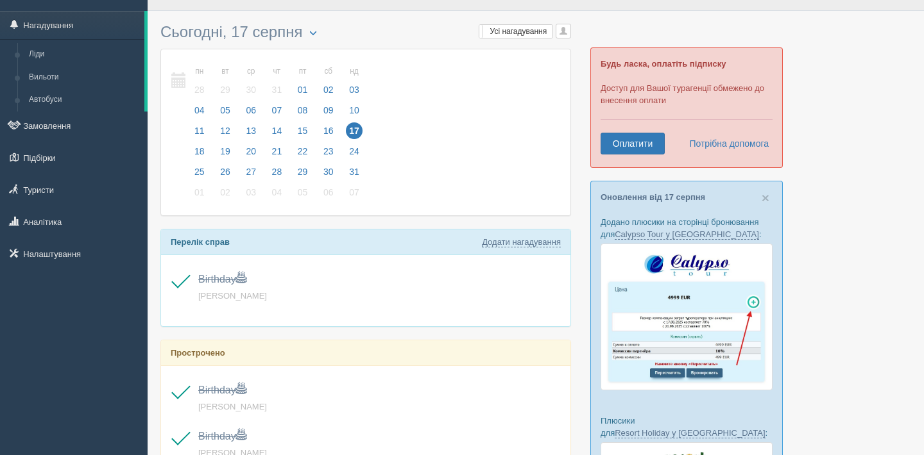
scroll to position [0, 0]
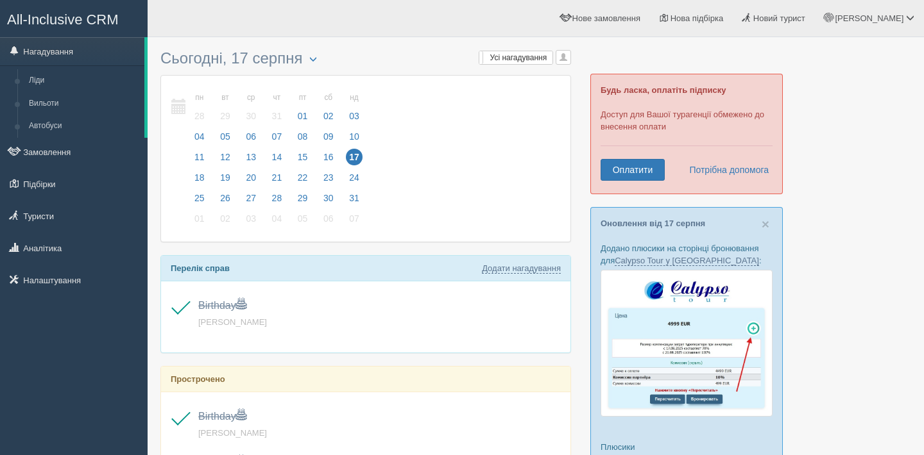
click at [30, 21] on span "All-Inclusive CRM" at bounding box center [63, 20] width 112 height 16
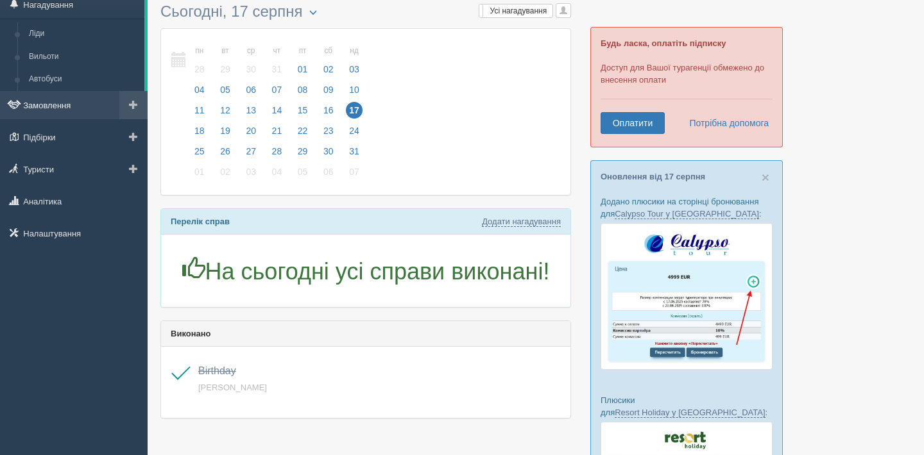
scroll to position [48, 0]
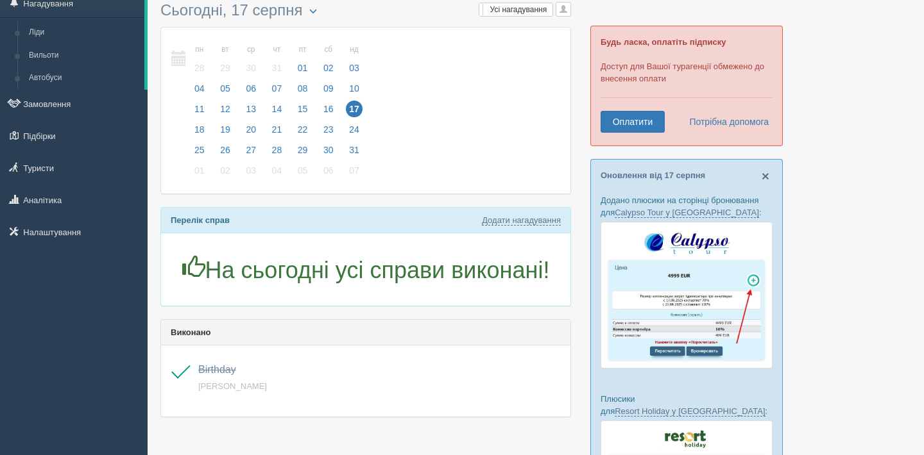
click at [759, 174] on p "Оновлення від 17 серпня" at bounding box center [686, 175] width 172 height 12
click at [762, 175] on span "×" at bounding box center [765, 176] width 8 height 15
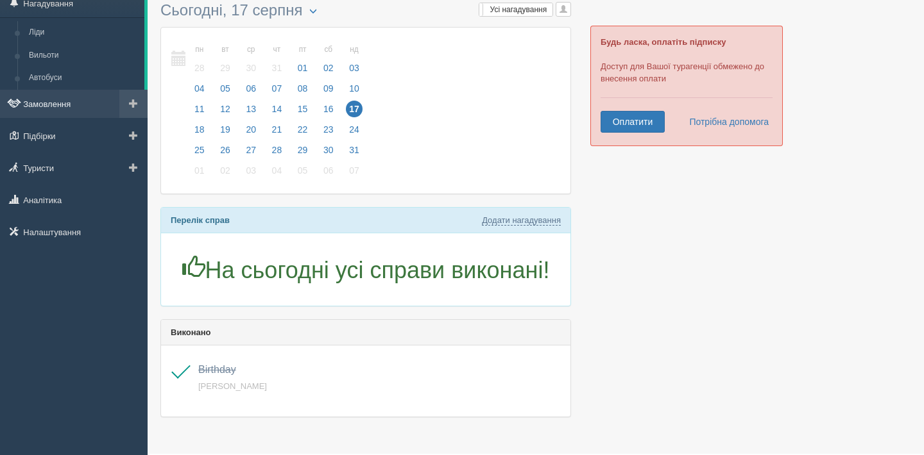
click at [29, 111] on link "Замовлення" at bounding box center [74, 104] width 148 height 28
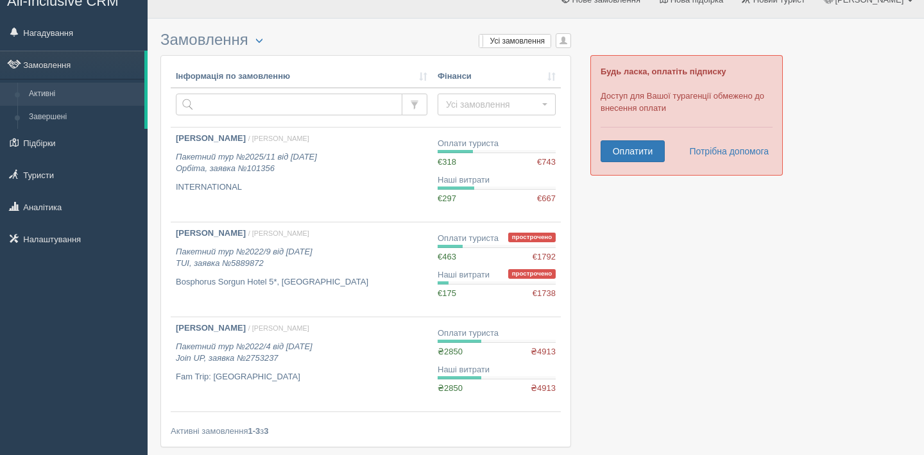
scroll to position [22, 0]
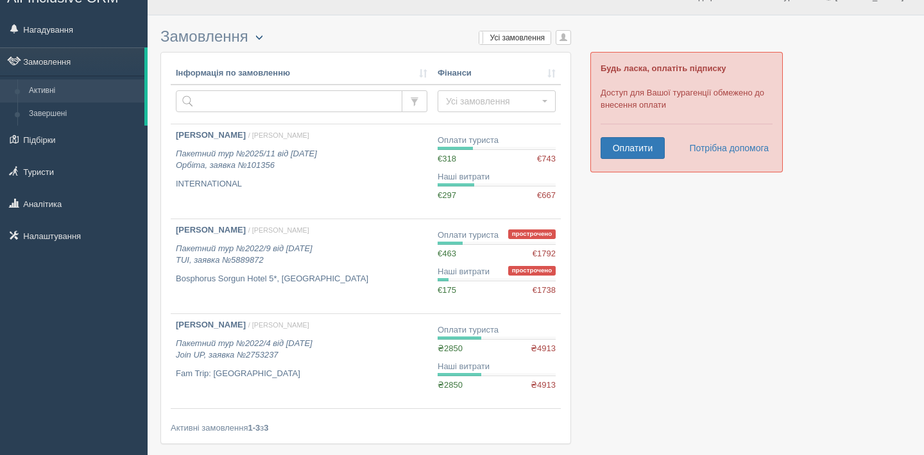
click at [260, 43] on button "button" at bounding box center [259, 37] width 22 height 15
click at [285, 35] on h3 "Замовлення Турист в офісі Скачати в Excel Розширений пошук... Мої замовлення Ус…" at bounding box center [365, 36] width 411 height 17
click at [254, 36] on button "button" at bounding box center [259, 37] width 22 height 15
click at [253, 36] on button "button" at bounding box center [259, 37] width 22 height 15
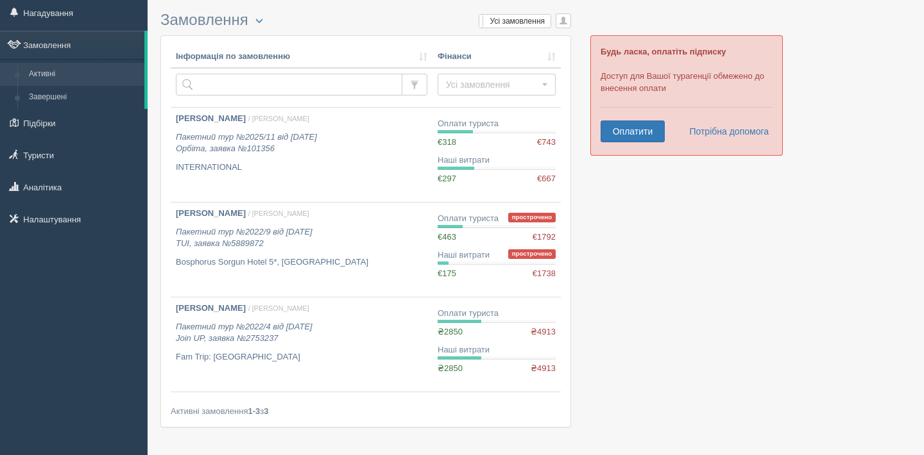
scroll to position [0, 0]
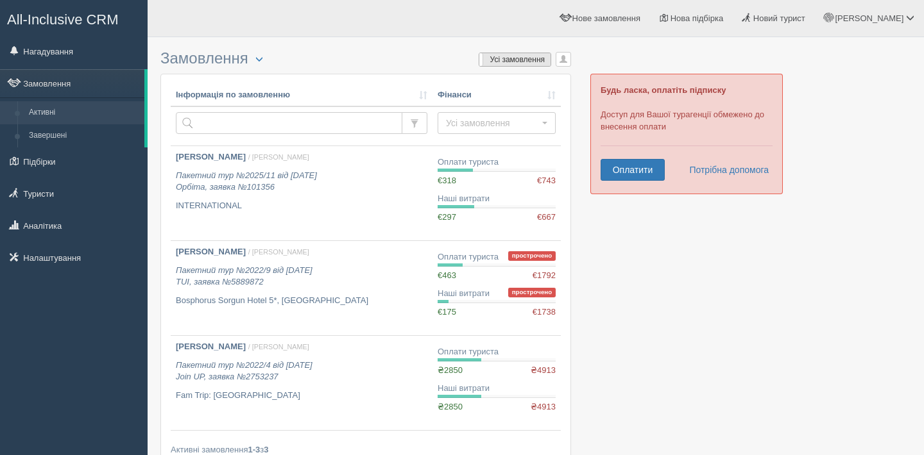
click at [520, 59] on label "Усі замовлення" at bounding box center [514, 59] width 71 height 13
click at [520, 59] on label "Мої замовлення" at bounding box center [514, 59] width 71 height 13
click at [263, 60] on span "button" at bounding box center [259, 59] width 8 height 8
click at [399, 49] on div "Замовлення Турист в офісі Скачати в Excel Розширений пошук... Мої замовлення Ус…" at bounding box center [365, 262] width 411 height 436
click at [269, 61] on button "button" at bounding box center [259, 59] width 22 height 15
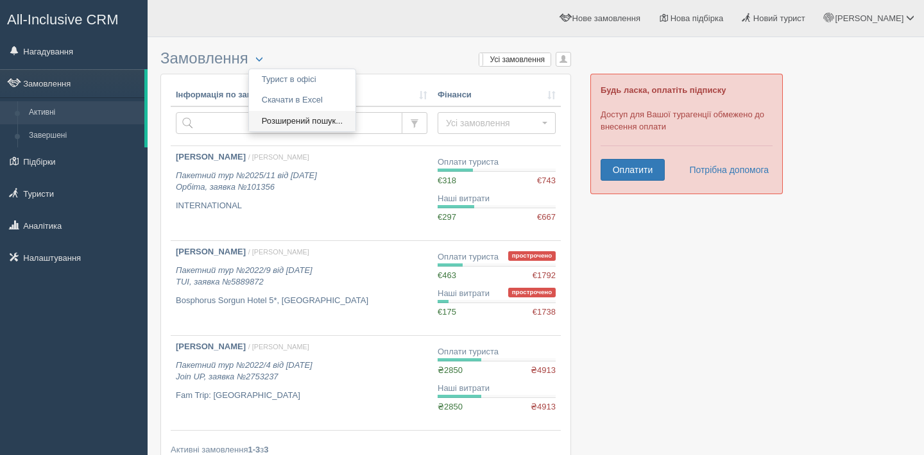
click at [295, 117] on link "Розширений пошук..." at bounding box center [302, 121] width 106 height 21
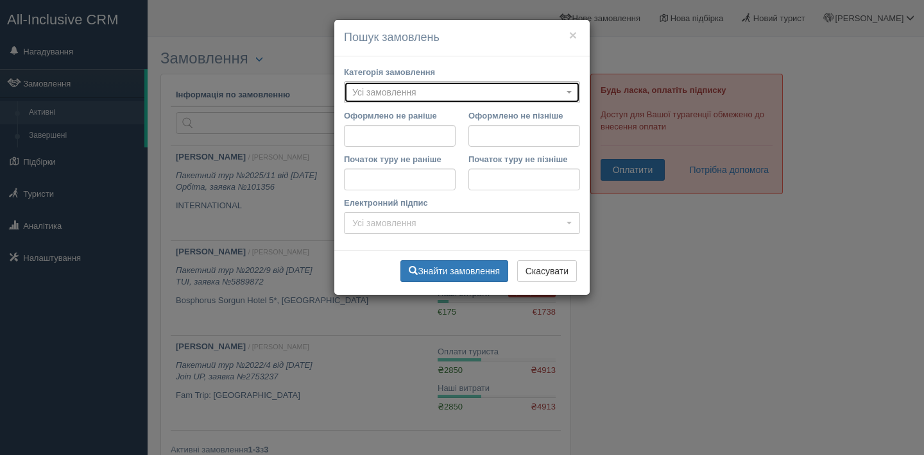
click at [417, 92] on span "Усі замовлення" at bounding box center [457, 92] width 211 height 13
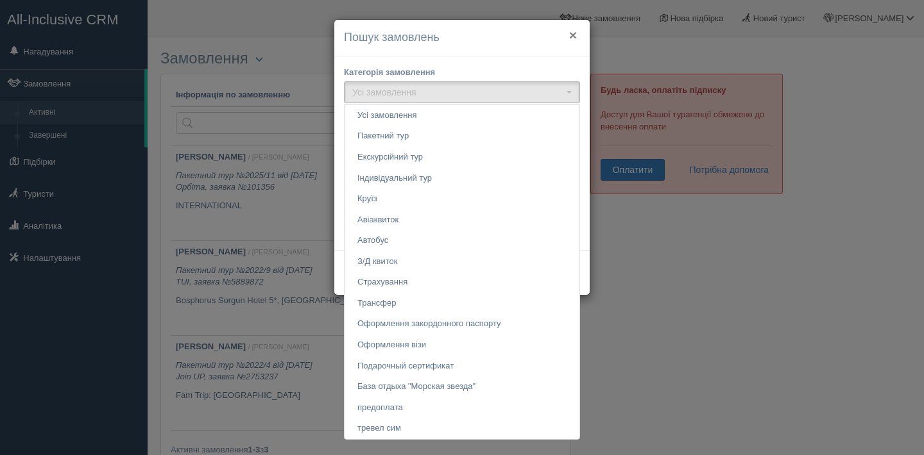
click at [575, 37] on button "×" at bounding box center [573, 34] width 8 height 13
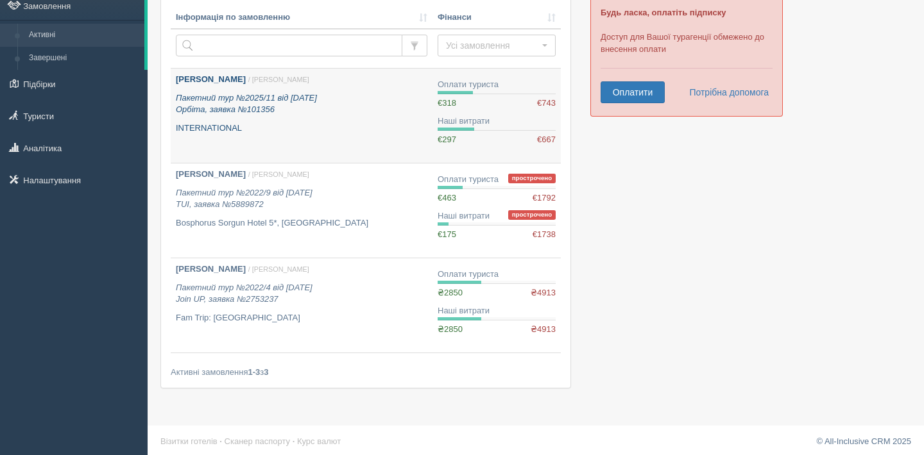
scroll to position [80, 0]
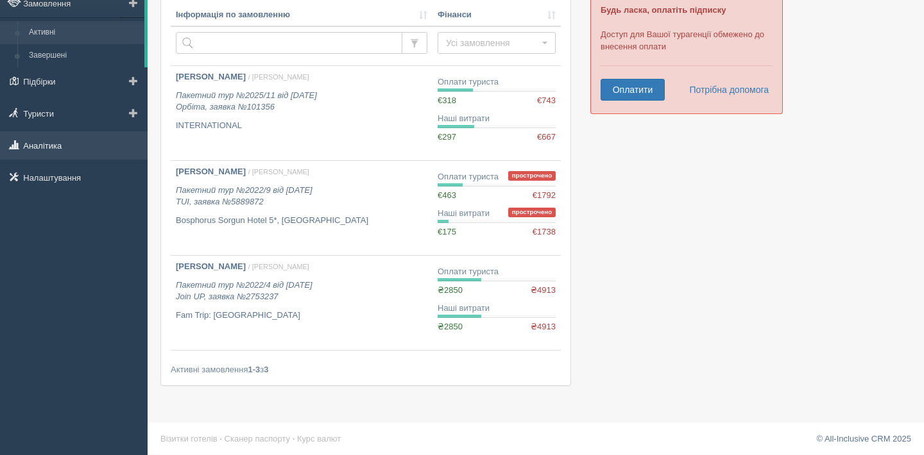
click at [81, 155] on link "Аналітика" at bounding box center [74, 145] width 148 height 28
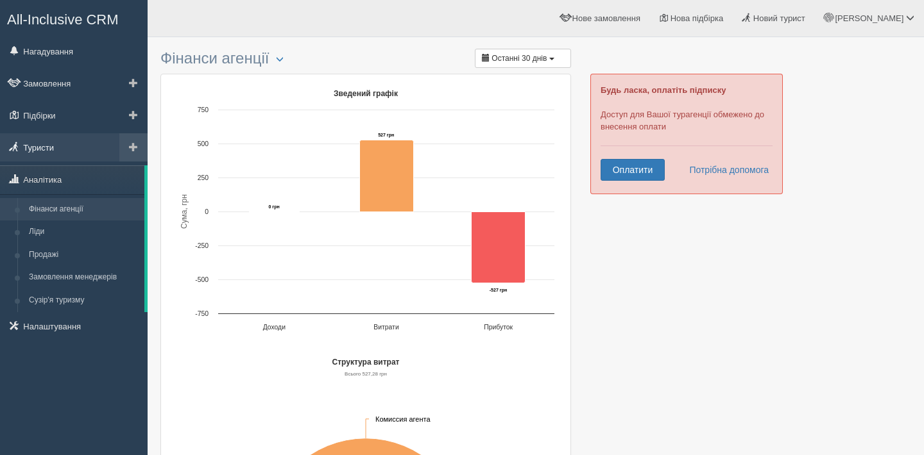
click at [41, 153] on link "Туристи" at bounding box center [74, 147] width 148 height 28
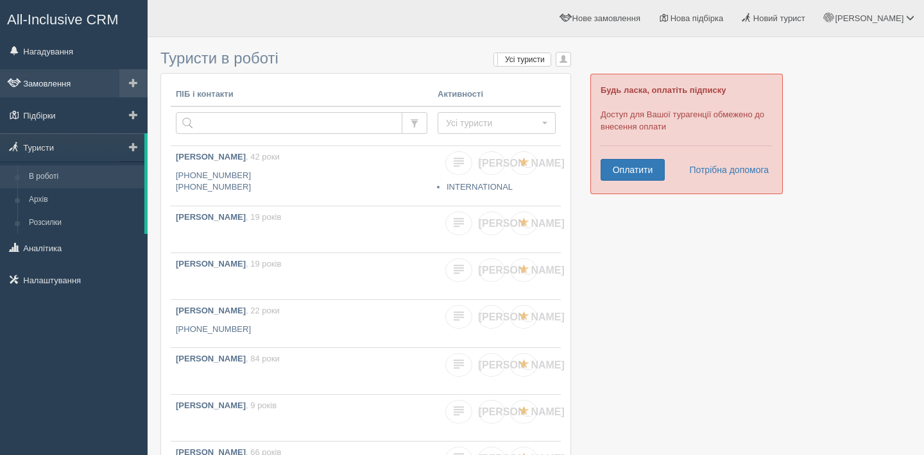
click at [53, 80] on link "Замовлення" at bounding box center [74, 83] width 148 height 28
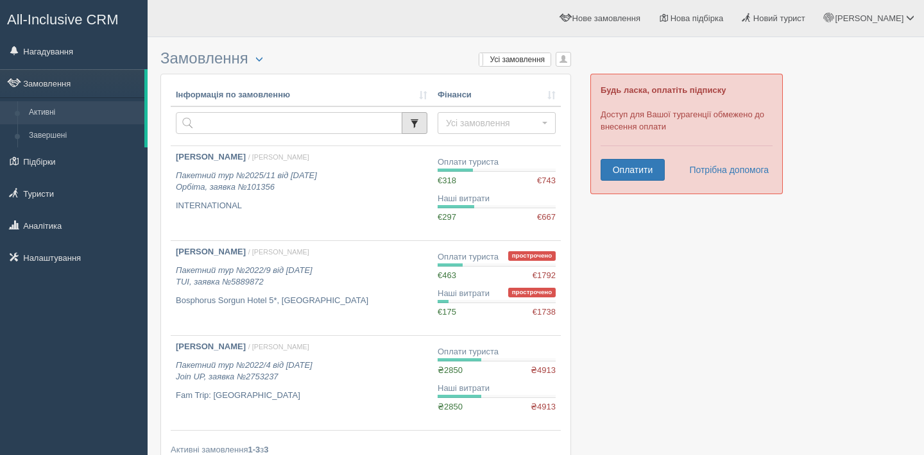
click at [407, 122] on button "button" at bounding box center [415, 123] width 26 height 22
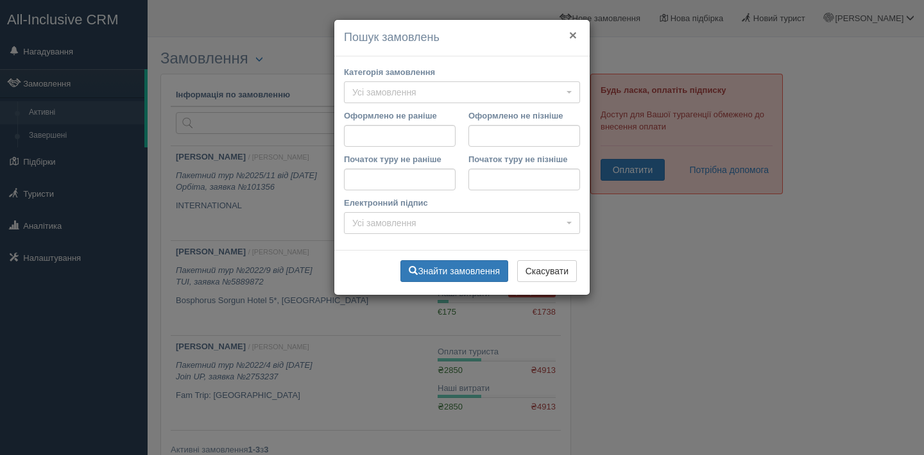
click at [569, 37] on button "×" at bounding box center [573, 34] width 8 height 13
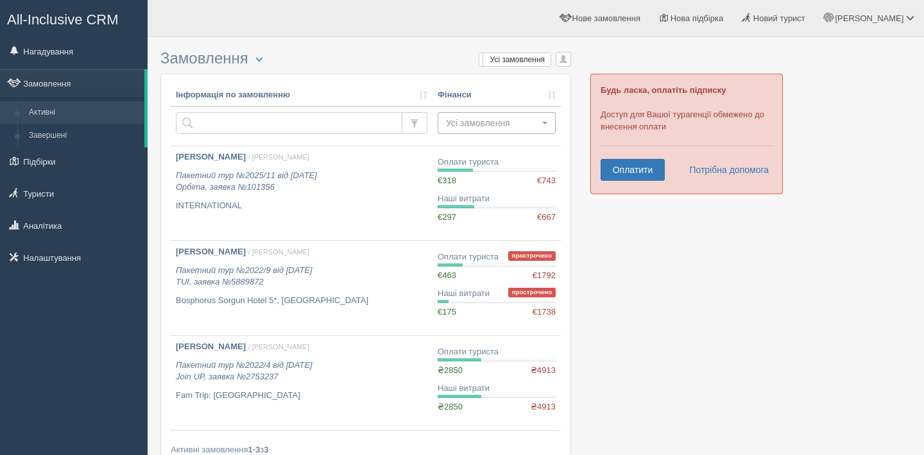
click at [491, 121] on span "Усі замовлення" at bounding box center [492, 123] width 93 height 13
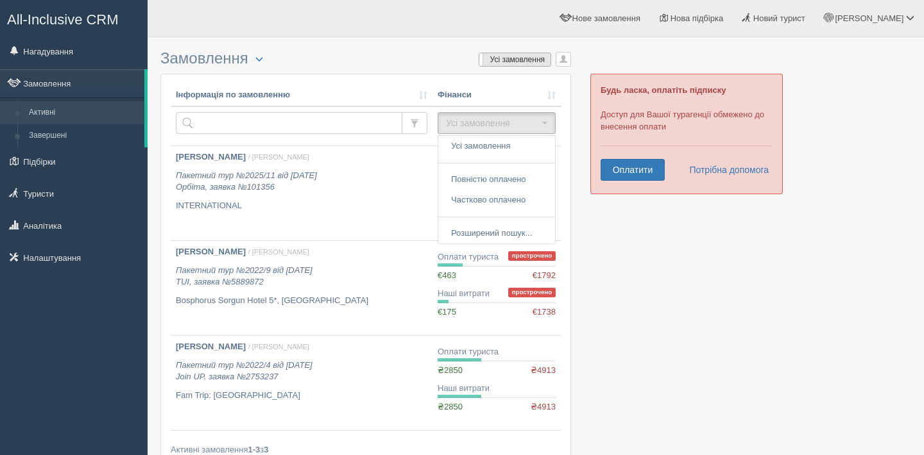
click at [529, 66] on label "Усі замовлення" at bounding box center [514, 59] width 71 height 13
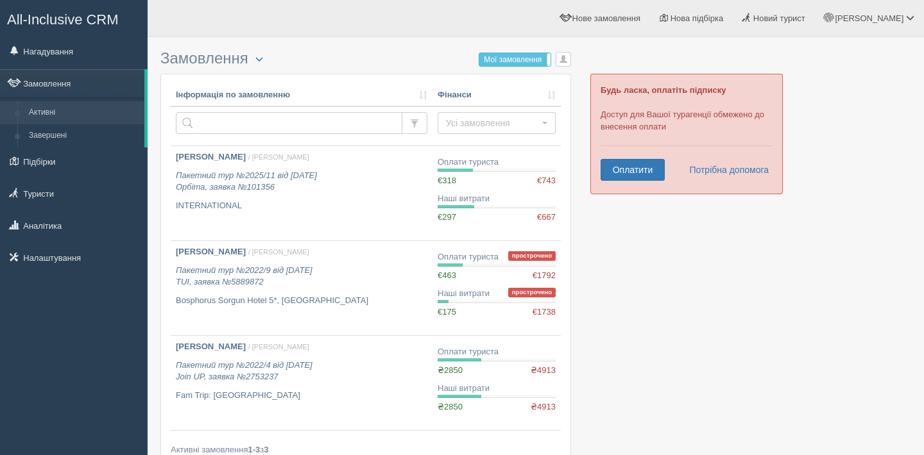
click at [530, 61] on label "Мої замовлення" at bounding box center [514, 59] width 71 height 13
click at [568, 62] on button "button" at bounding box center [562, 59] width 15 height 15
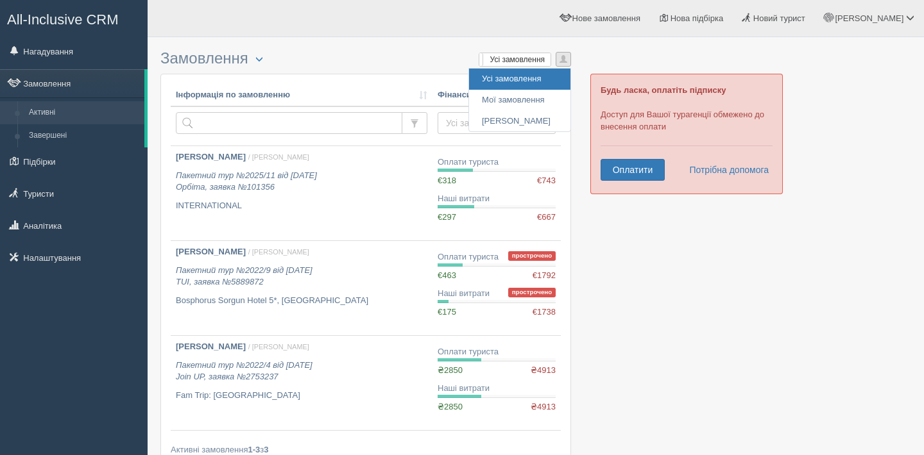
click at [568, 62] on button "button" at bounding box center [562, 59] width 15 height 15
click at [267, 60] on button "button" at bounding box center [259, 59] width 22 height 15
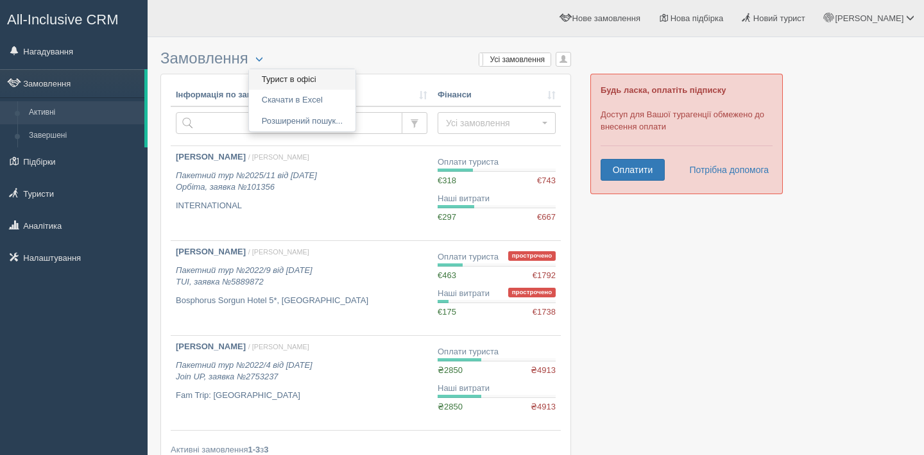
click at [280, 78] on link "Турист в офісі" at bounding box center [302, 79] width 106 height 21
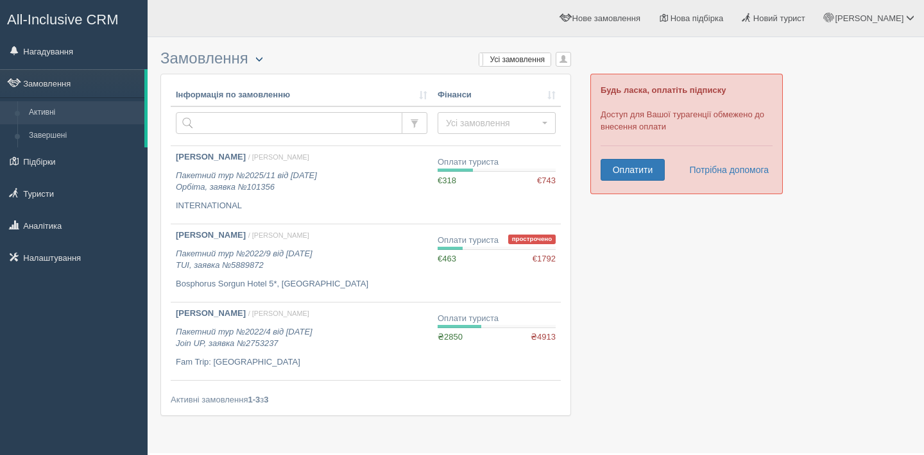
click at [263, 60] on span "button" at bounding box center [259, 59] width 8 height 8
click at [273, 119] on link "Розширений пошук..." at bounding box center [302, 121] width 106 height 21
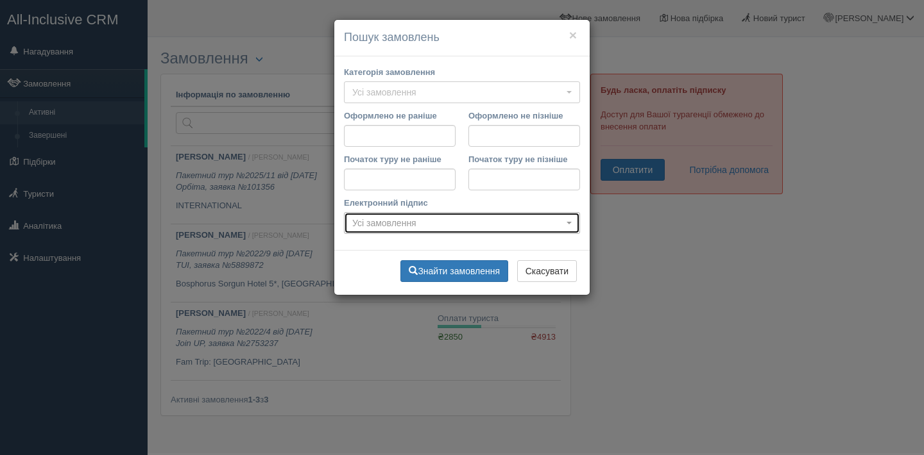
click at [446, 223] on span "Усі замовлення" at bounding box center [457, 223] width 211 height 13
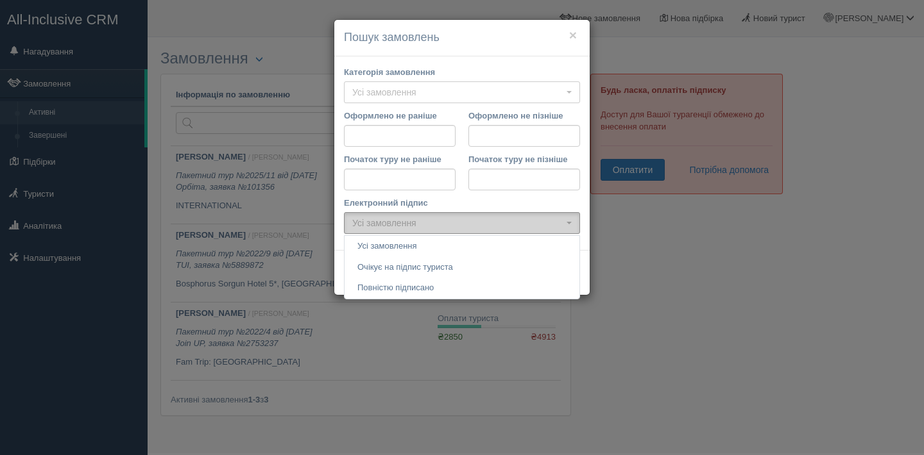
click at [446, 223] on span "Усі замовлення" at bounding box center [457, 223] width 211 height 13
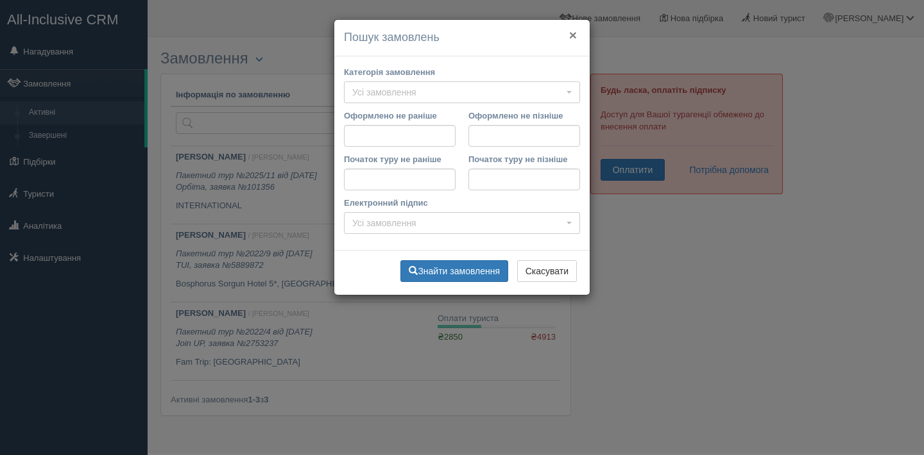
click at [573, 35] on button "×" at bounding box center [573, 34] width 8 height 13
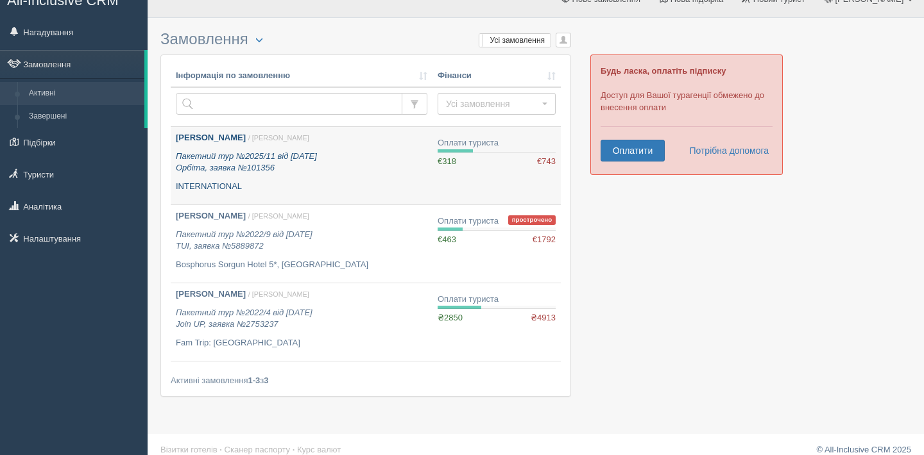
scroll to position [33, 0]
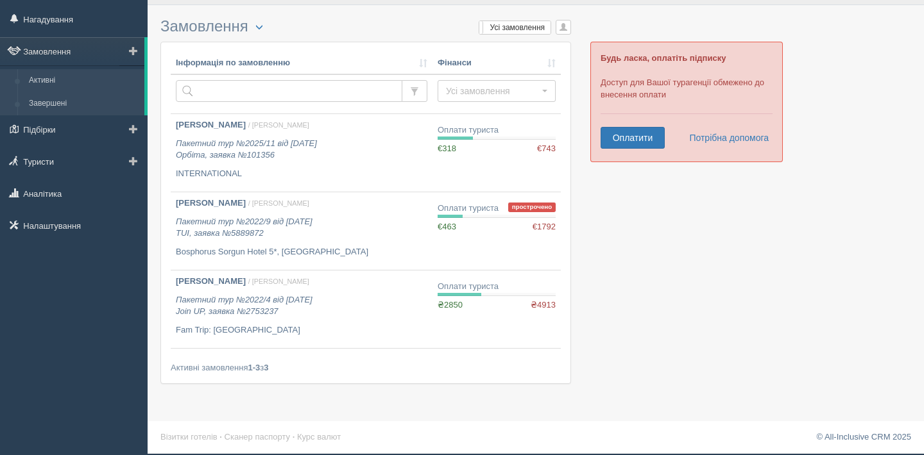
click at [70, 100] on link "Завершені" at bounding box center [83, 103] width 121 height 23
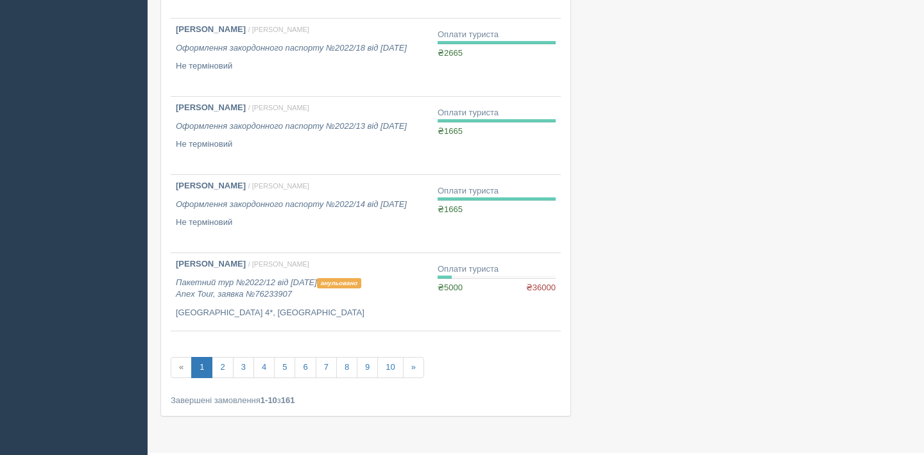
scroll to position [603, 0]
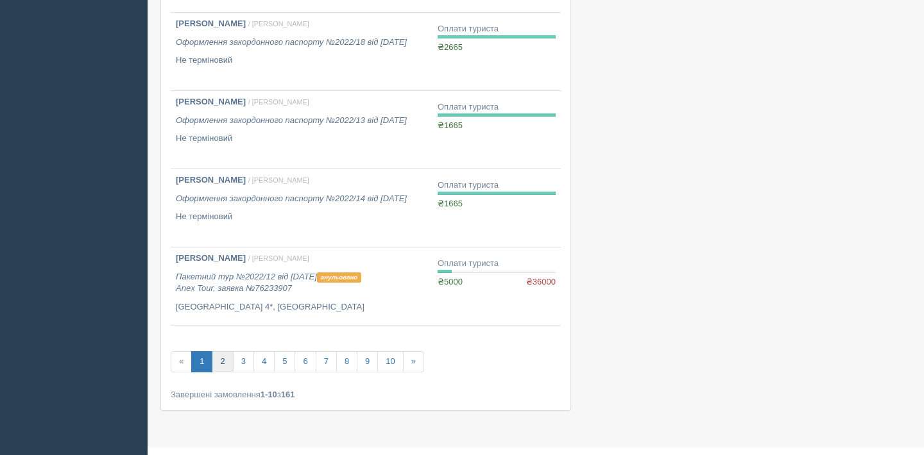
click at [230, 358] on link "2" at bounding box center [222, 362] width 21 height 21
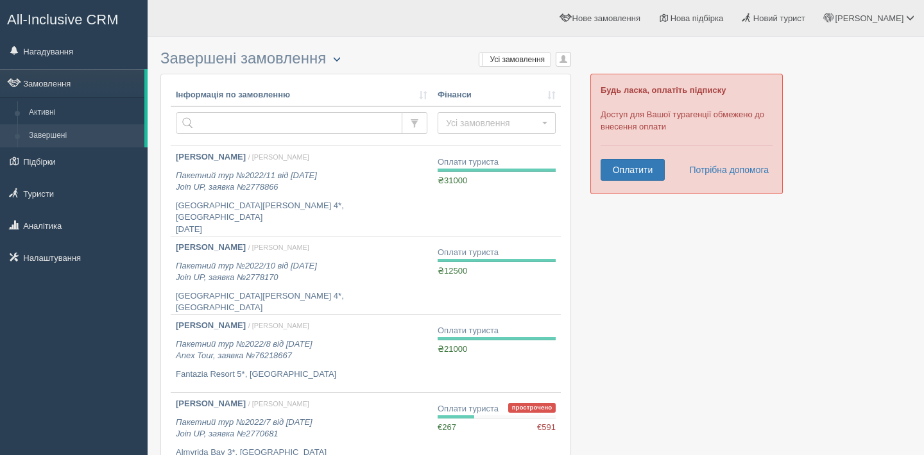
click at [337, 60] on span "button" at bounding box center [337, 59] width 8 height 8
click at [341, 76] on link "Турист в офісі" at bounding box center [379, 79] width 106 height 21
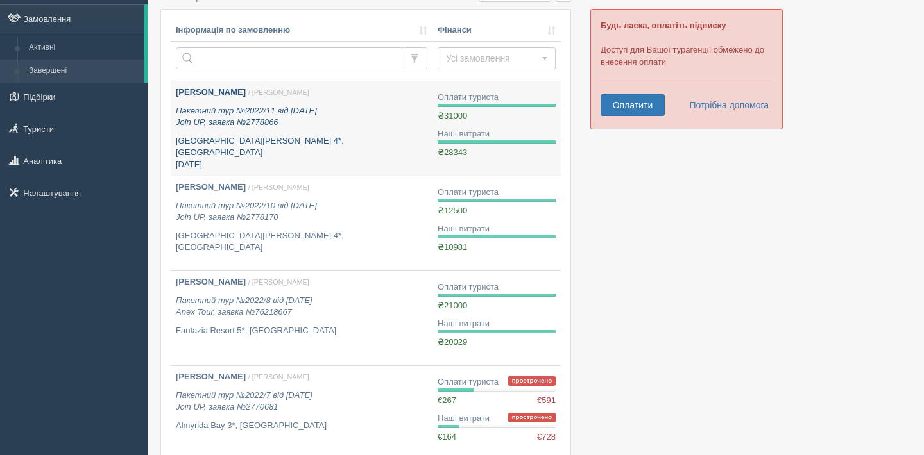
scroll to position [64, 0]
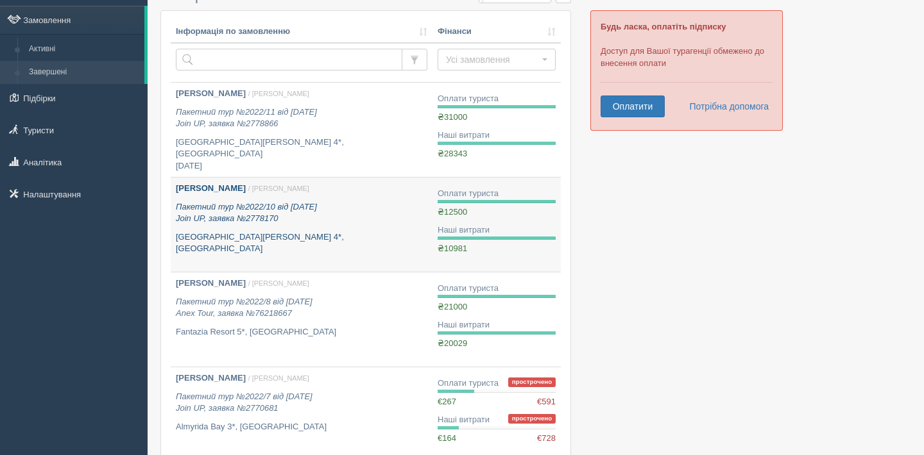
click at [407, 200] on div "Муленко Тетяна Миколаївна / Диана А. Пакетний тур №2022/10 від 01.02.2022 Join …" at bounding box center [301, 219] width 251 height 72
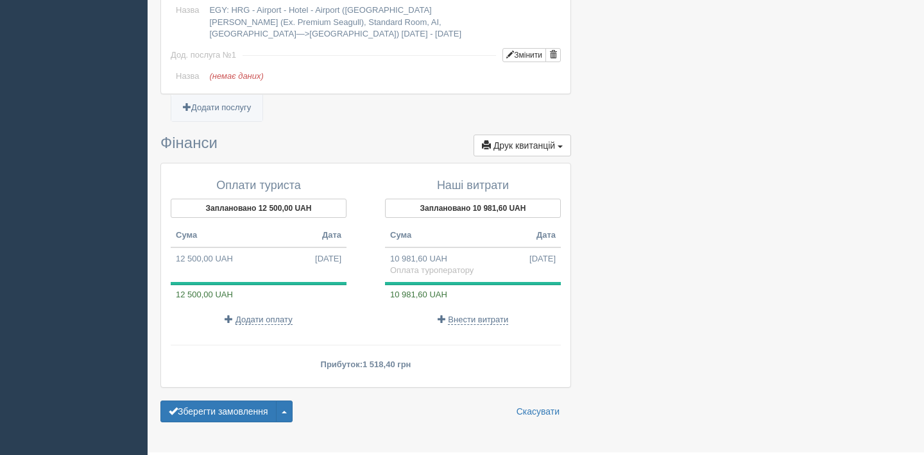
scroll to position [1092, 0]
click at [483, 319] on span "Внести витрати" at bounding box center [478, 321] width 60 height 10
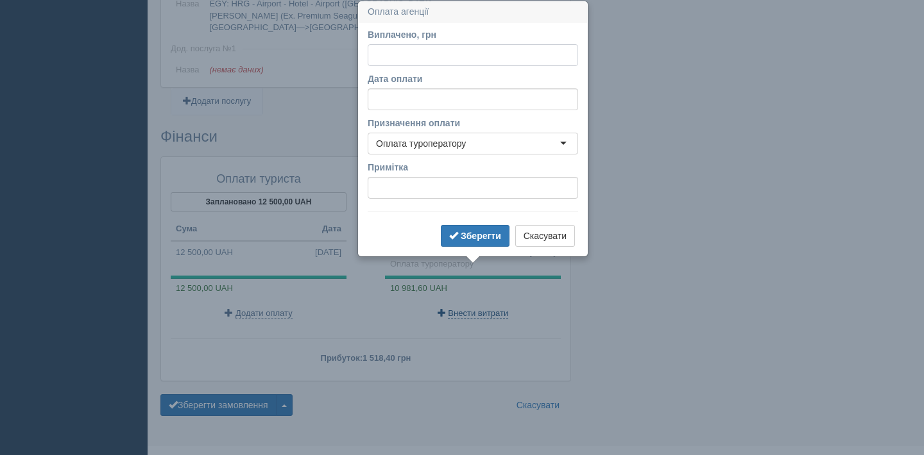
scroll to position [1101, 0]
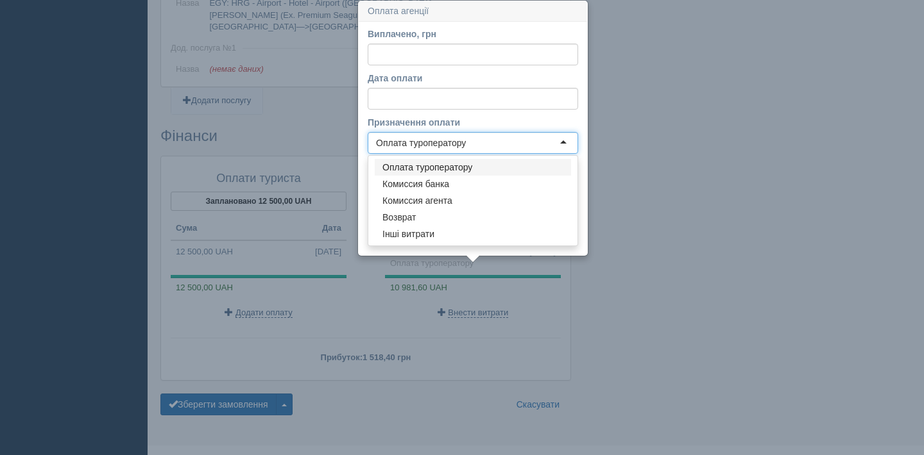
click at [468, 142] on div "Оплата туроператору" at bounding box center [473, 143] width 210 height 22
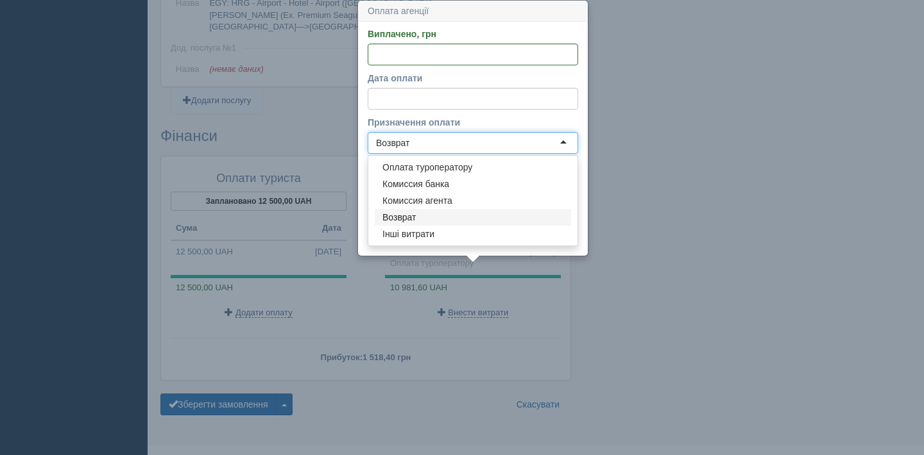
click at [466, 152] on div "Возврат" at bounding box center [473, 143] width 210 height 22
click at [466, 145] on div "Возврат" at bounding box center [473, 143] width 210 height 22
click at [474, 122] on label "Призначення оплати" at bounding box center [473, 122] width 210 height 13
click at [412, 137] on input "Призначення оплати" at bounding box center [411, 143] width 3 height 13
click at [474, 122] on label "Призначення оплати" at bounding box center [473, 122] width 210 height 13
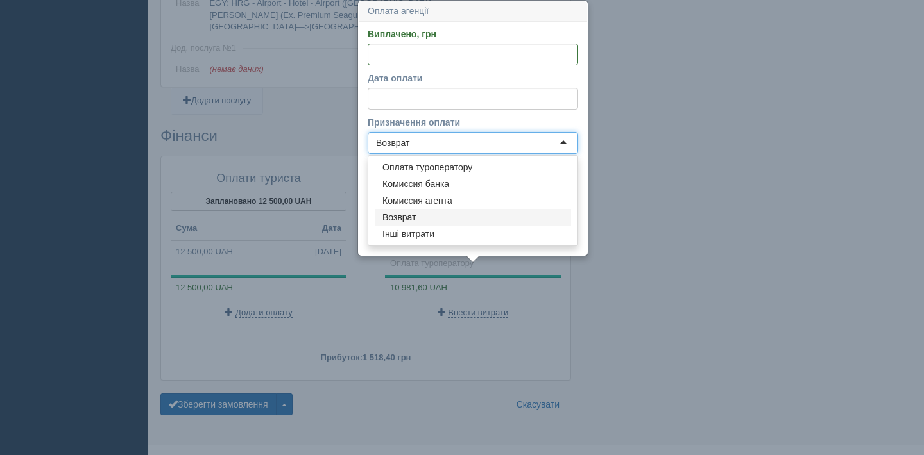
click at [412, 137] on input "Призначення оплати" at bounding box center [411, 143] width 3 height 13
click at [400, 216] on form "Виплачено, грн За курсом 1 Дата оплати Призначення оплати Возврат Возврат Оплат…" at bounding box center [473, 139] width 210 height 222
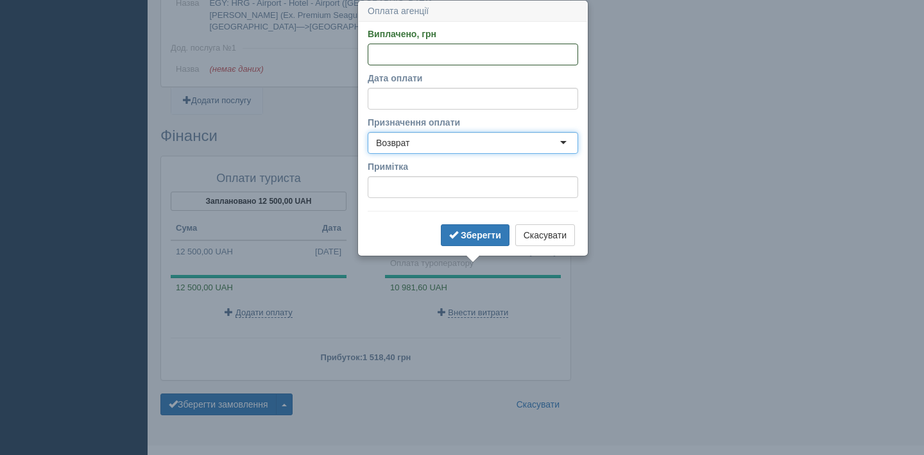
click at [453, 56] on input "Виплачено, грн" at bounding box center [473, 55] width 210 height 22
click at [478, 78] on label "Дата оплати" at bounding box center [473, 78] width 210 height 13
click at [478, 88] on input "Дата оплати" at bounding box center [473, 99] width 210 height 22
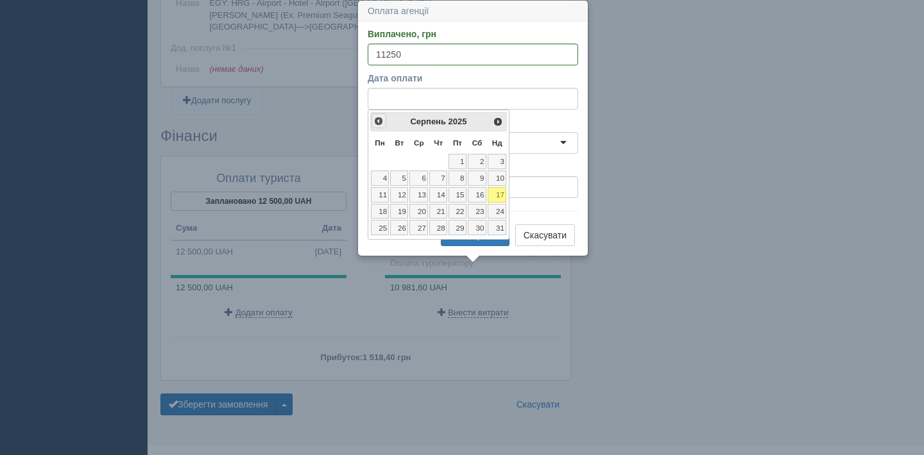
click at [380, 124] on span "<Попер" at bounding box center [378, 121] width 10 height 10
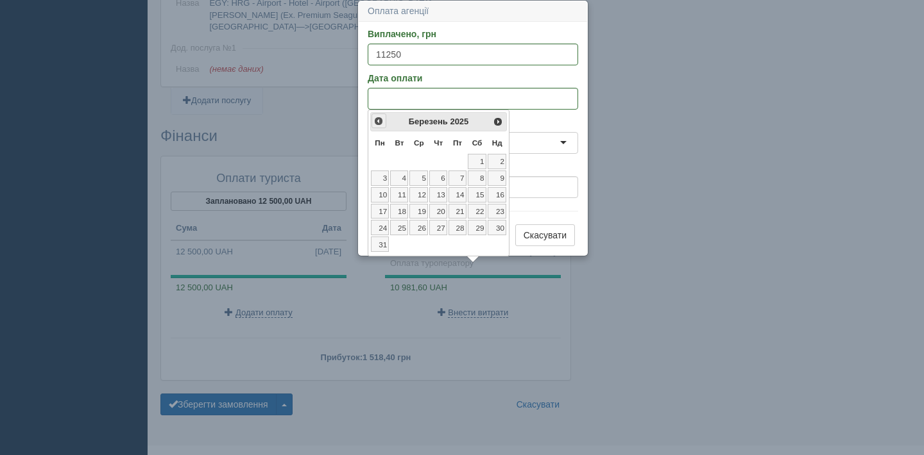
click at [380, 124] on span "<Попер" at bounding box center [378, 121] width 10 height 10
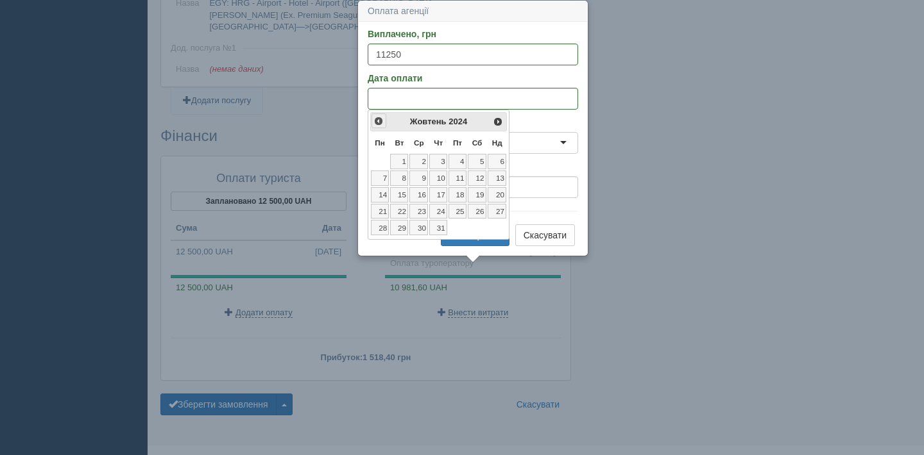
click at [380, 124] on span "<Попер" at bounding box center [378, 121] width 10 height 10
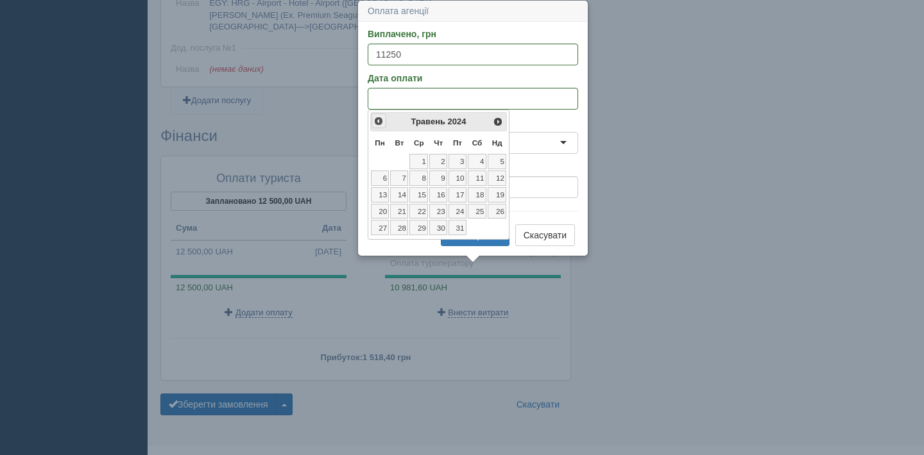
click at [380, 124] on span "<Попер" at bounding box center [378, 121] width 10 height 10
click at [503, 121] on span "Наст>" at bounding box center [498, 121] width 10 height 10
click at [444, 160] on link "2" at bounding box center [438, 161] width 18 height 15
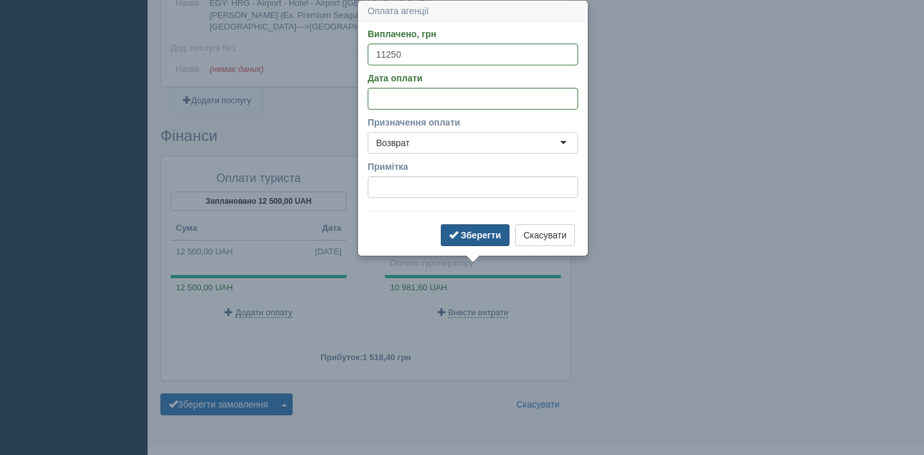
click at [466, 233] on b "Зберегти" at bounding box center [481, 235] width 40 height 10
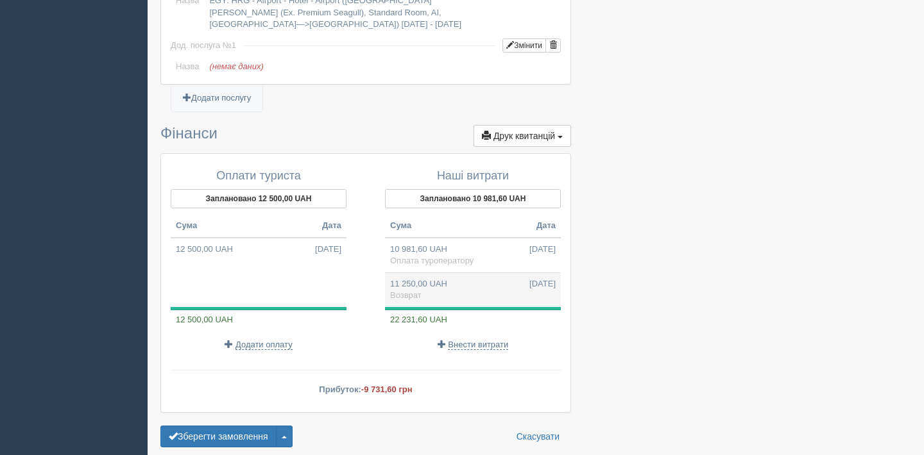
scroll to position [1104, 0]
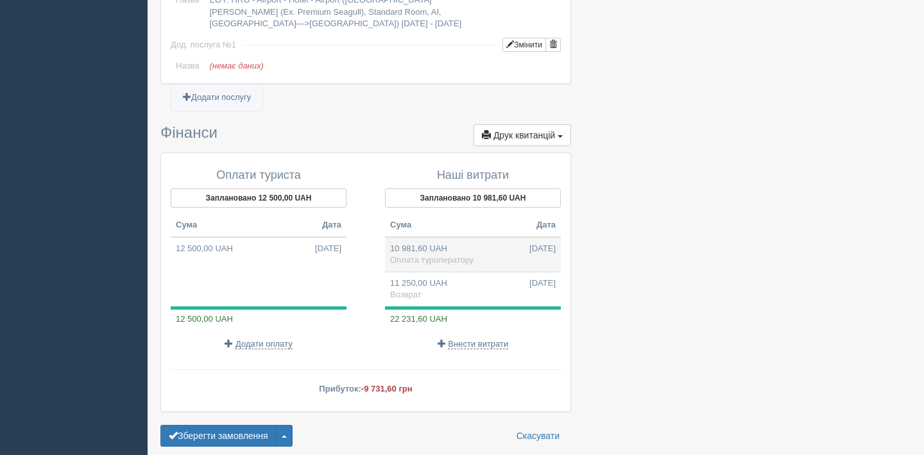
click at [502, 264] on td "10 981,60 UAH 01.02.2022 Оплата туроператору" at bounding box center [473, 254] width 176 height 35
type input "10981.60"
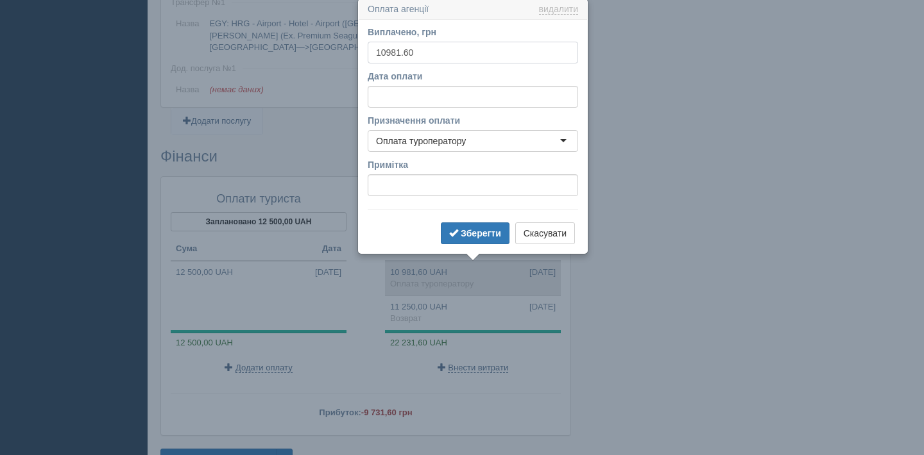
scroll to position [1078, 0]
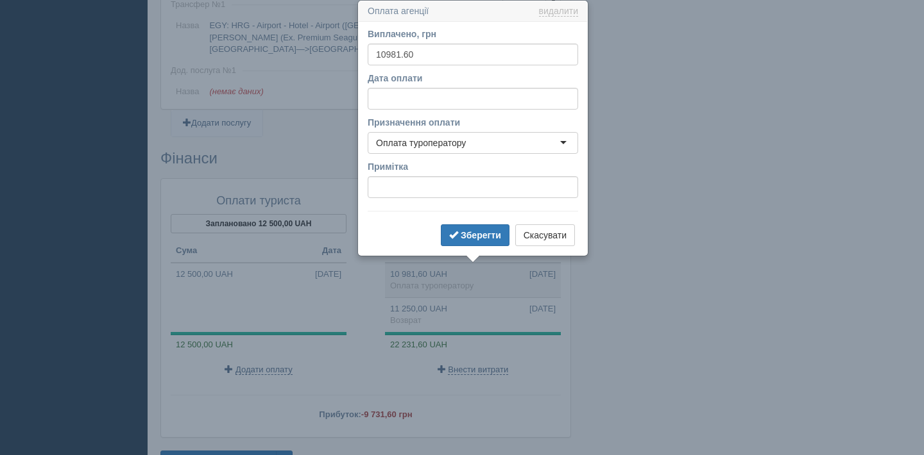
click at [502, 146] on div "Оплата туроператору" at bounding box center [473, 143] width 210 height 22
click at [541, 8] on link "видалити" at bounding box center [558, 11] width 39 height 10
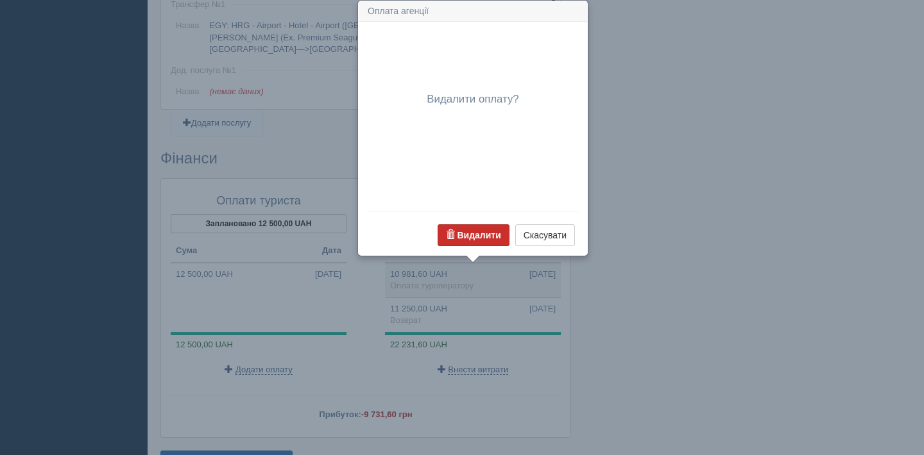
click at [468, 238] on b "Видалити" at bounding box center [479, 235] width 44 height 10
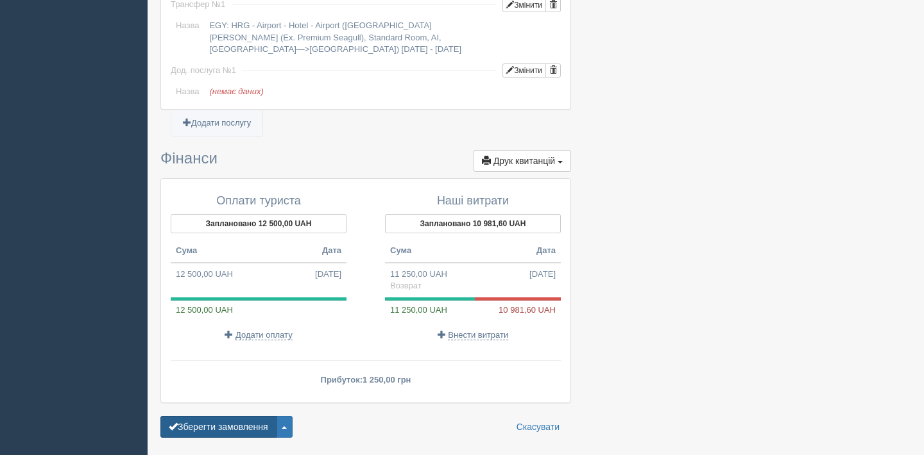
click at [233, 421] on button "Зберегти замовлення" at bounding box center [218, 427] width 116 height 22
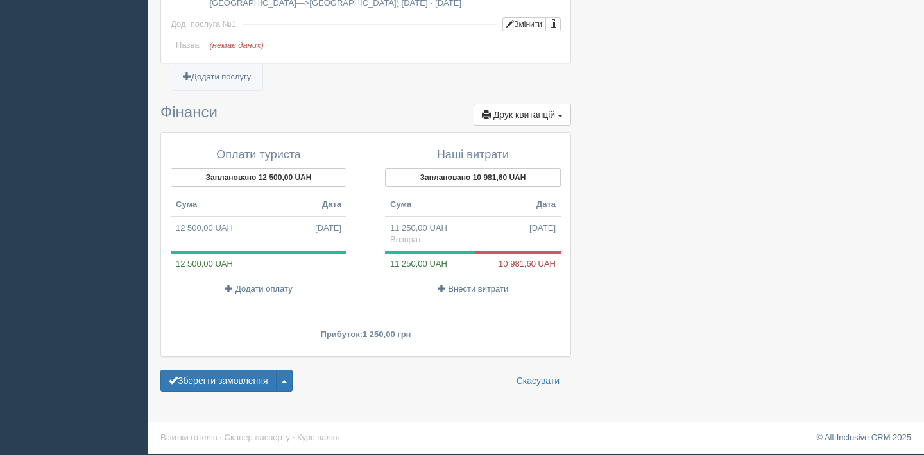
scroll to position [1164, 0]
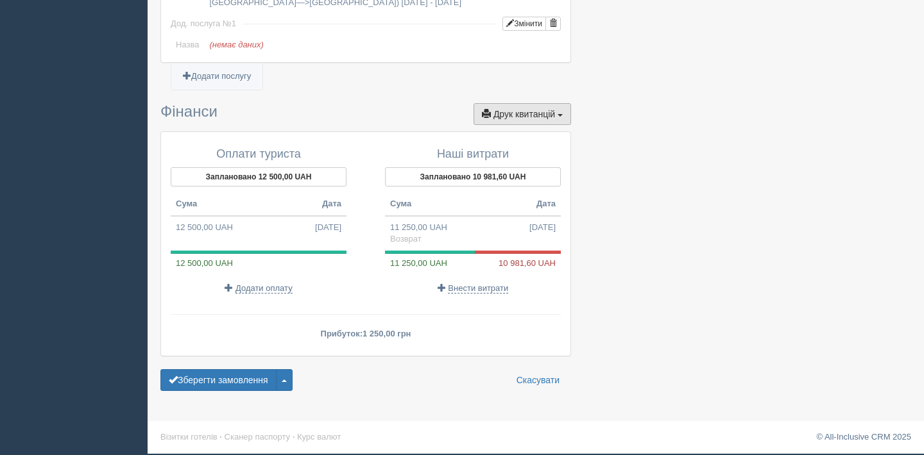
click at [554, 116] on span "Друк квитанцій" at bounding box center [524, 114] width 62 height 10
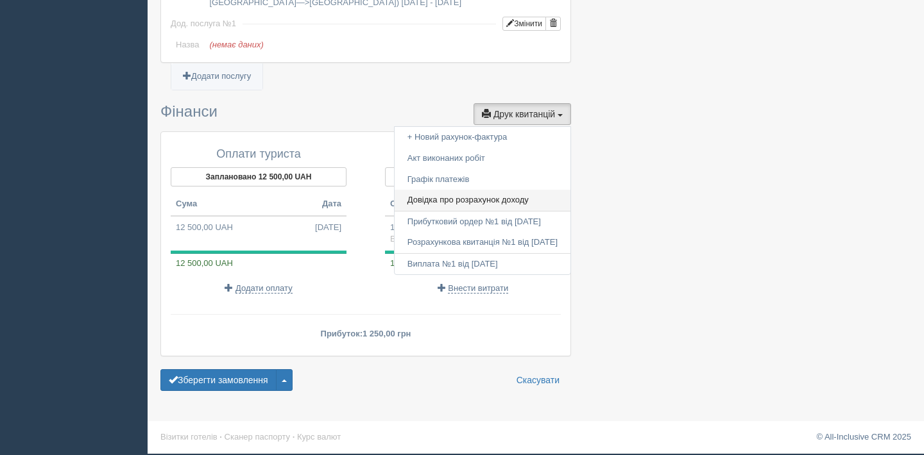
click at [534, 198] on link "Довідка про розрахунок доходу" at bounding box center [482, 200] width 176 height 21
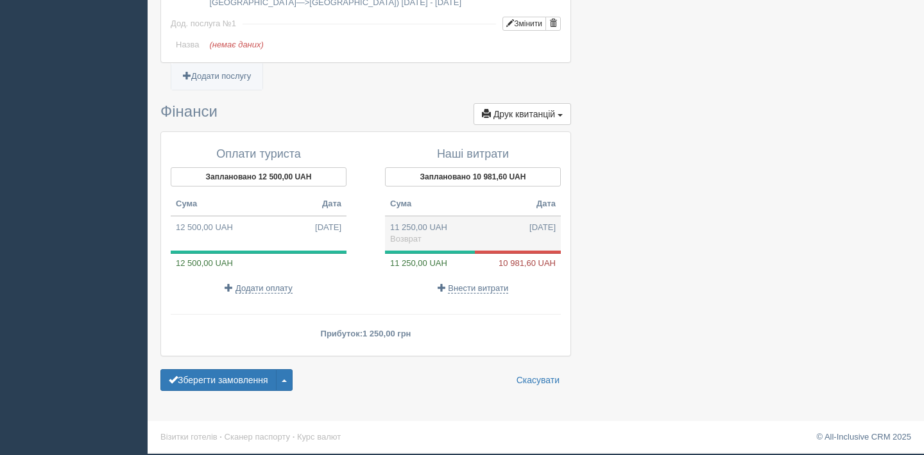
click at [471, 228] on td "11 250,00 UAH [DATE] Возврат" at bounding box center [473, 233] width 176 height 35
type input "11250.00"
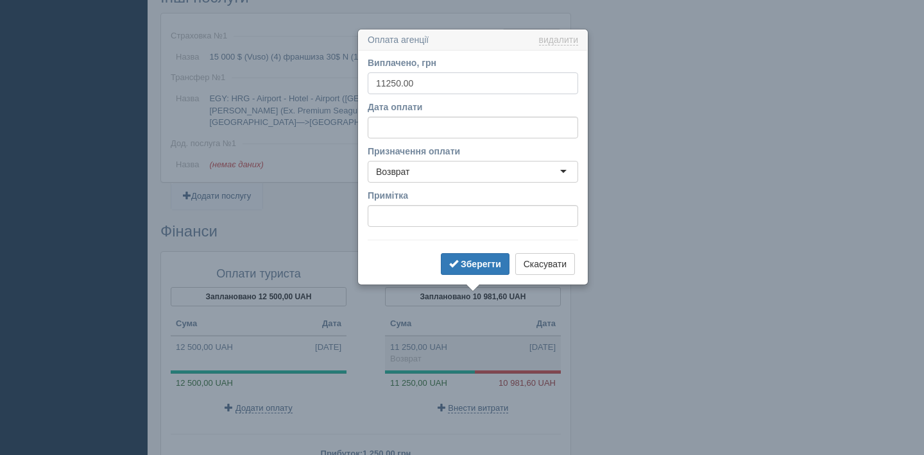
scroll to position [1073, 0]
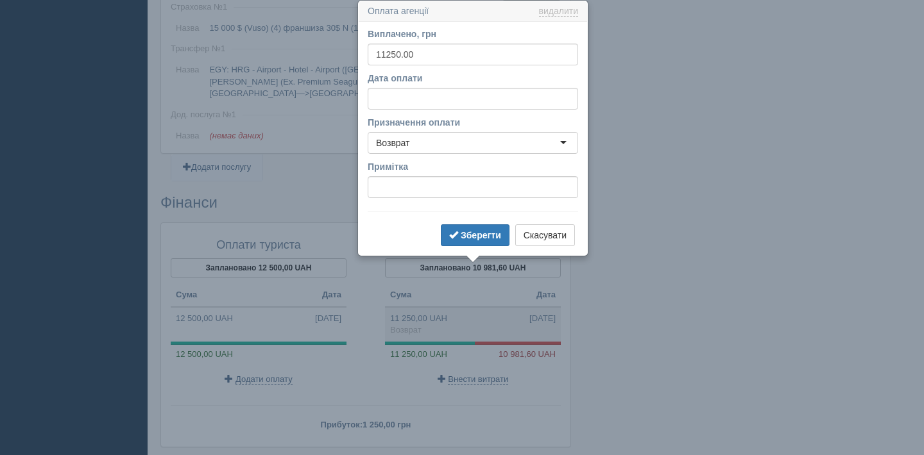
click at [477, 142] on div "Возврат" at bounding box center [473, 143] width 210 height 22
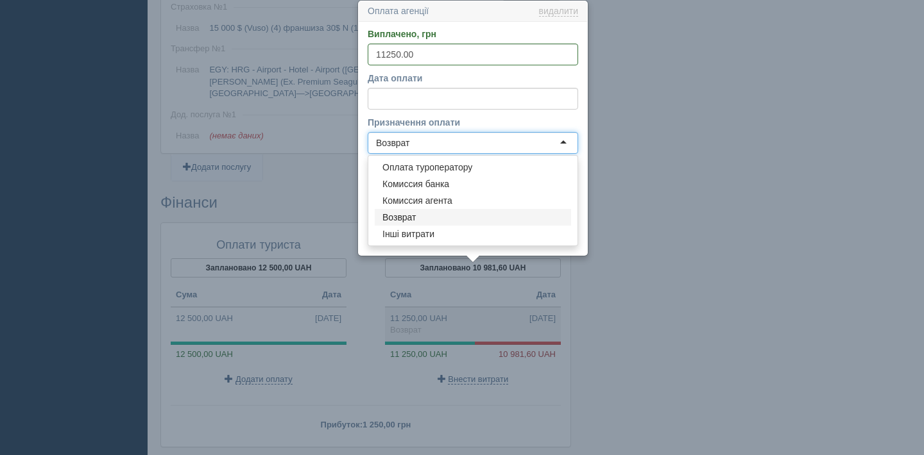
click at [477, 142] on div "Возврат" at bounding box center [473, 143] width 210 height 22
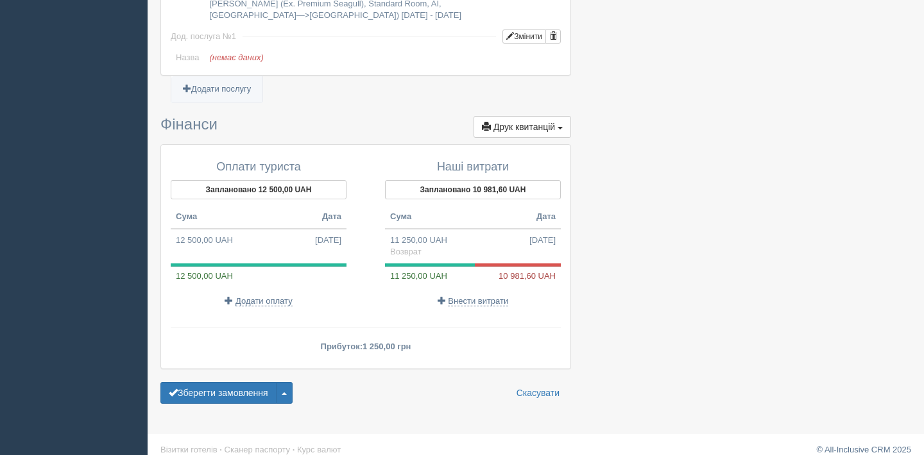
scroll to position [1164, 0]
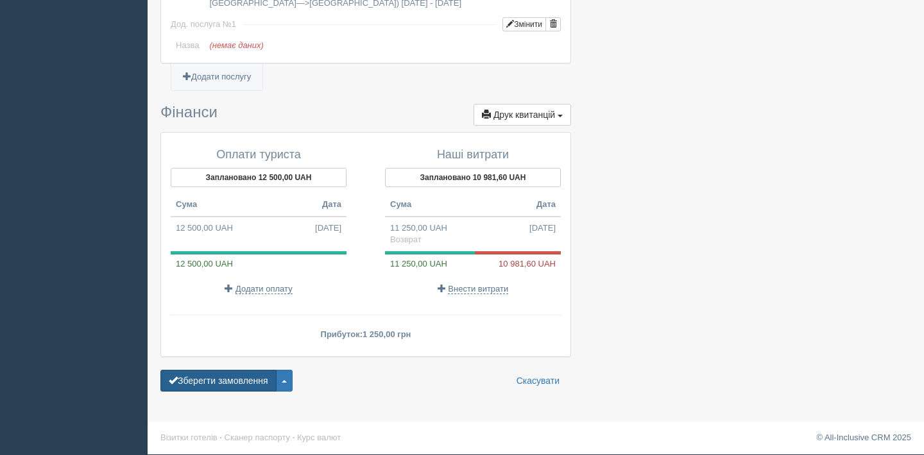
click at [210, 382] on button "Зберегти замовлення" at bounding box center [218, 381] width 116 height 22
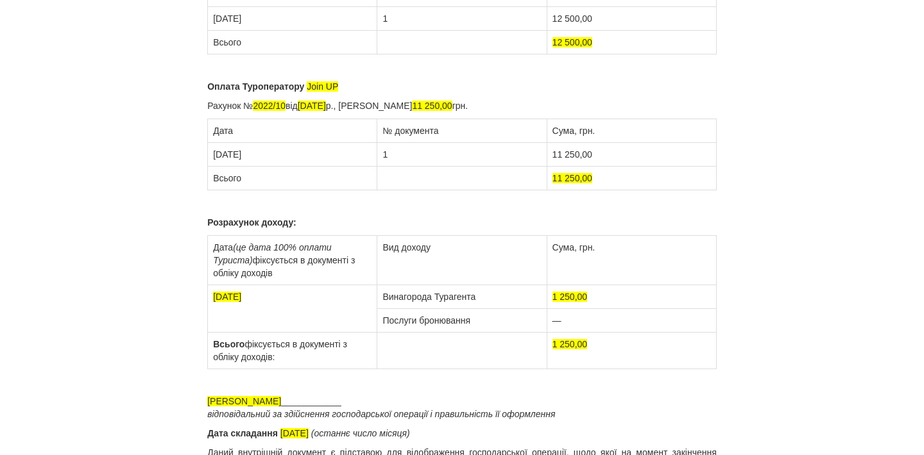
scroll to position [158, 0]
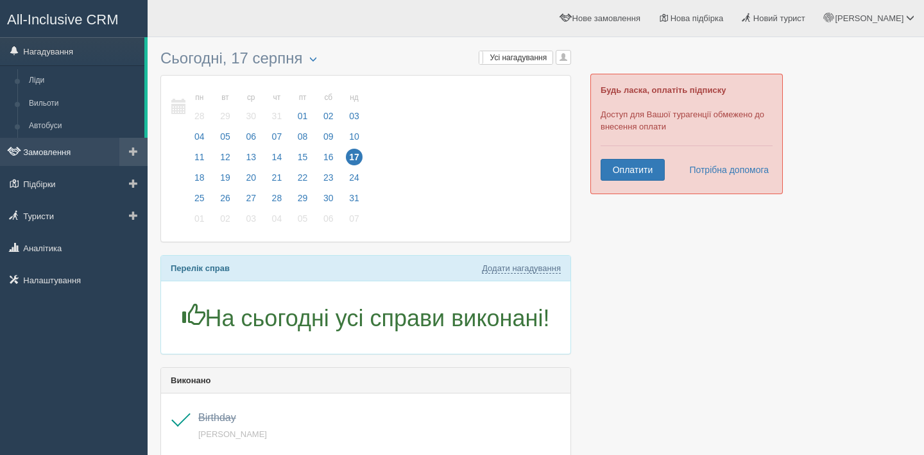
click at [36, 144] on link "Замовлення" at bounding box center [74, 152] width 148 height 28
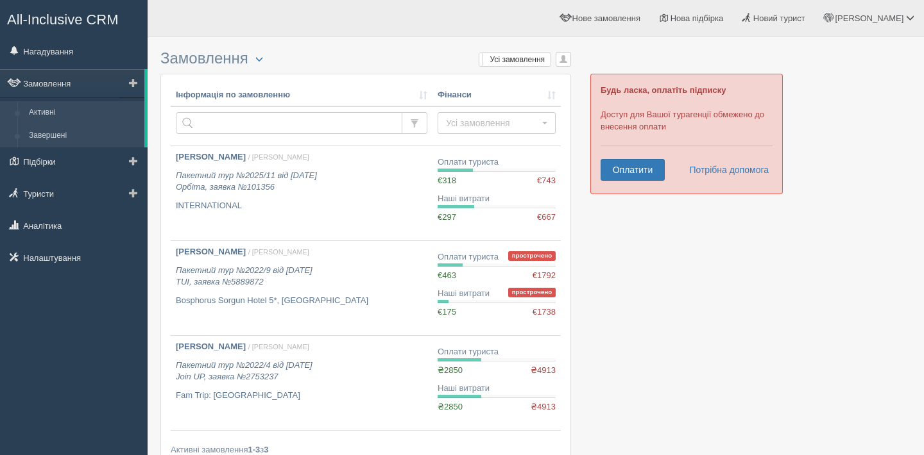
click at [53, 135] on link "Завершені" at bounding box center [83, 135] width 121 height 23
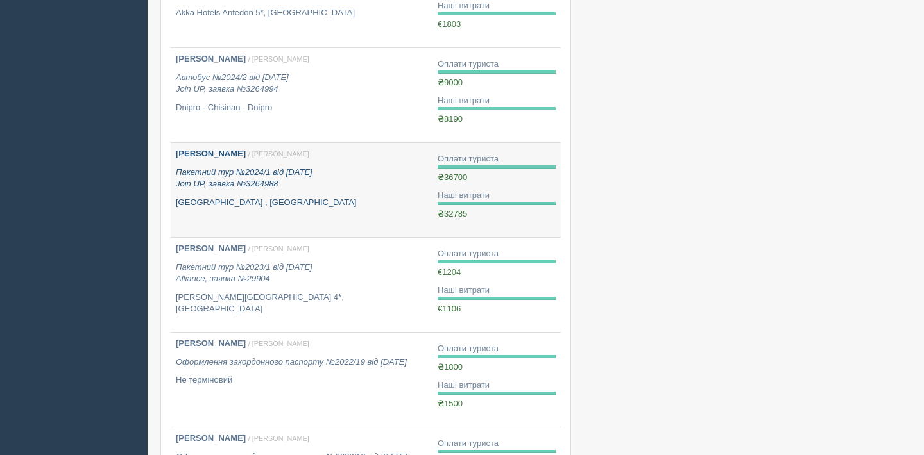
scroll to position [293, 0]
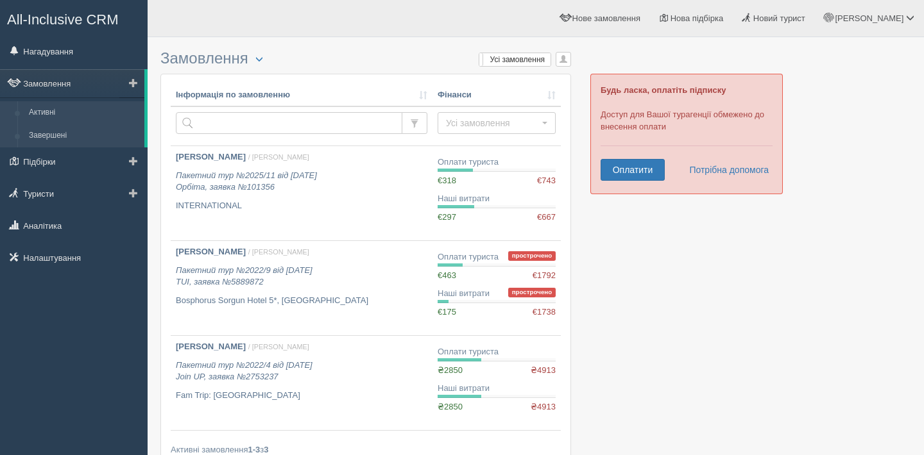
click at [43, 134] on link "Завершені" at bounding box center [83, 135] width 121 height 23
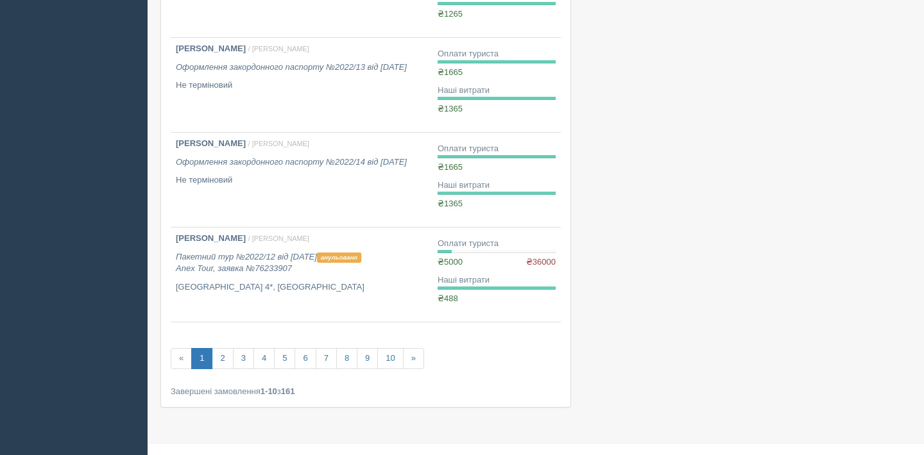
scroll to position [778, 0]
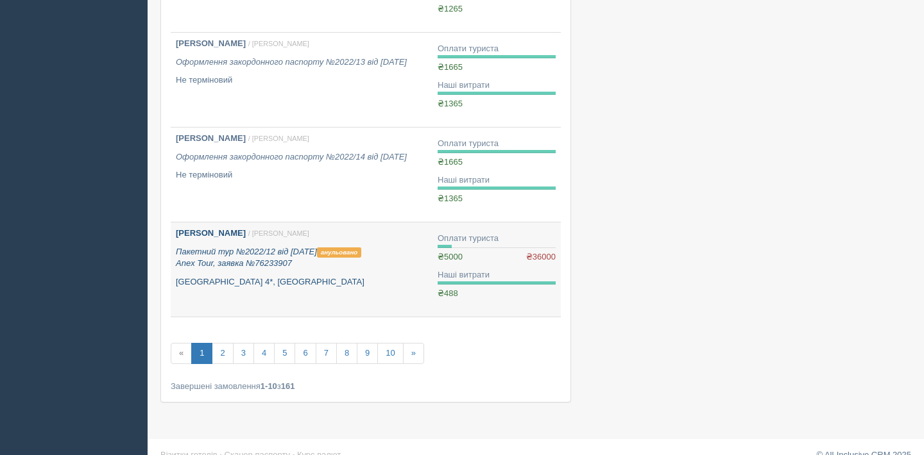
click at [403, 262] on p "Пакетний тур №2022/12 від [DATE] анульовано Anex Tour, заявка №76233907" at bounding box center [301, 258] width 251 height 24
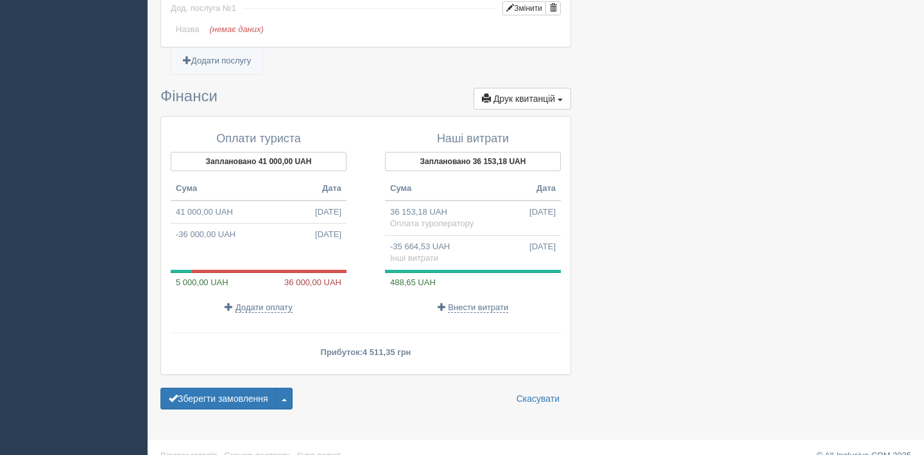
scroll to position [1367, 0]
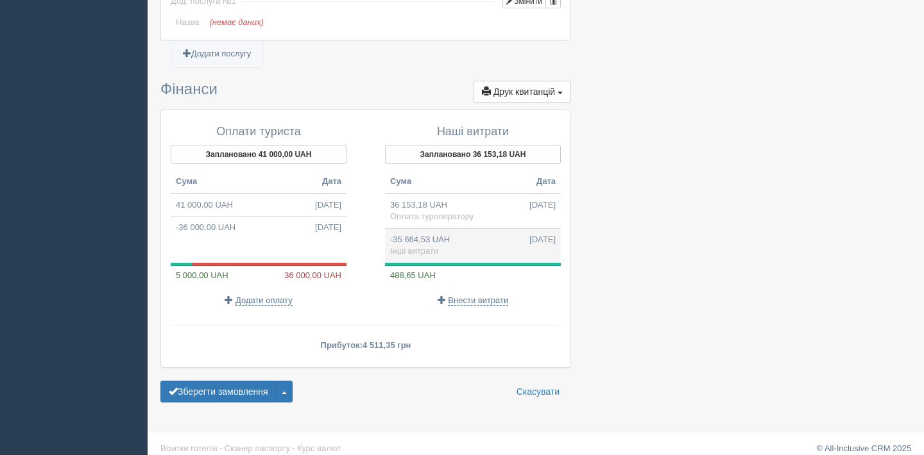
click at [408, 246] on span "Інші витрати" at bounding box center [414, 251] width 48 height 10
type input "-35664.53"
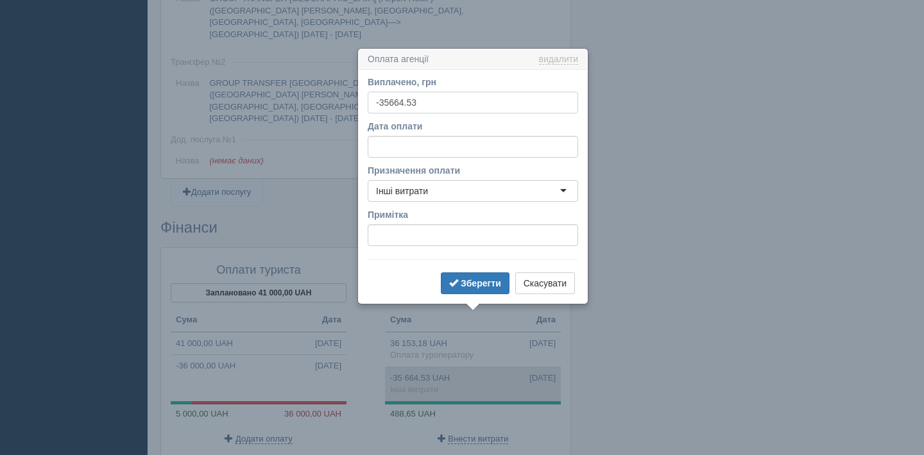
scroll to position [1276, 0]
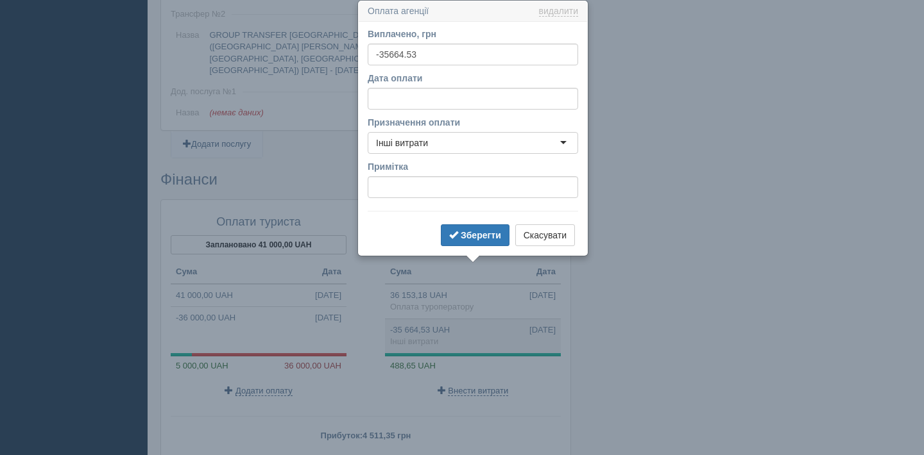
click at [451, 146] on div "Інші витрати" at bounding box center [473, 143] width 210 height 22
click at [457, 229] on button "Зберегти" at bounding box center [475, 236] width 69 height 22
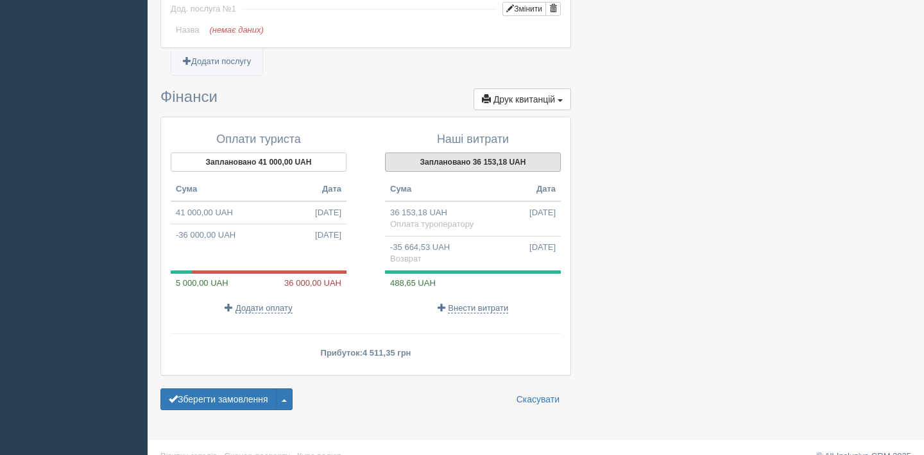
scroll to position [1367, 0]
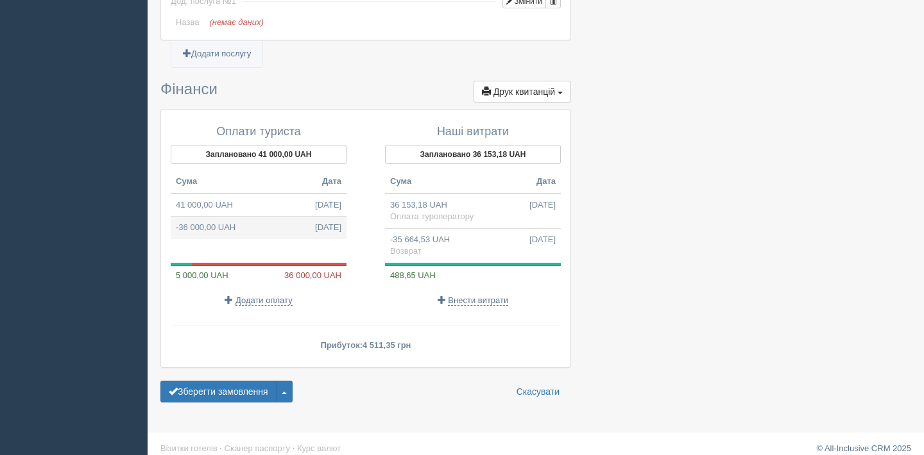
click at [227, 217] on td "-36 000,00 UAH 21.07.2022" at bounding box center [259, 228] width 176 height 22
type input "-36000.00"
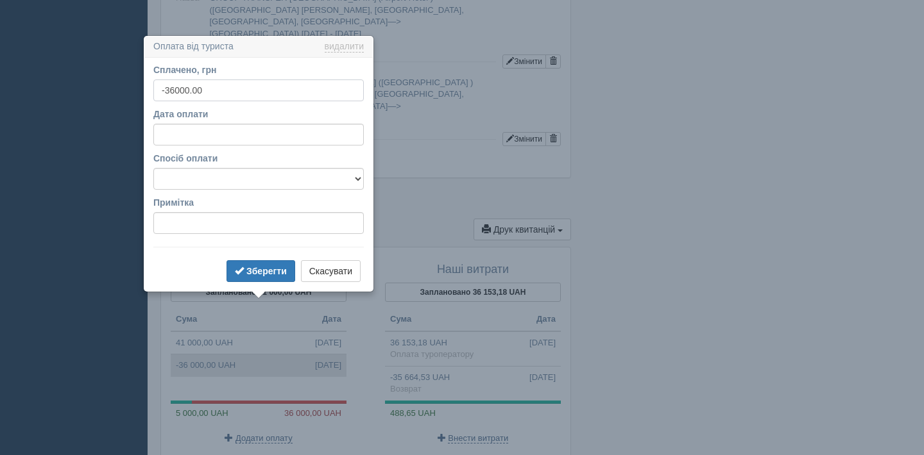
scroll to position [1264, 0]
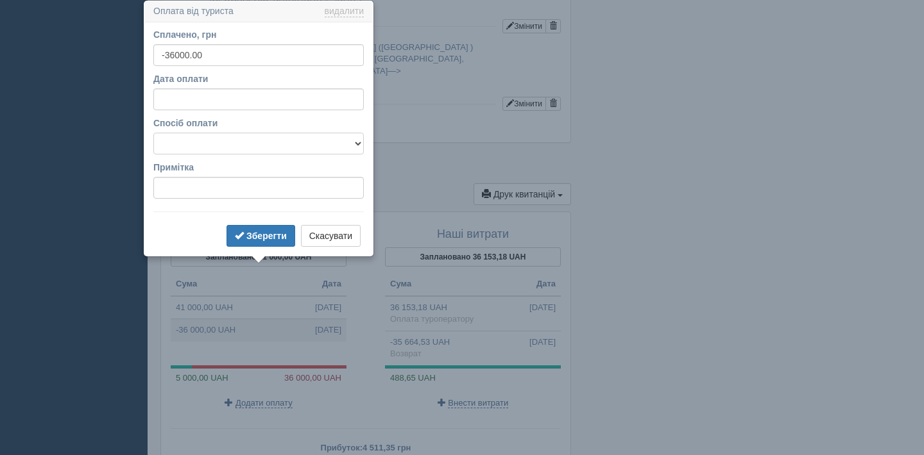
click at [296, 142] on select "Готівковий Безготівковий" at bounding box center [258, 144] width 210 height 22
select select "cash"
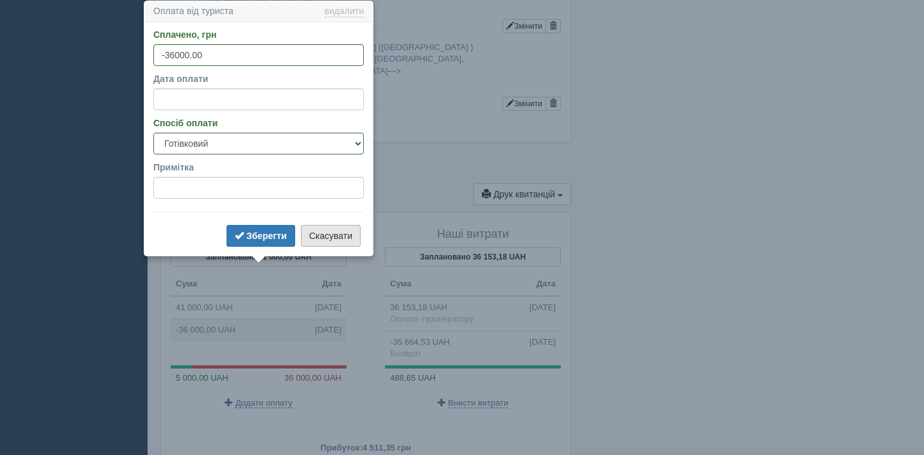
click at [346, 241] on button "Скасувати" at bounding box center [331, 236] width 60 height 22
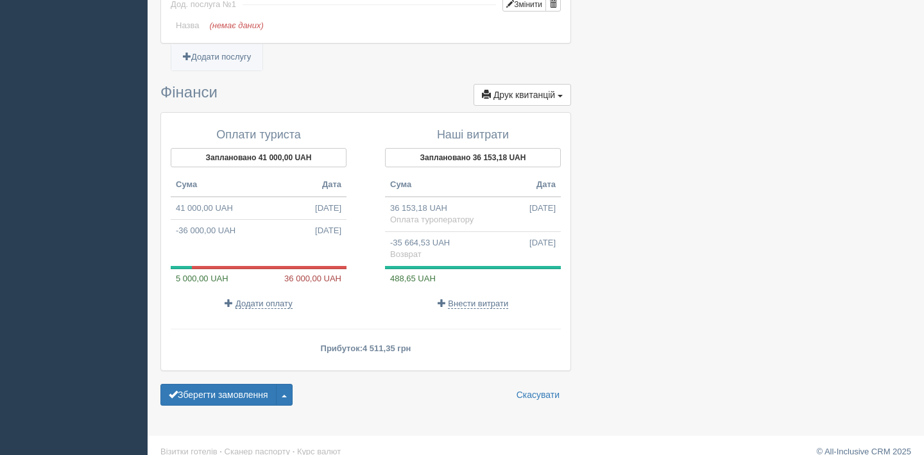
scroll to position [1367, 0]
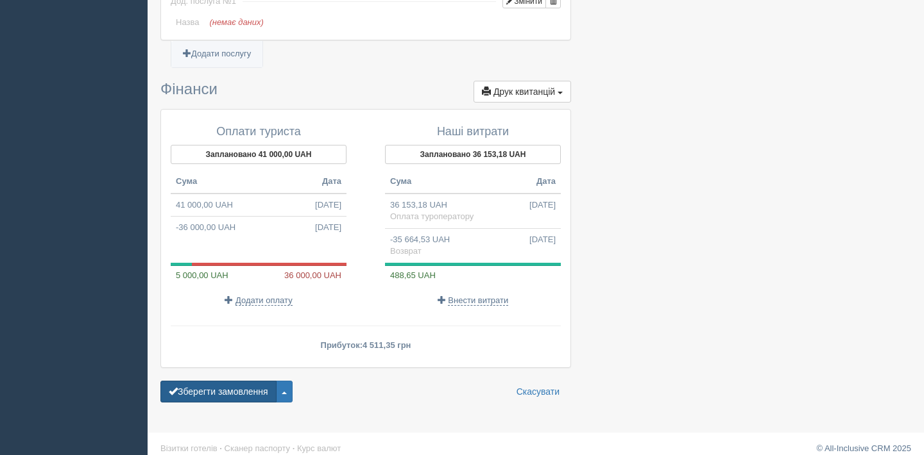
click at [209, 381] on button "Зберегти замовлення" at bounding box center [218, 392] width 116 height 22
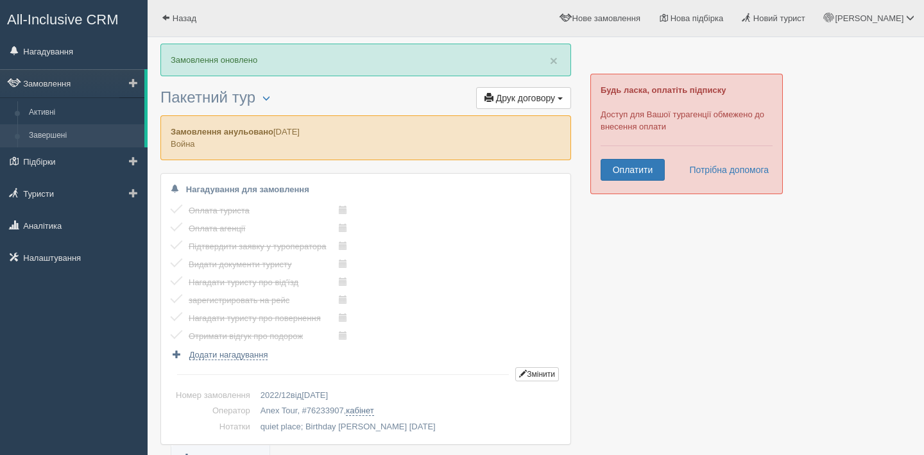
click at [47, 140] on link "Завершені" at bounding box center [83, 135] width 121 height 23
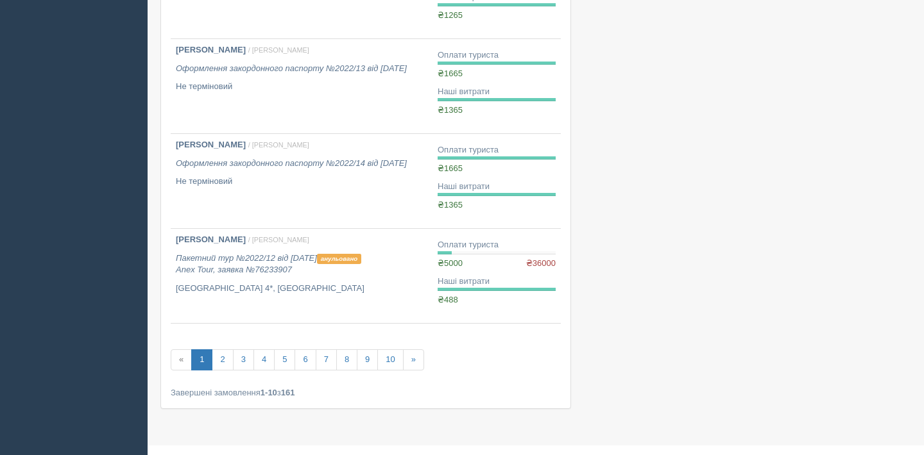
scroll to position [797, 0]
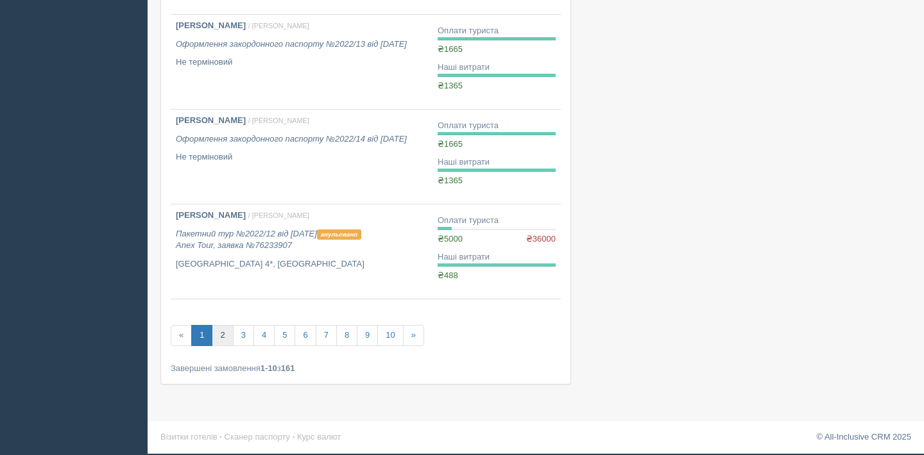
click at [226, 339] on link "2" at bounding box center [222, 335] width 21 height 21
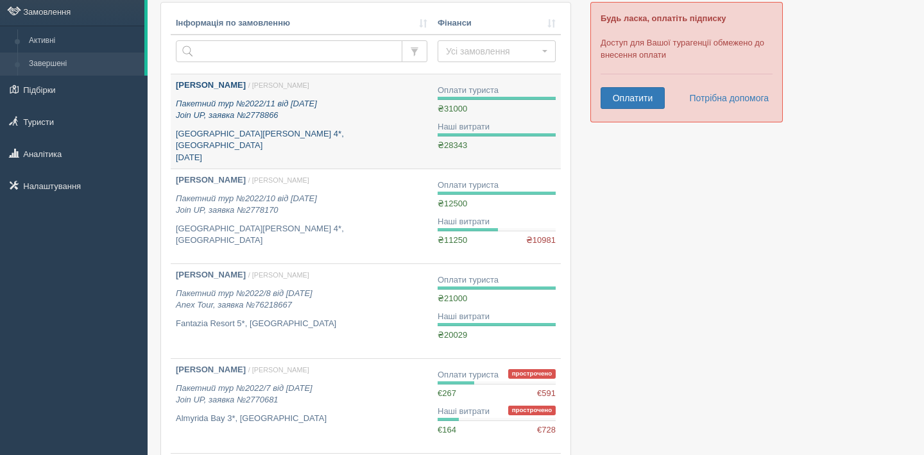
scroll to position [73, 0]
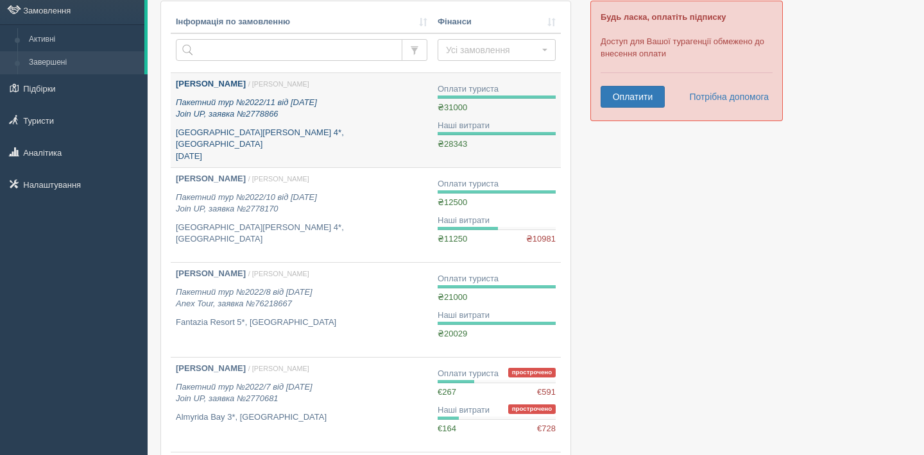
click at [396, 119] on p "Пакетний тур №2022/11 від [DATE] Join UP, заявка №2778866" at bounding box center [301, 109] width 251 height 24
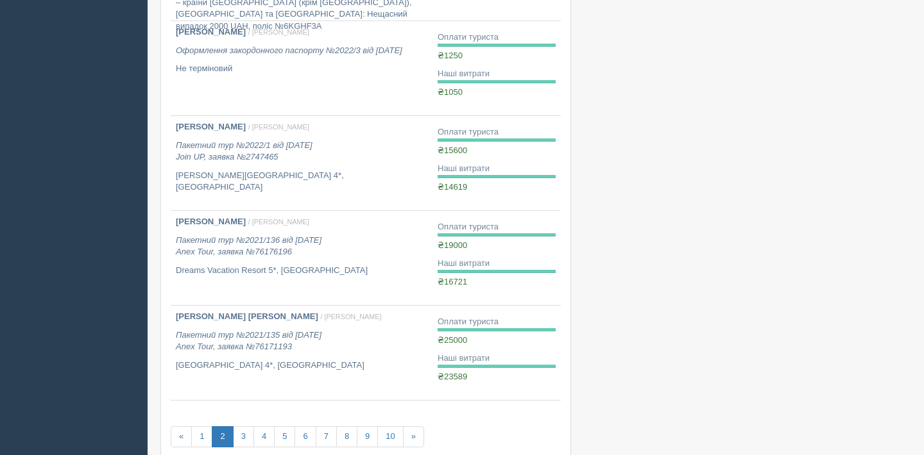
scroll to position [817, 0]
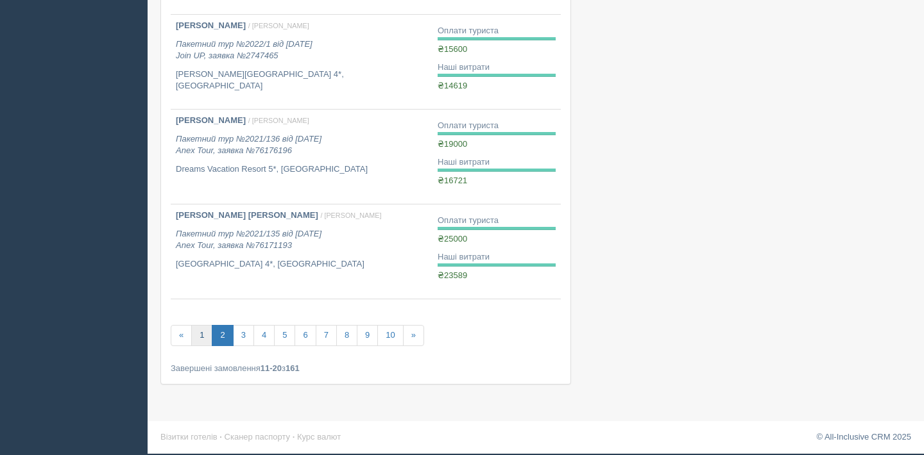
click at [204, 332] on link "1" at bounding box center [201, 335] width 21 height 21
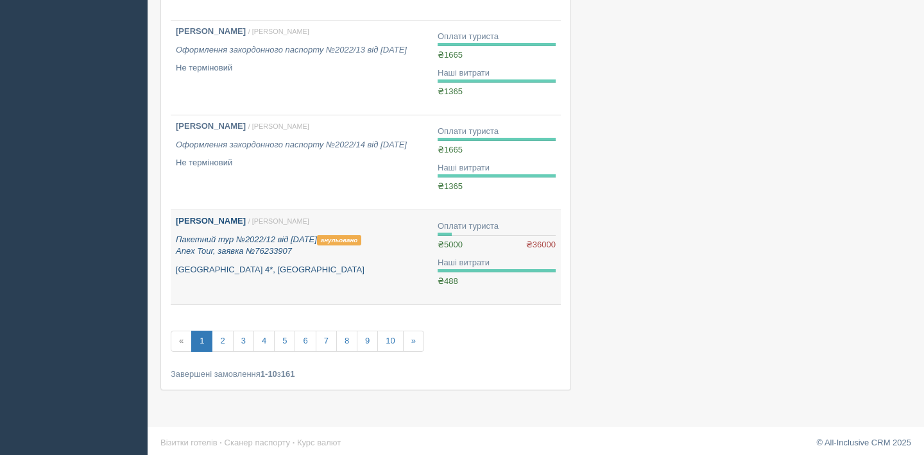
scroll to position [792, 0]
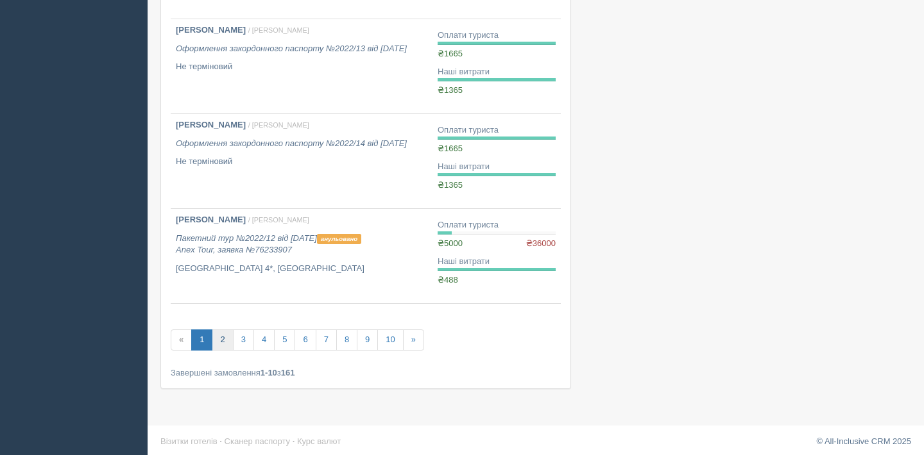
click at [221, 337] on link "2" at bounding box center [222, 340] width 21 height 21
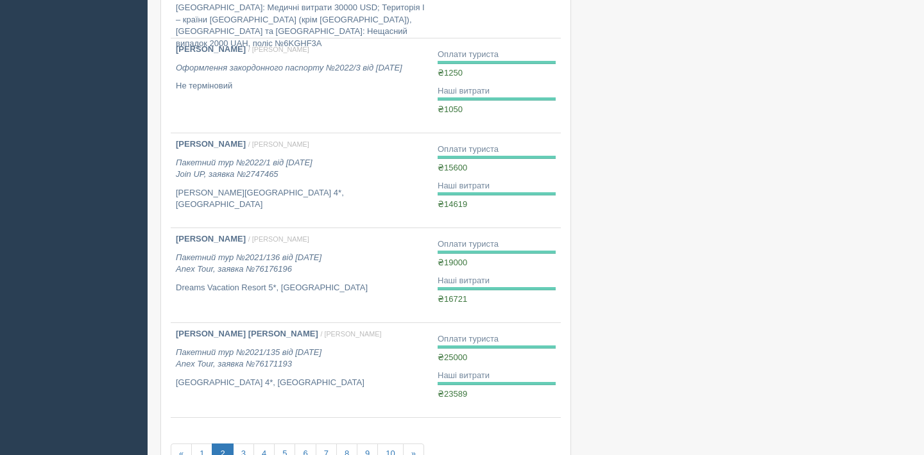
scroll to position [817, 0]
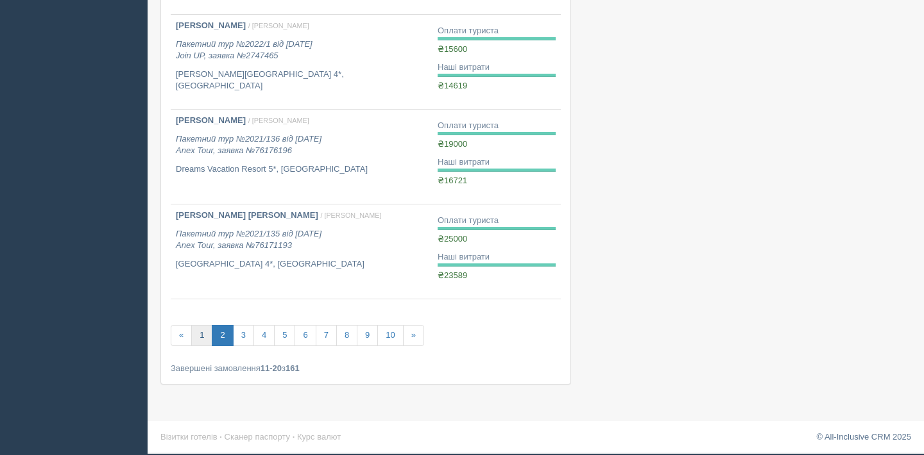
click at [199, 341] on link "1" at bounding box center [201, 335] width 21 height 21
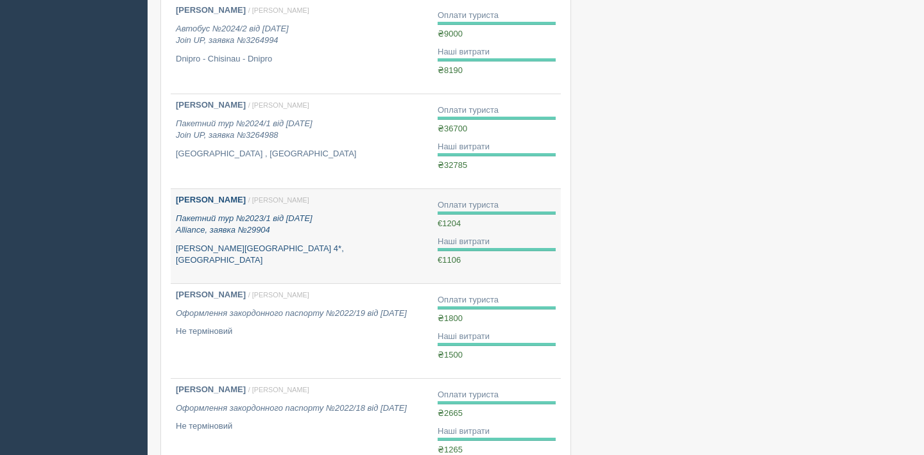
scroll to position [318, 0]
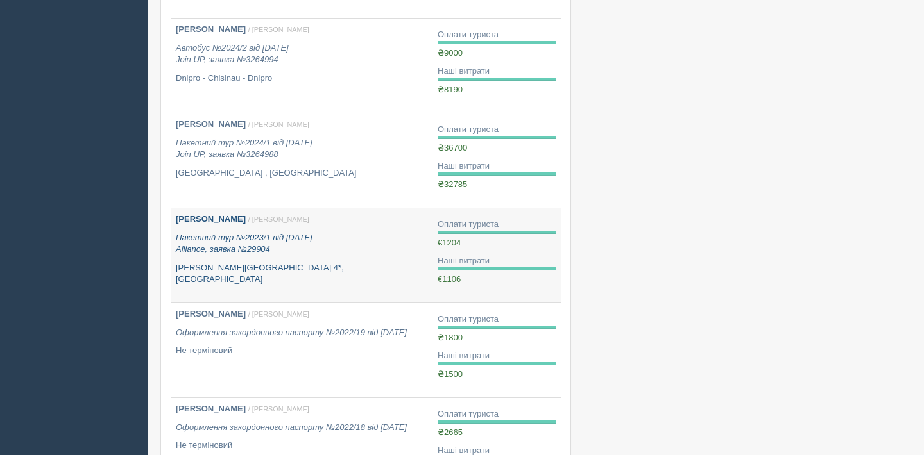
click at [368, 241] on p "Пакетний тур №2023/1 від 11.10.2023 Alliance, заявка №29904" at bounding box center [301, 244] width 251 height 24
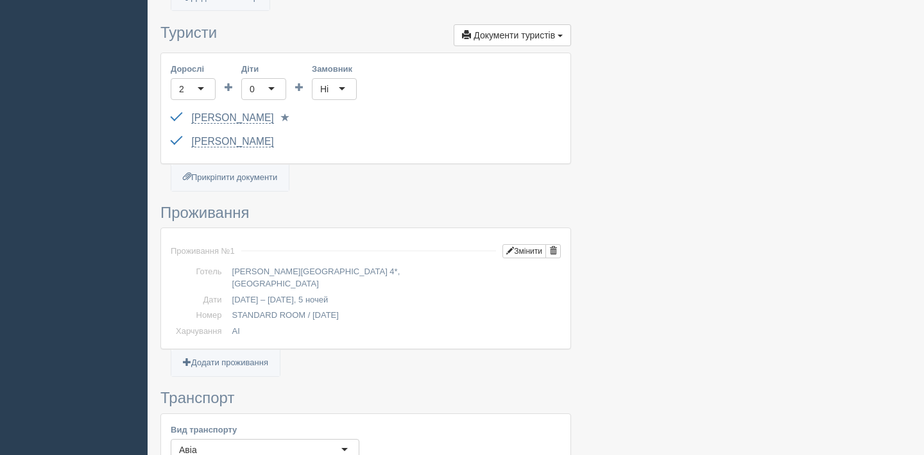
scroll to position [344, 0]
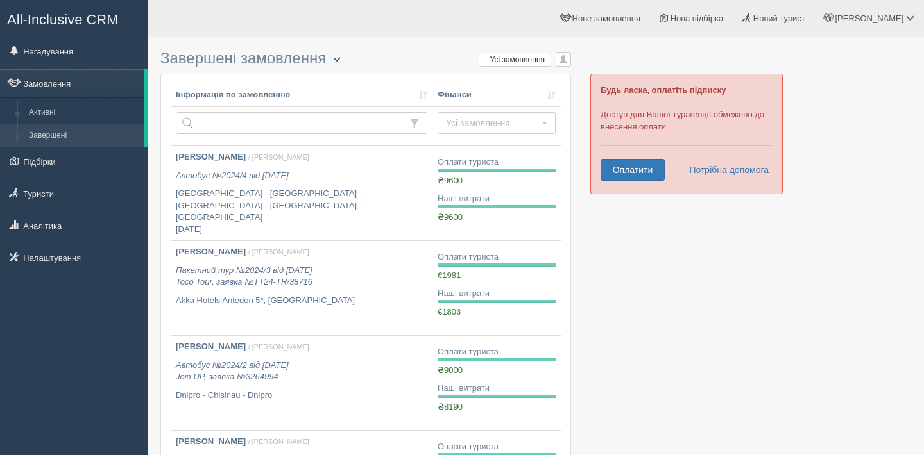
click at [340, 60] on span "button" at bounding box center [337, 59] width 8 height 8
click at [63, 115] on link "Активні" at bounding box center [83, 112] width 121 height 23
